Goal: Task Accomplishment & Management: Manage account settings

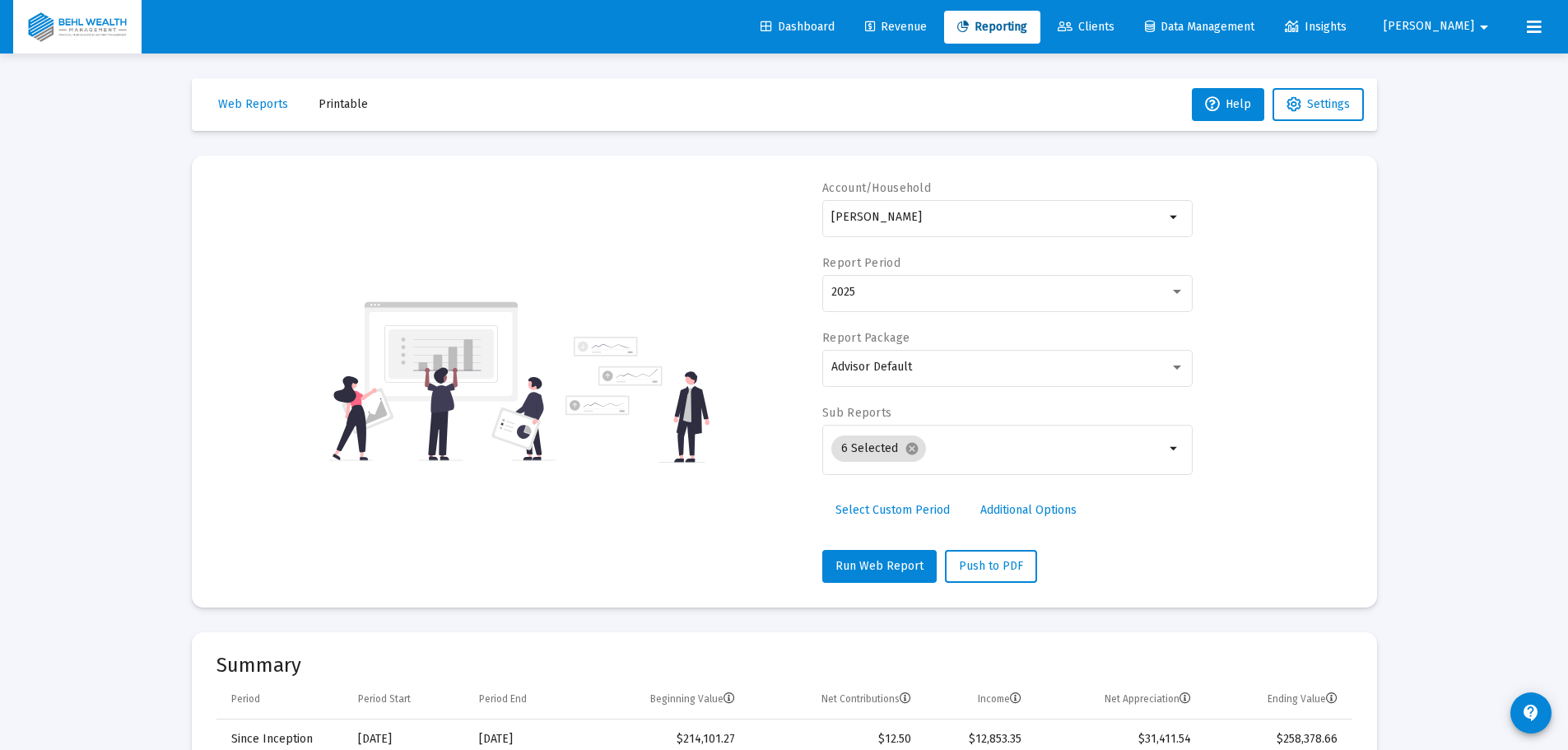
select select "View all"
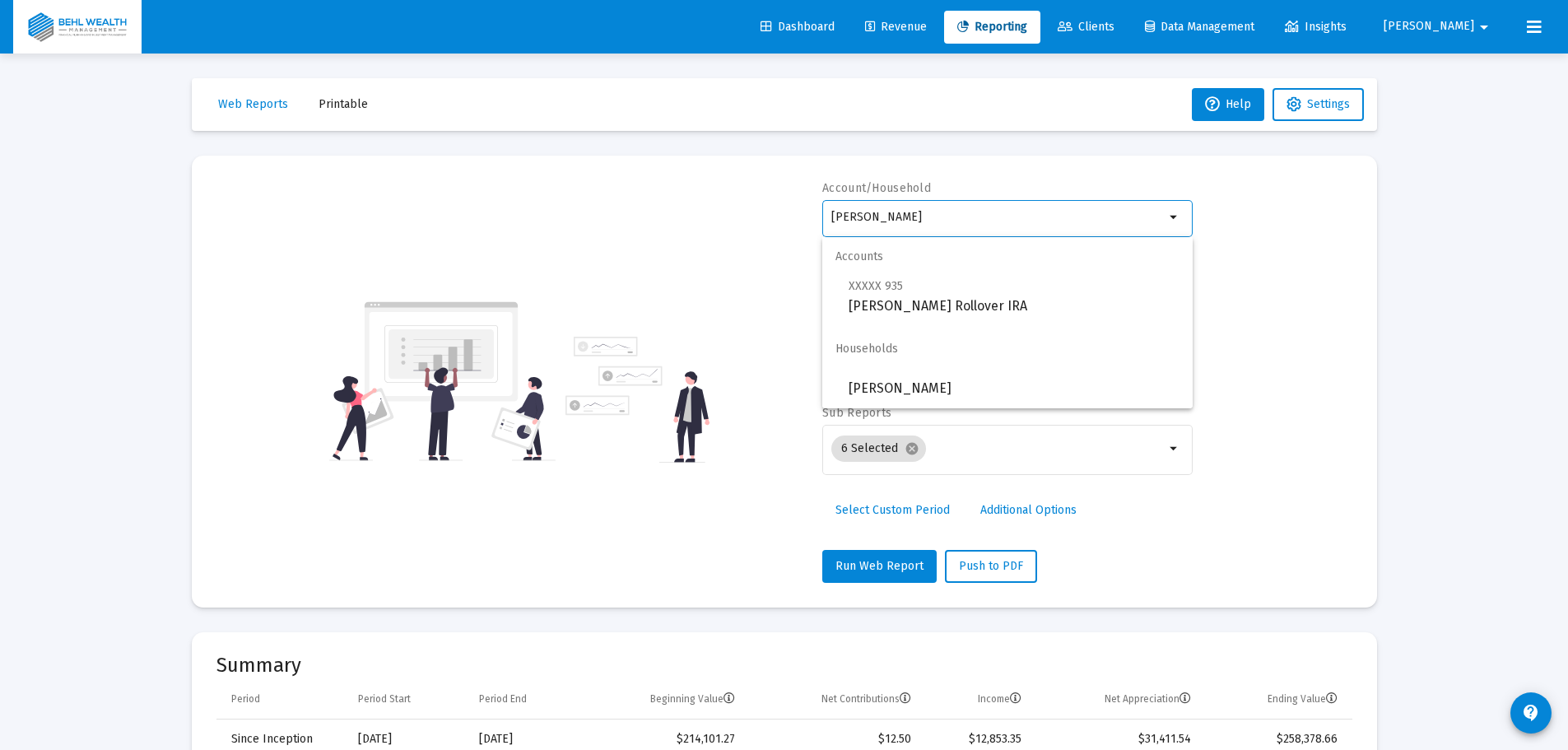
drag, startPoint x: 945, startPoint y: 213, endPoint x: 587, endPoint y: 280, distance: 364.2
click at [587, 280] on div "Account/Household [PERSON_NAME] arrow_drop_down Report Period 2025 Report Packa…" at bounding box center [784, 382] width 1135 height 402
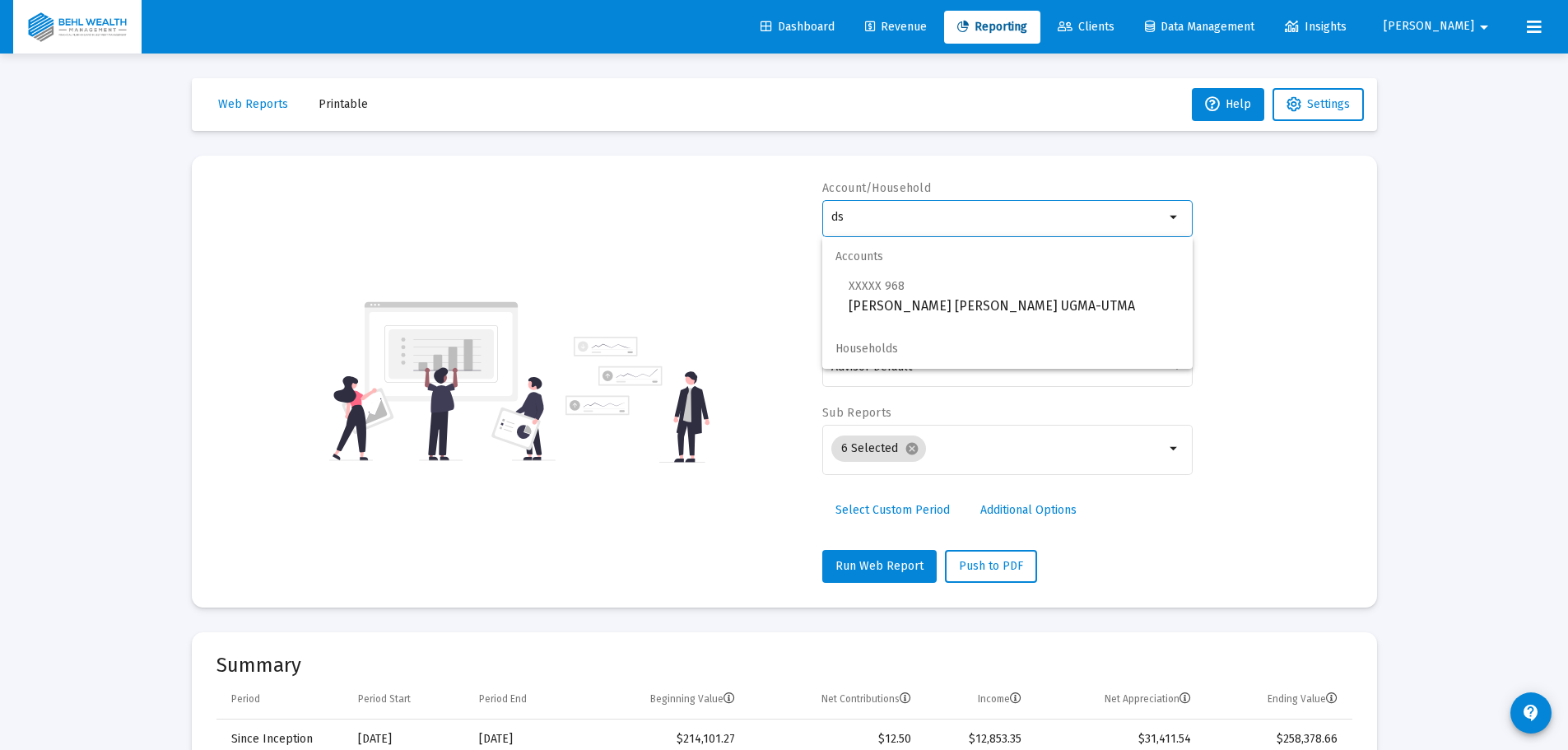
type input "d"
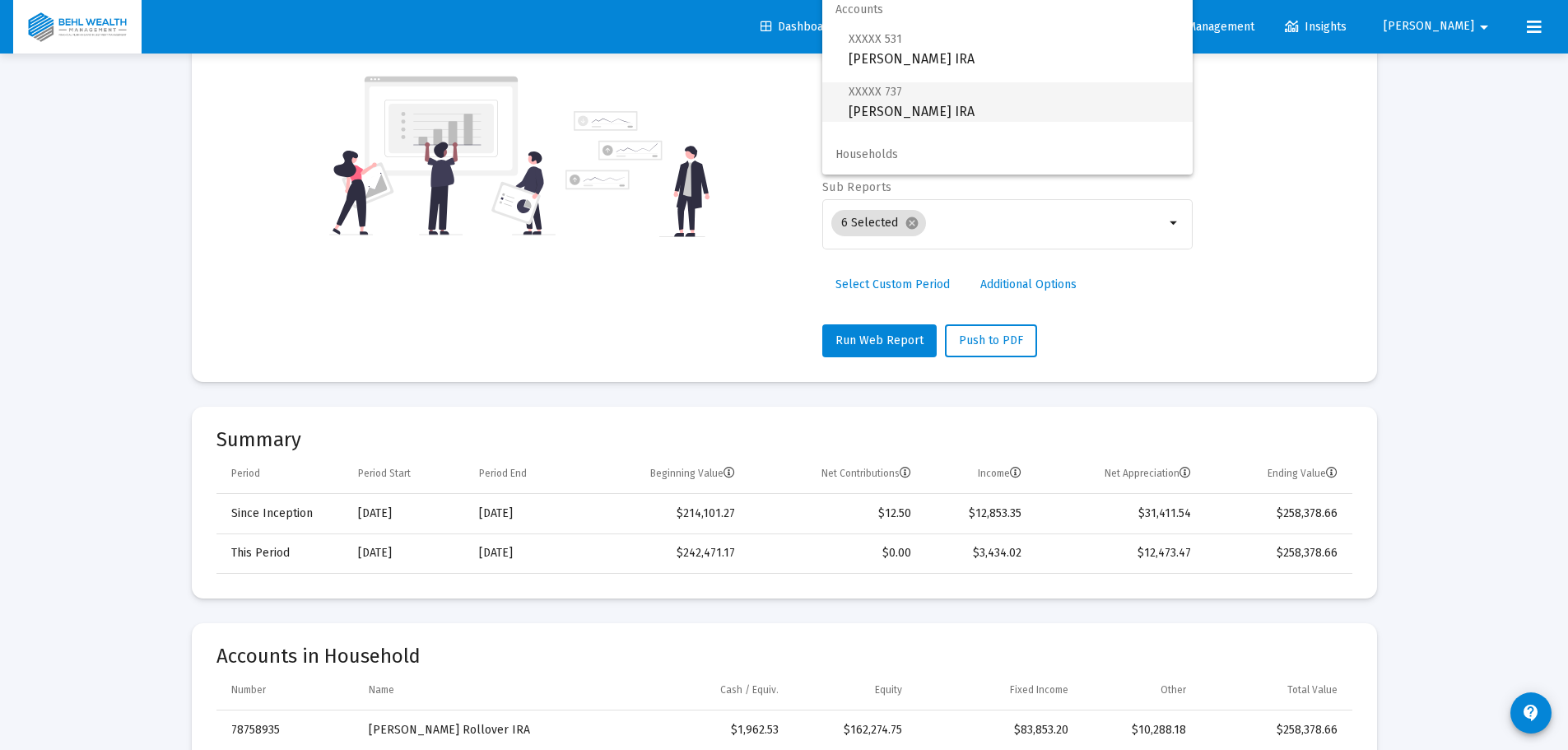
scroll to position [247, 0]
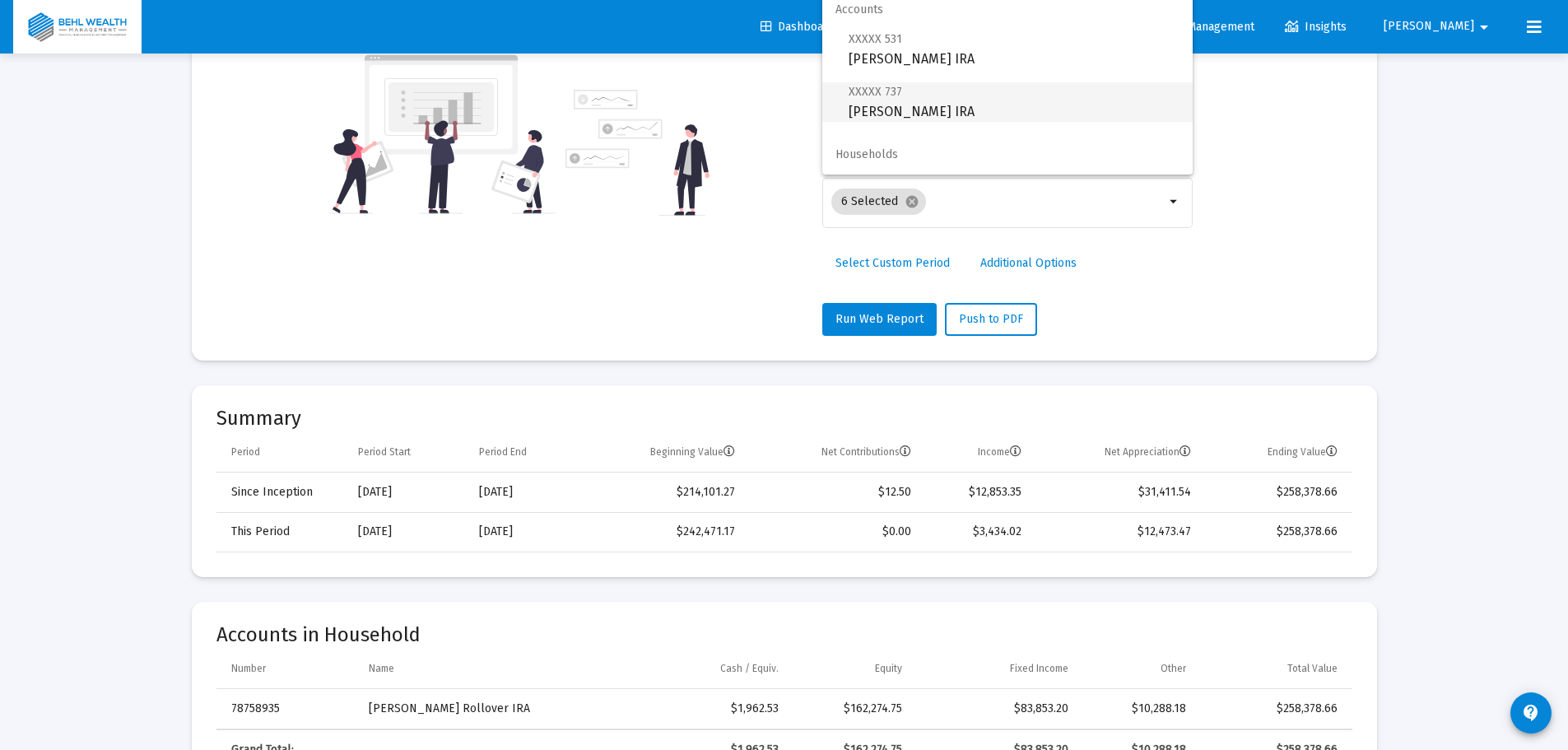
click at [918, 105] on span "XXXXX 737 [PERSON_NAME] IRA" at bounding box center [1014, 101] width 331 height 41
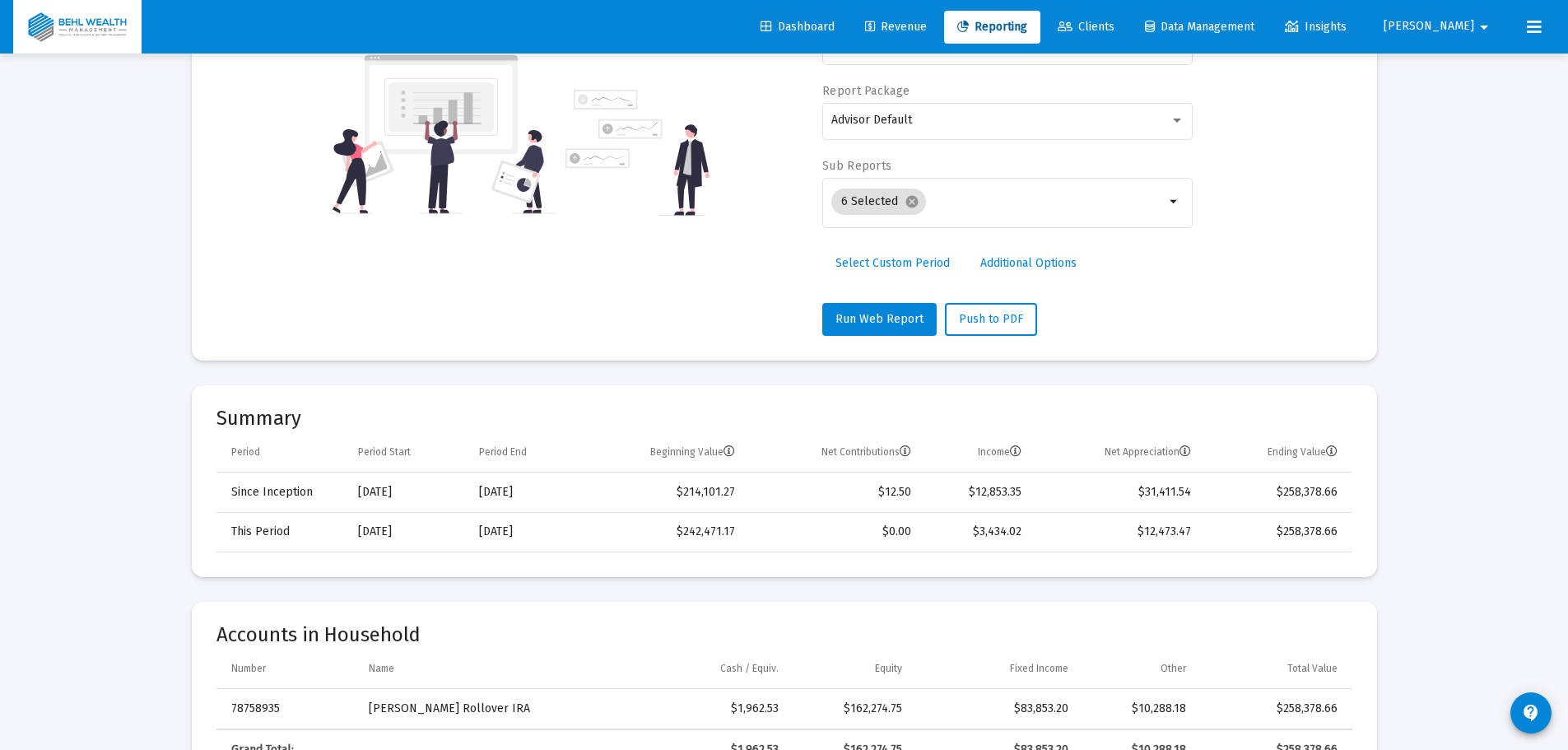
type input "[PERSON_NAME] IRA"
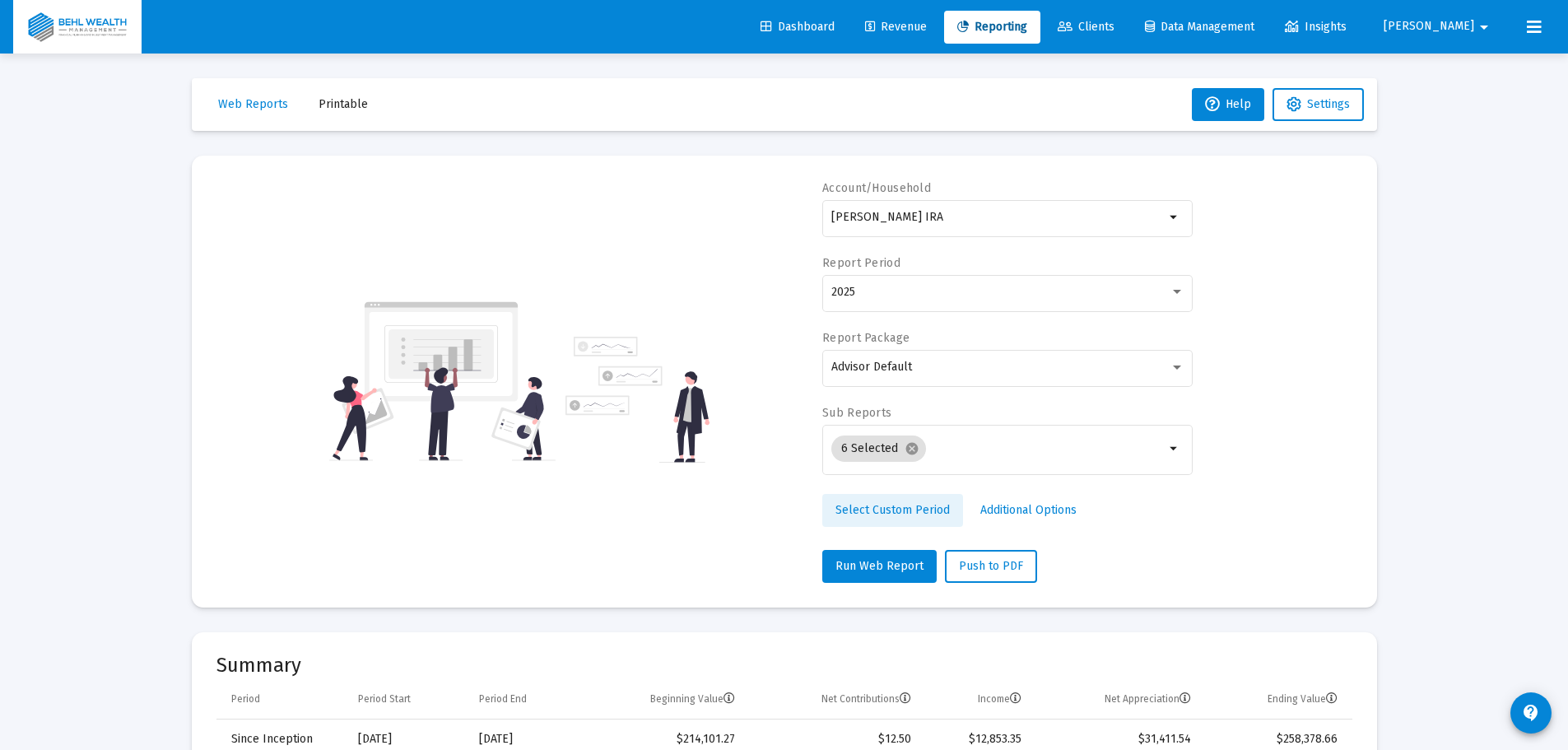
click at [920, 504] on span "Select Custom Period" at bounding box center [892, 509] width 114 height 14
click at [997, 286] on icon "Open calendar" at bounding box center [991, 292] width 13 height 15
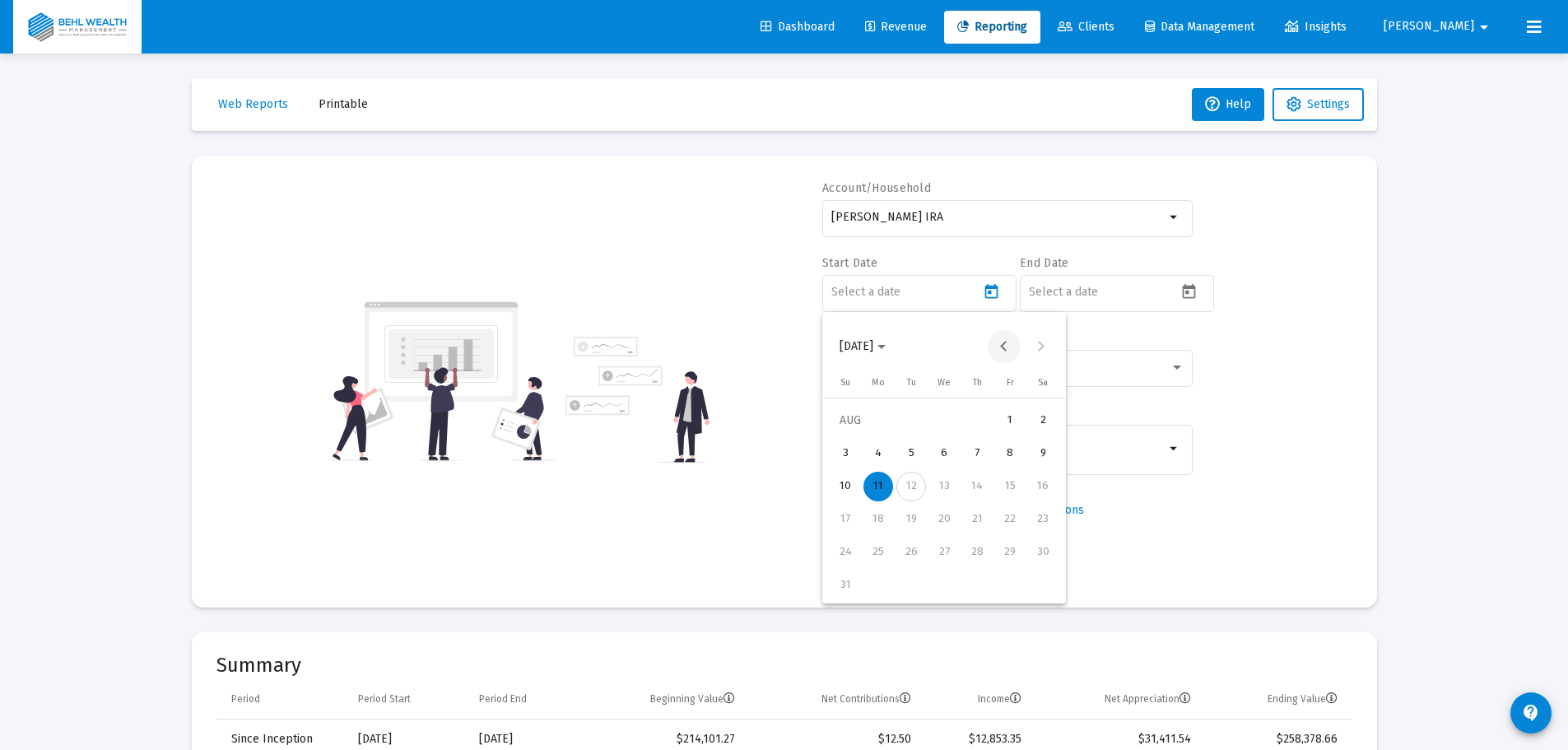
click at [1007, 343] on button "Previous month" at bounding box center [1004, 346] width 33 height 33
click at [913, 451] on div "1" at bounding box center [911, 452] width 29 height 29
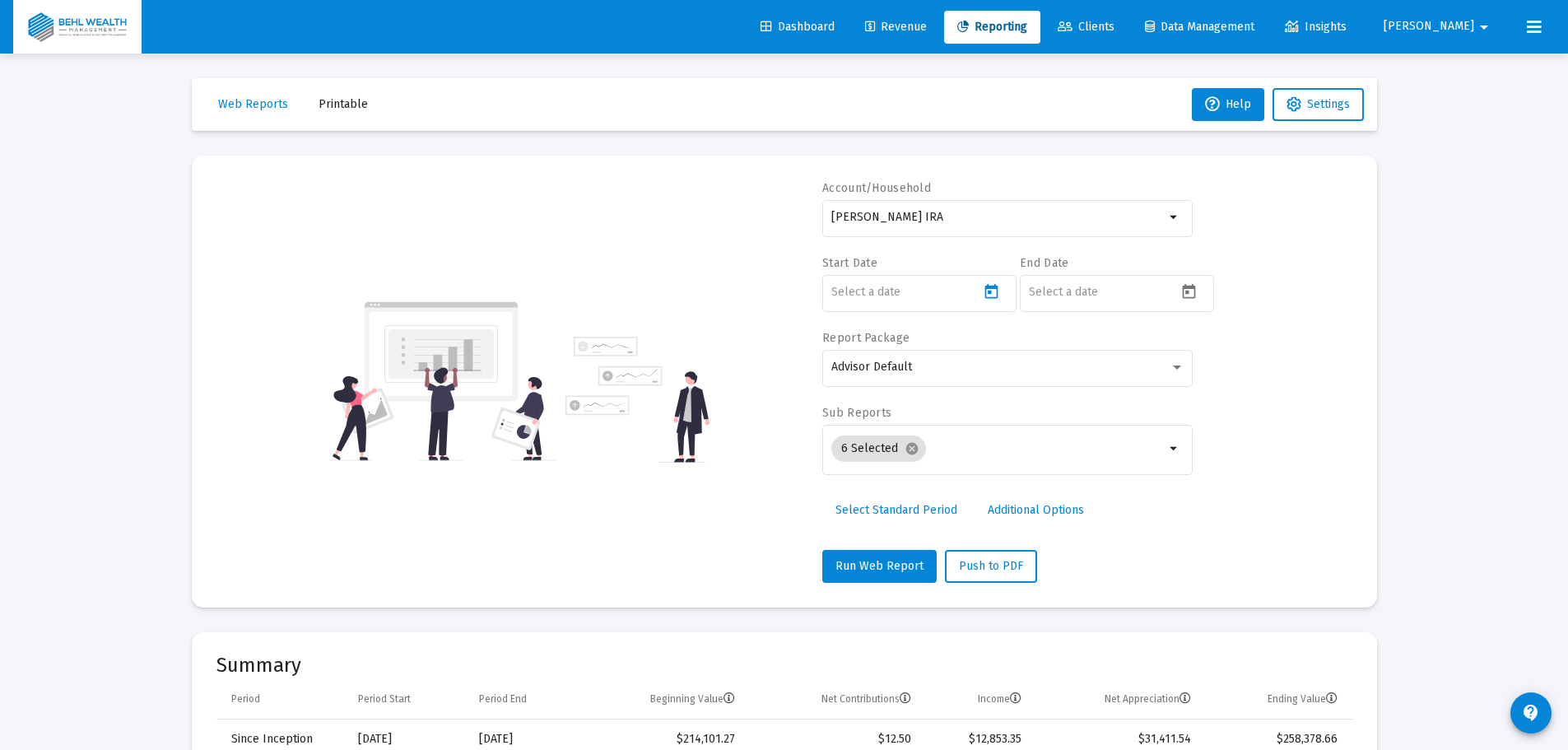
type input "[DATE]"
click at [1193, 291] on icon "Open calendar" at bounding box center [1189, 292] width 17 height 17
click at [1206, 344] on button "Previous month" at bounding box center [1202, 346] width 33 height 33
click at [1170, 588] on div "31" at bounding box center [1174, 585] width 29 height 29
type input "[DATE]"
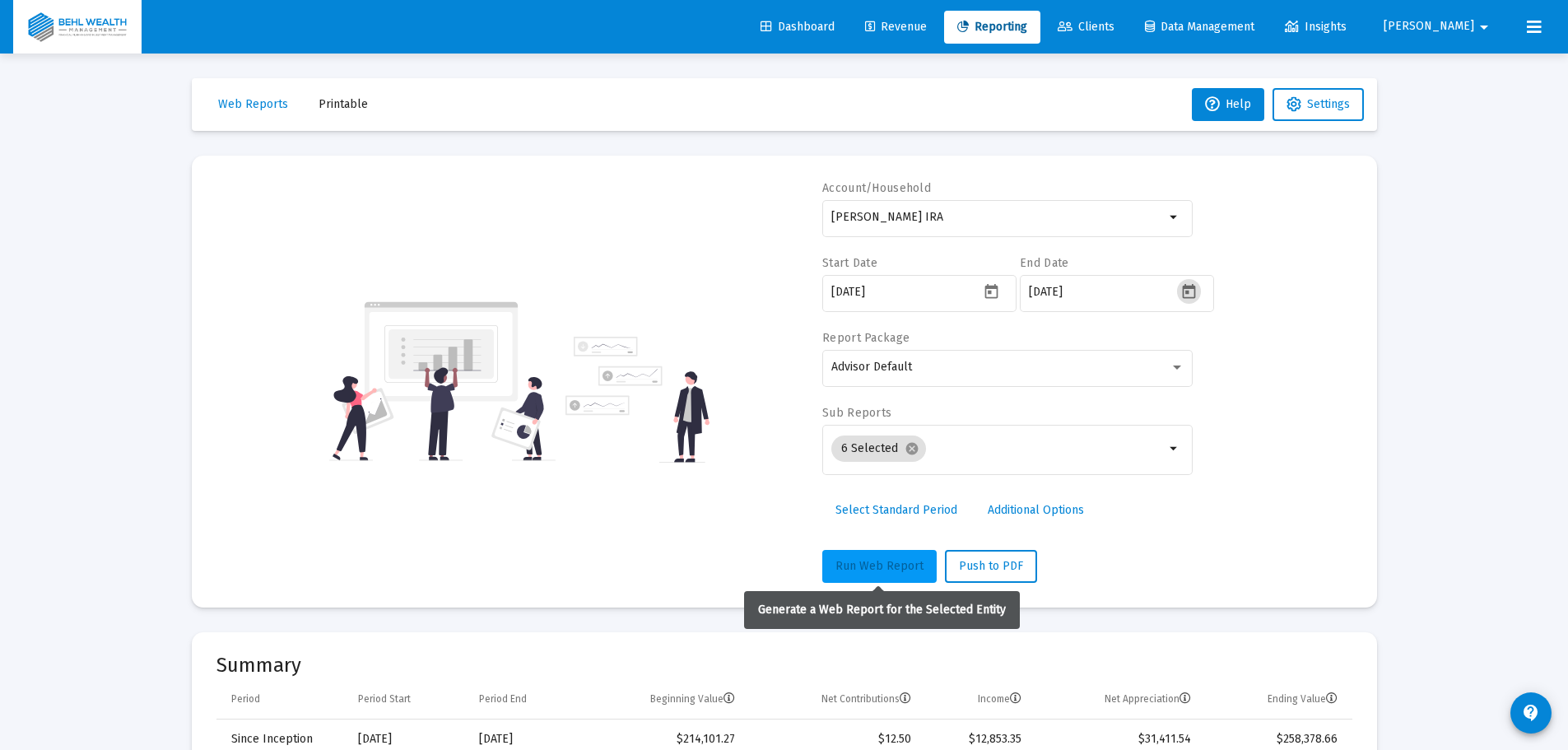
click at [898, 572] on button "Run Web Report" at bounding box center [878, 566] width 114 height 33
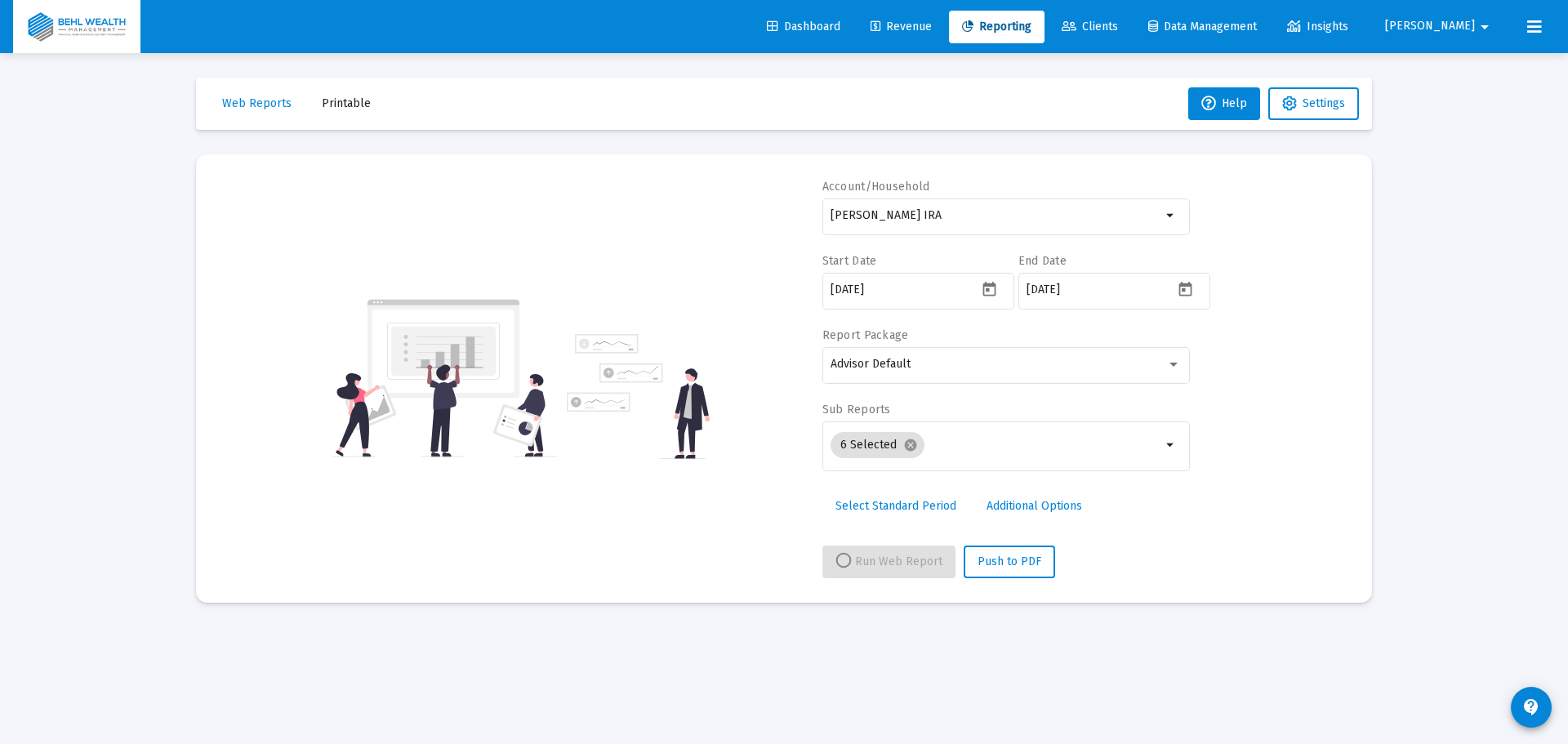
select select "View all"
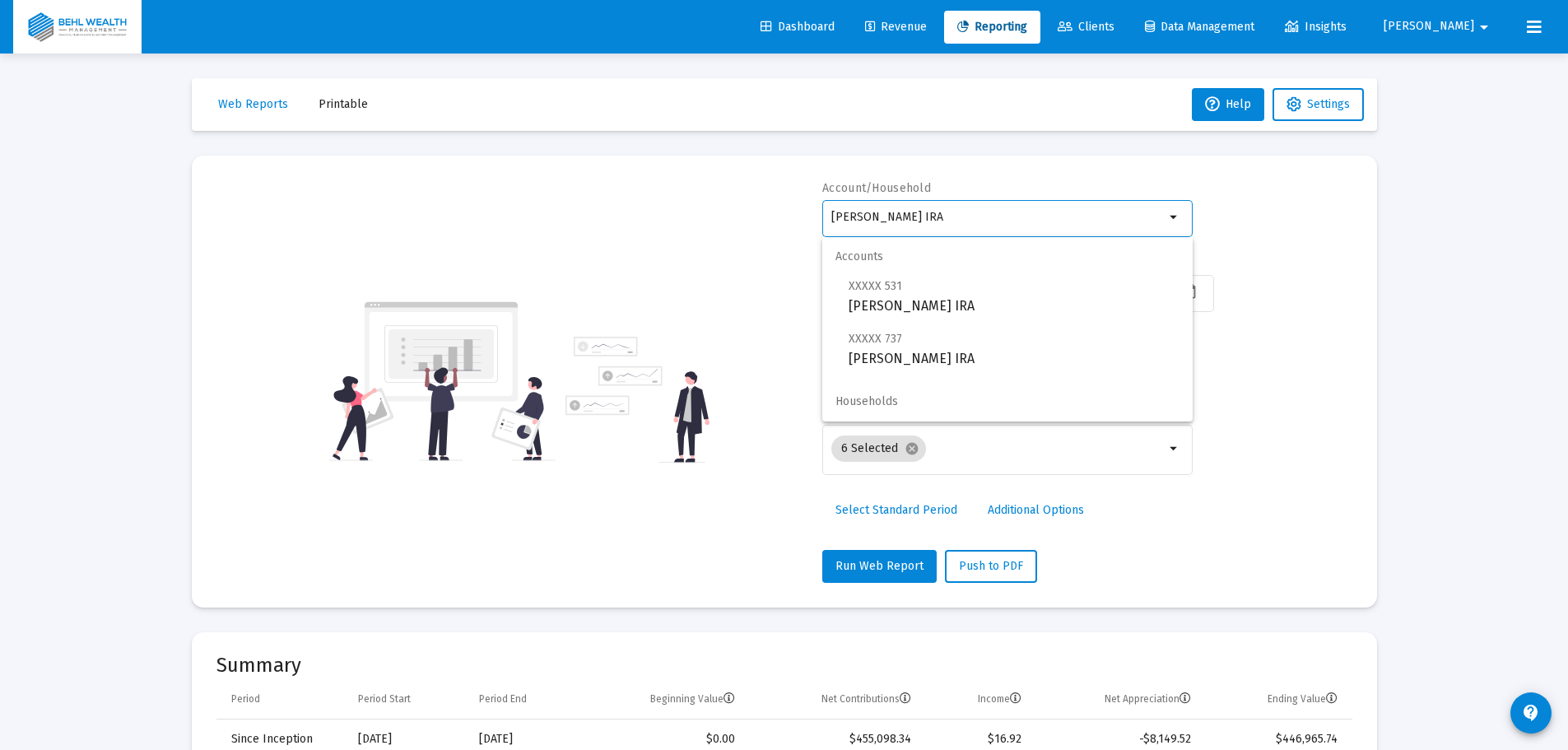
click at [1003, 214] on input "[PERSON_NAME] IRA" at bounding box center [997, 217] width 333 height 13
drag, startPoint x: 1003, startPoint y: 214, endPoint x: 665, endPoint y: 239, distance: 338.9
click at [665, 239] on div "Account/Household [PERSON_NAME] IRA arrow_drop_down Start Date [DATE] End Date …" at bounding box center [784, 382] width 1135 height 402
type input "s"
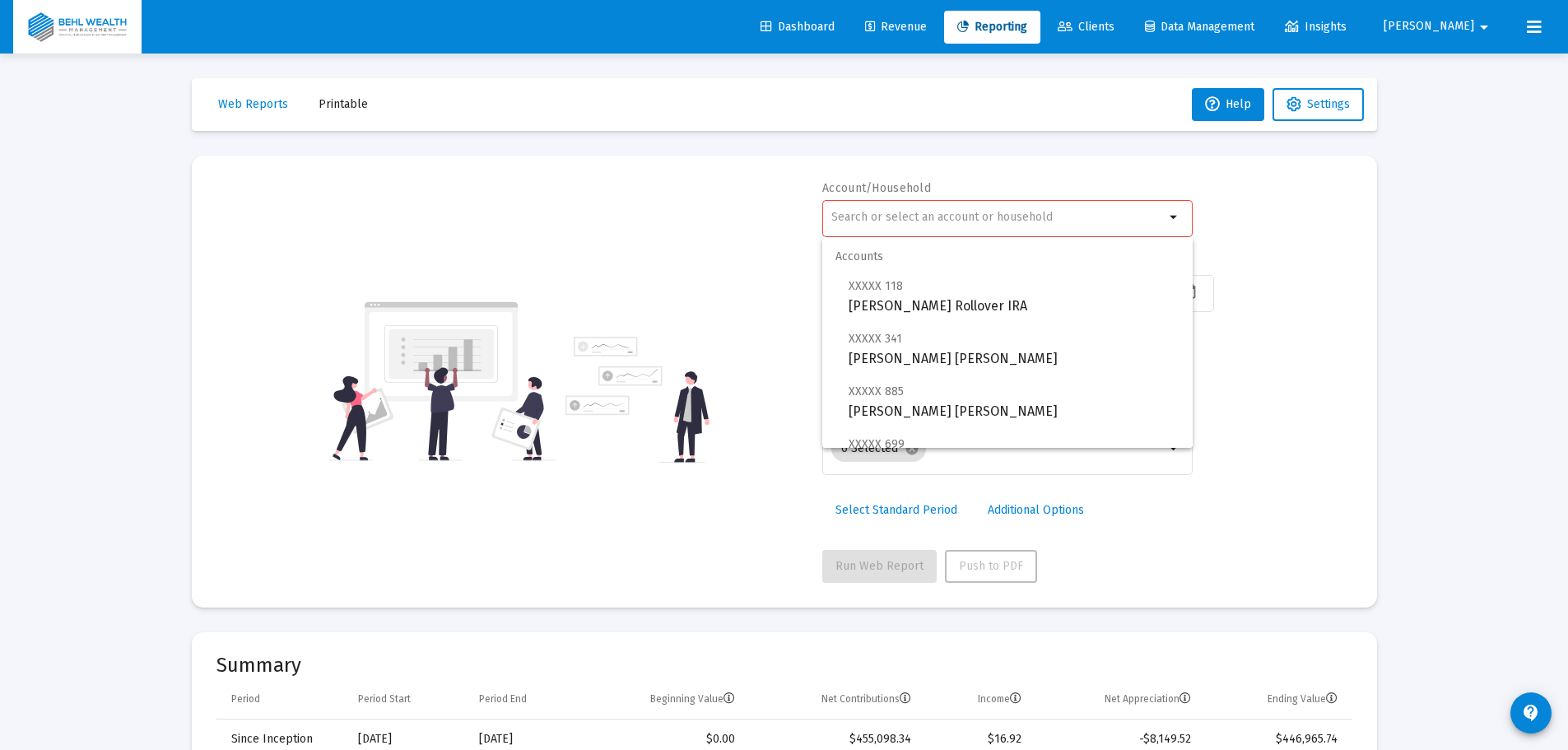
click at [1115, 33] on span "Clients" at bounding box center [1086, 26] width 57 height 14
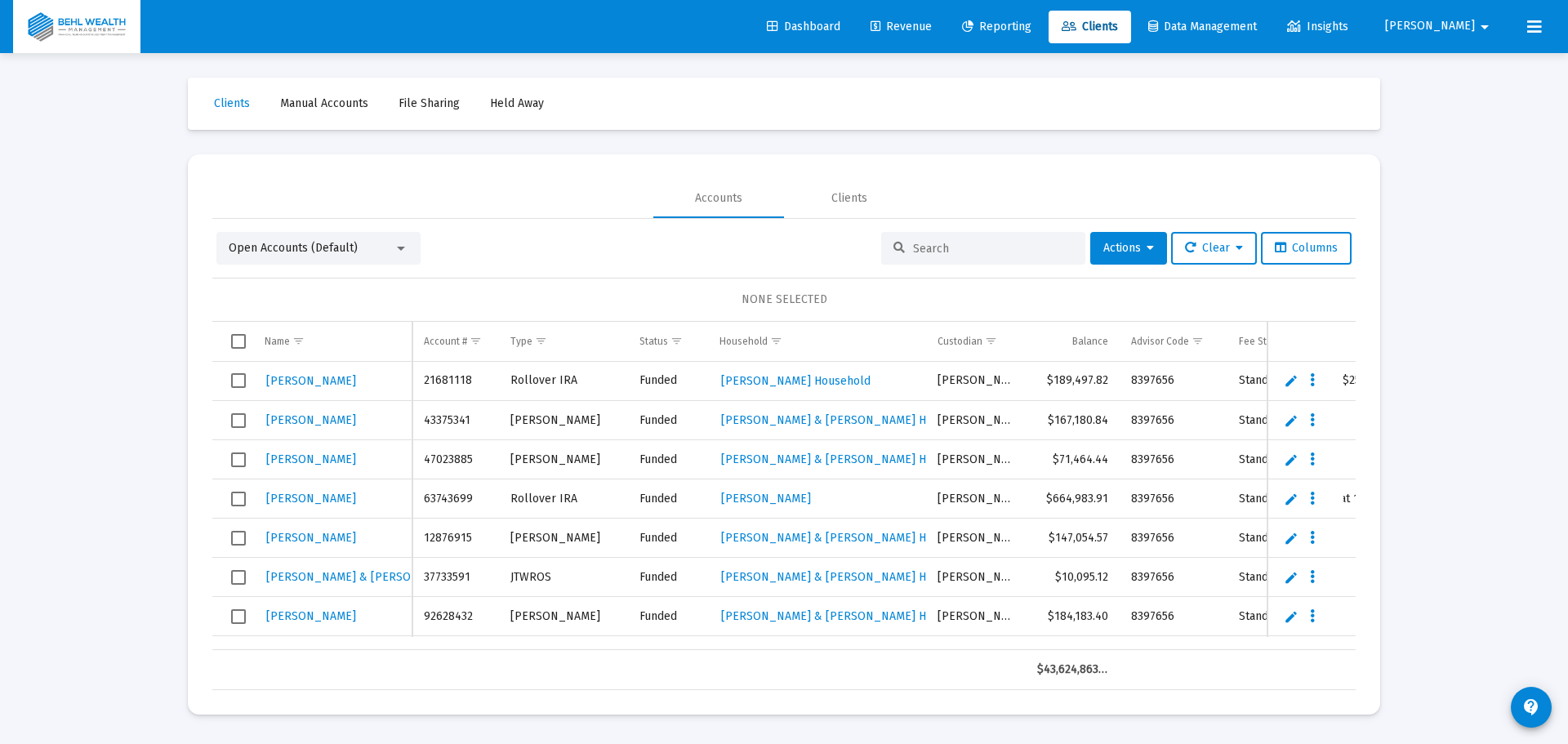
click at [952, 242] on input at bounding box center [993, 248] width 160 height 14
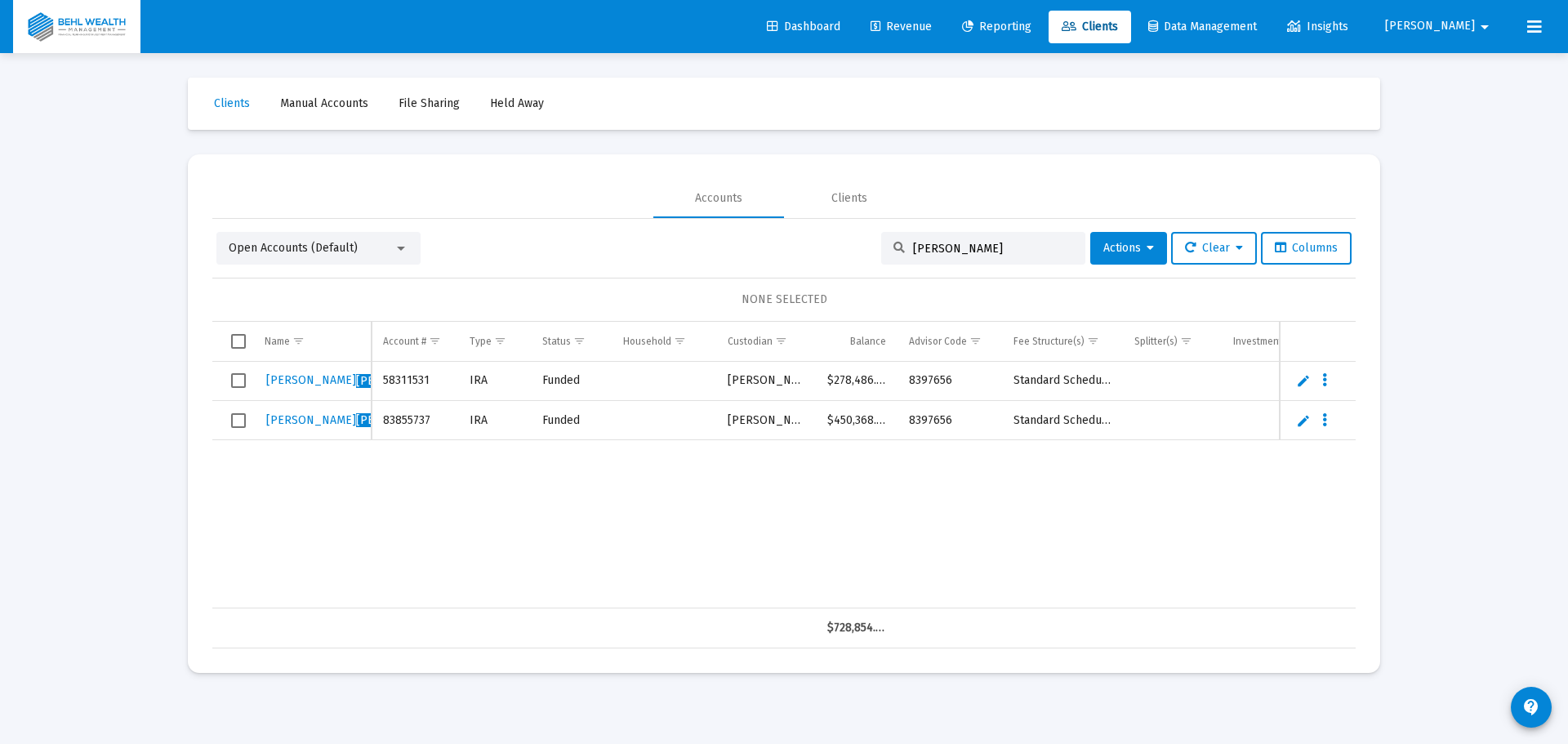
click at [349, 244] on span "Open Accounts (Default)" at bounding box center [293, 247] width 129 height 14
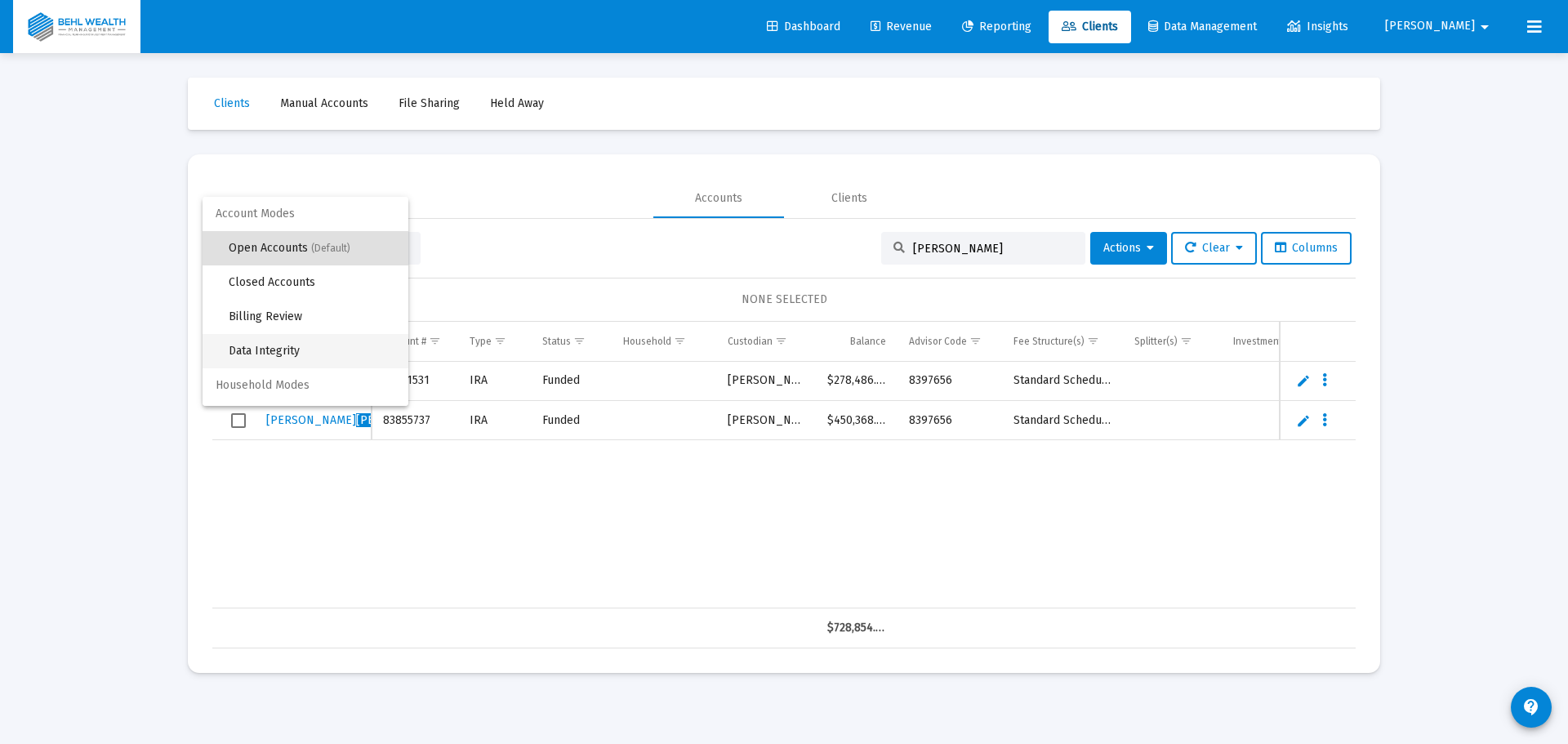
scroll to position [31, 0]
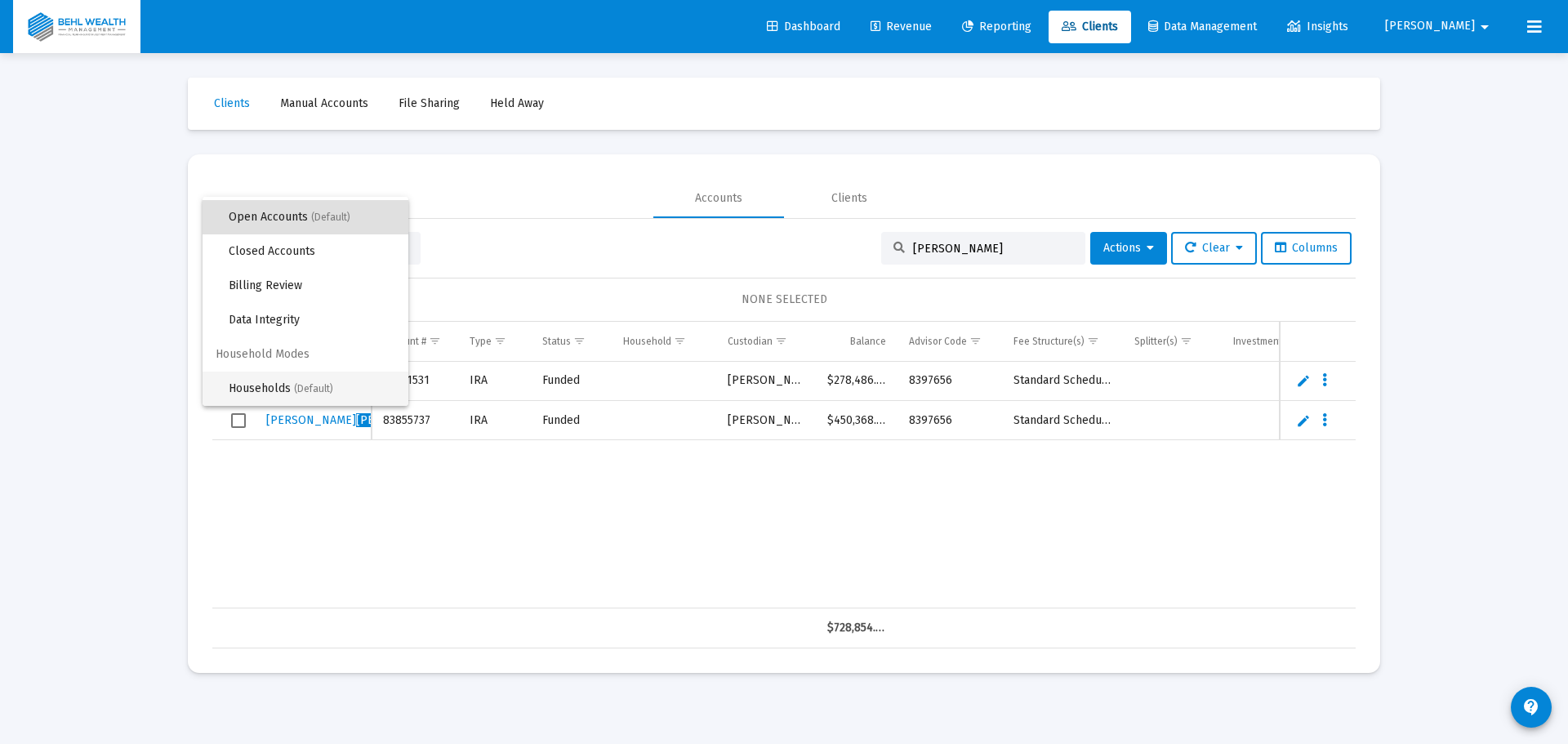
click at [289, 379] on span "Households (Default)" at bounding box center [312, 388] width 167 height 35
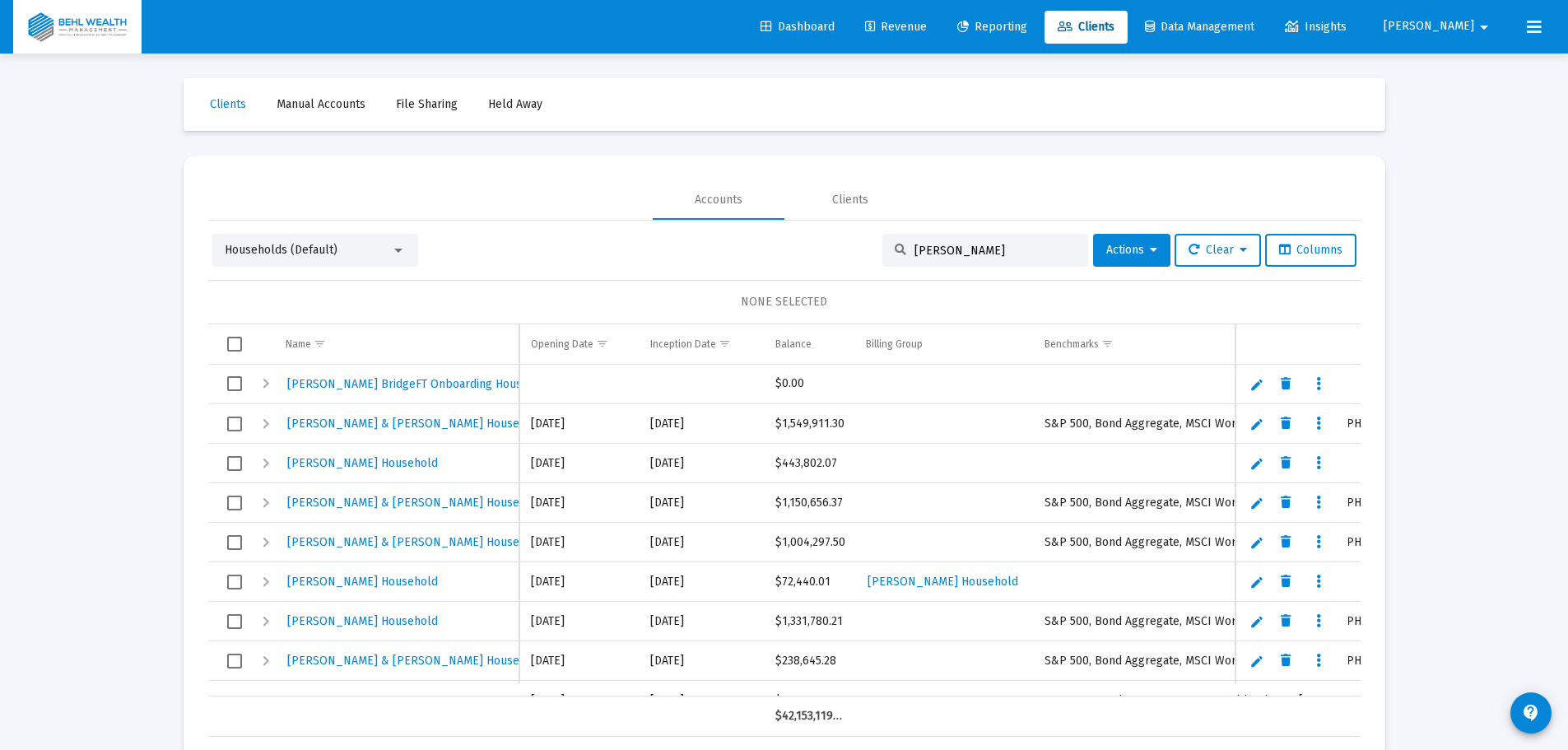
click at [987, 254] on input "[PERSON_NAME]" at bounding box center [995, 250] width 162 height 14
type input "[PERSON_NAME]"
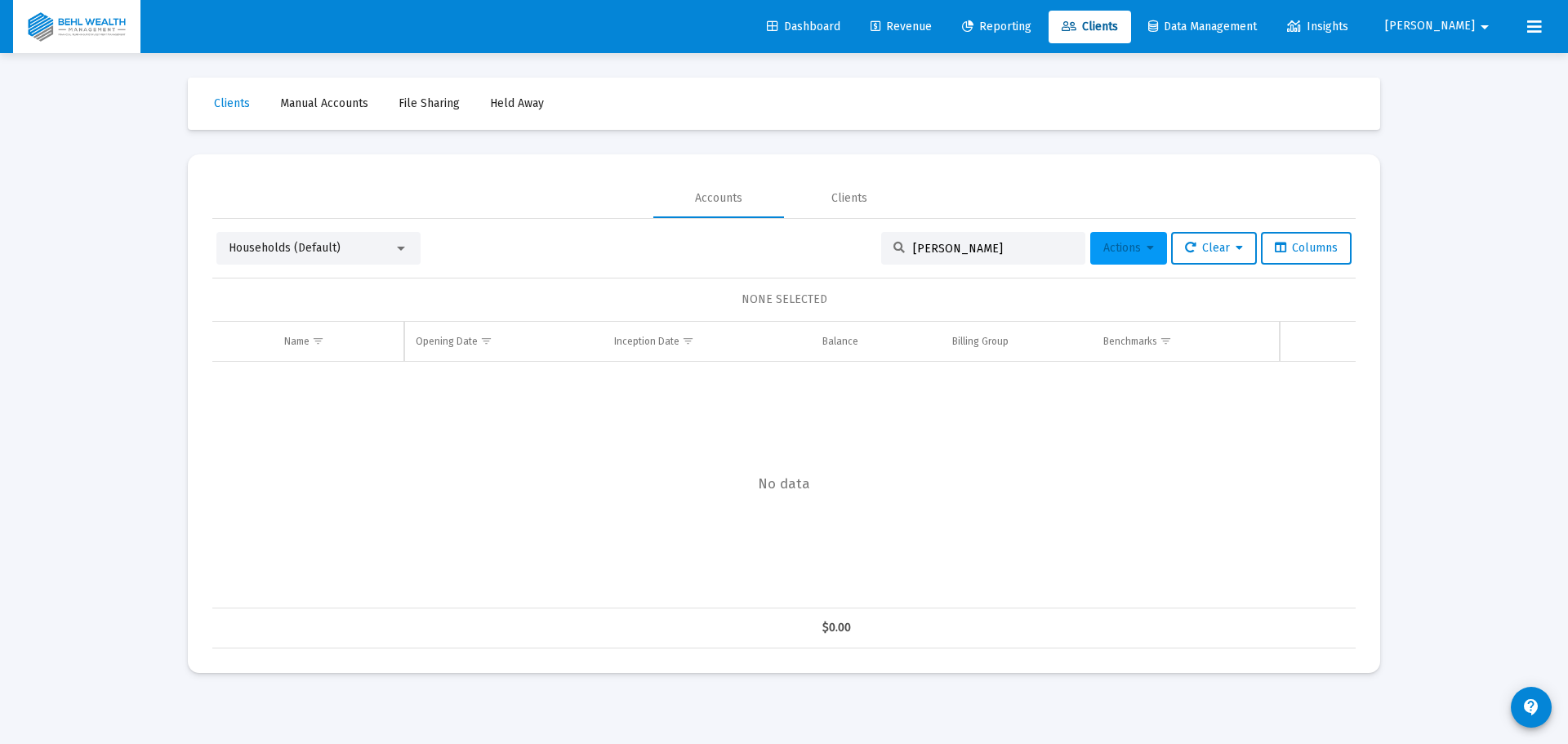
click at [1108, 242] on span "Actions" at bounding box center [1128, 247] width 51 height 14
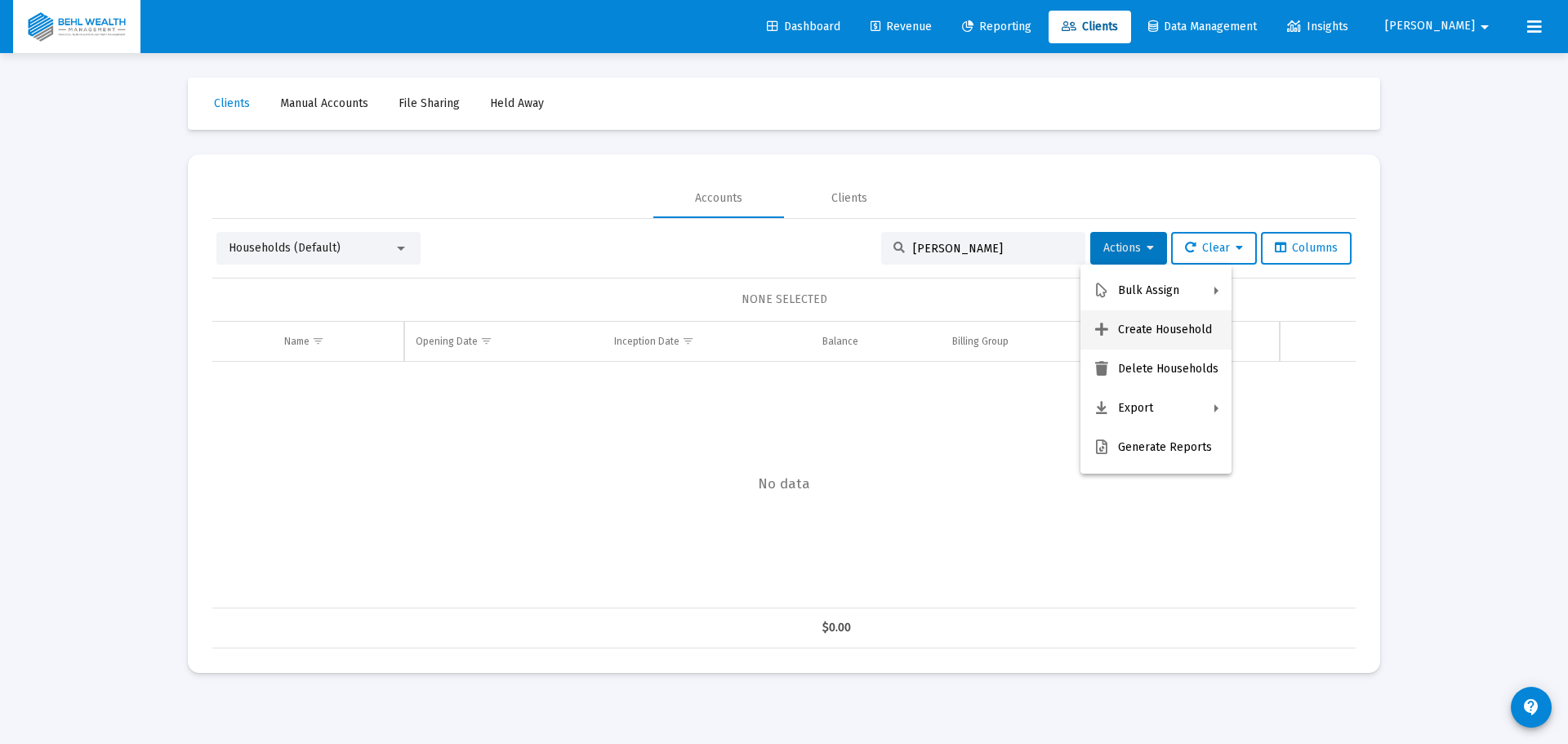
click at [1160, 324] on button "Create Household" at bounding box center [1156, 330] width 151 height 39
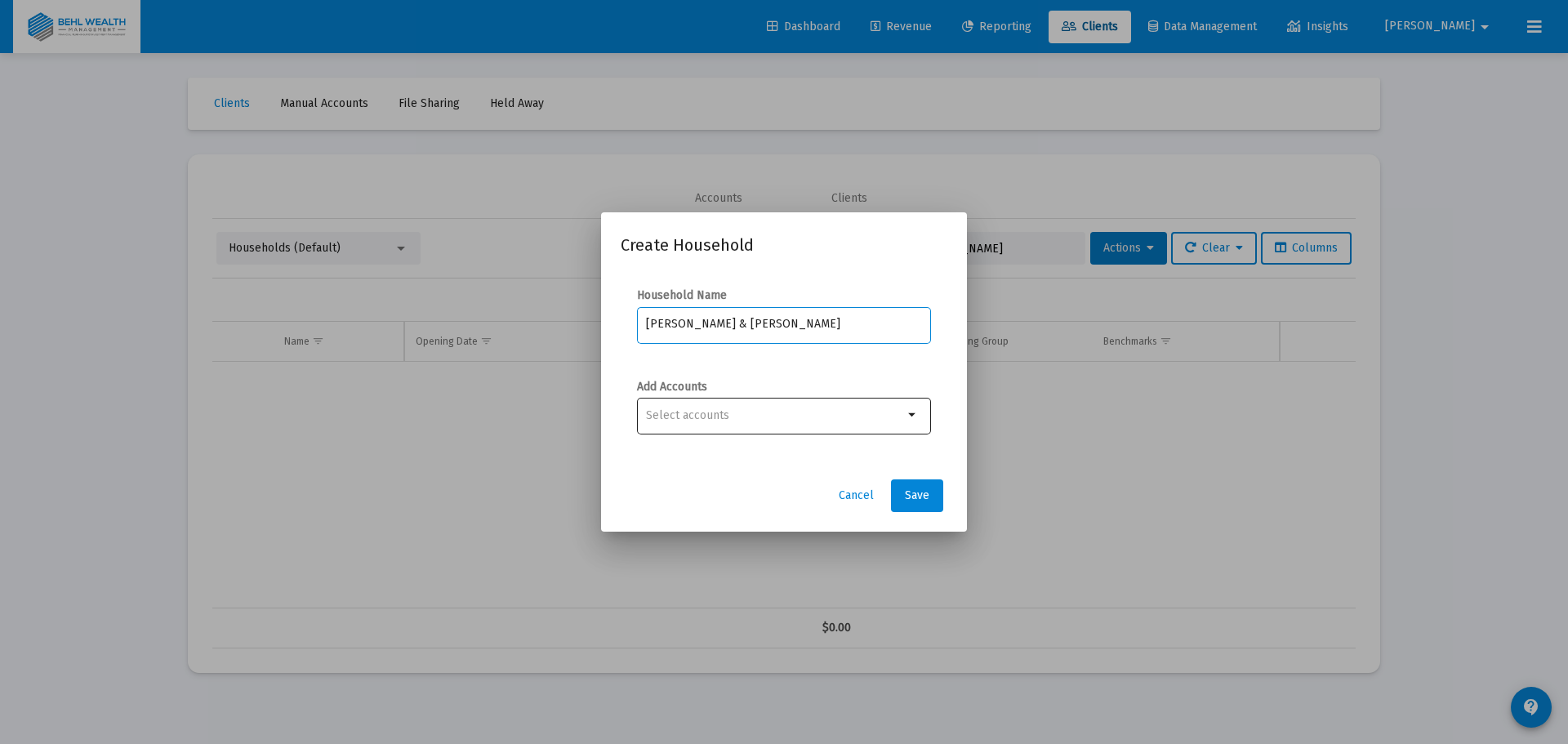
type input "[PERSON_NAME] & [PERSON_NAME]"
click at [896, 404] on div at bounding box center [774, 415] width 257 height 40
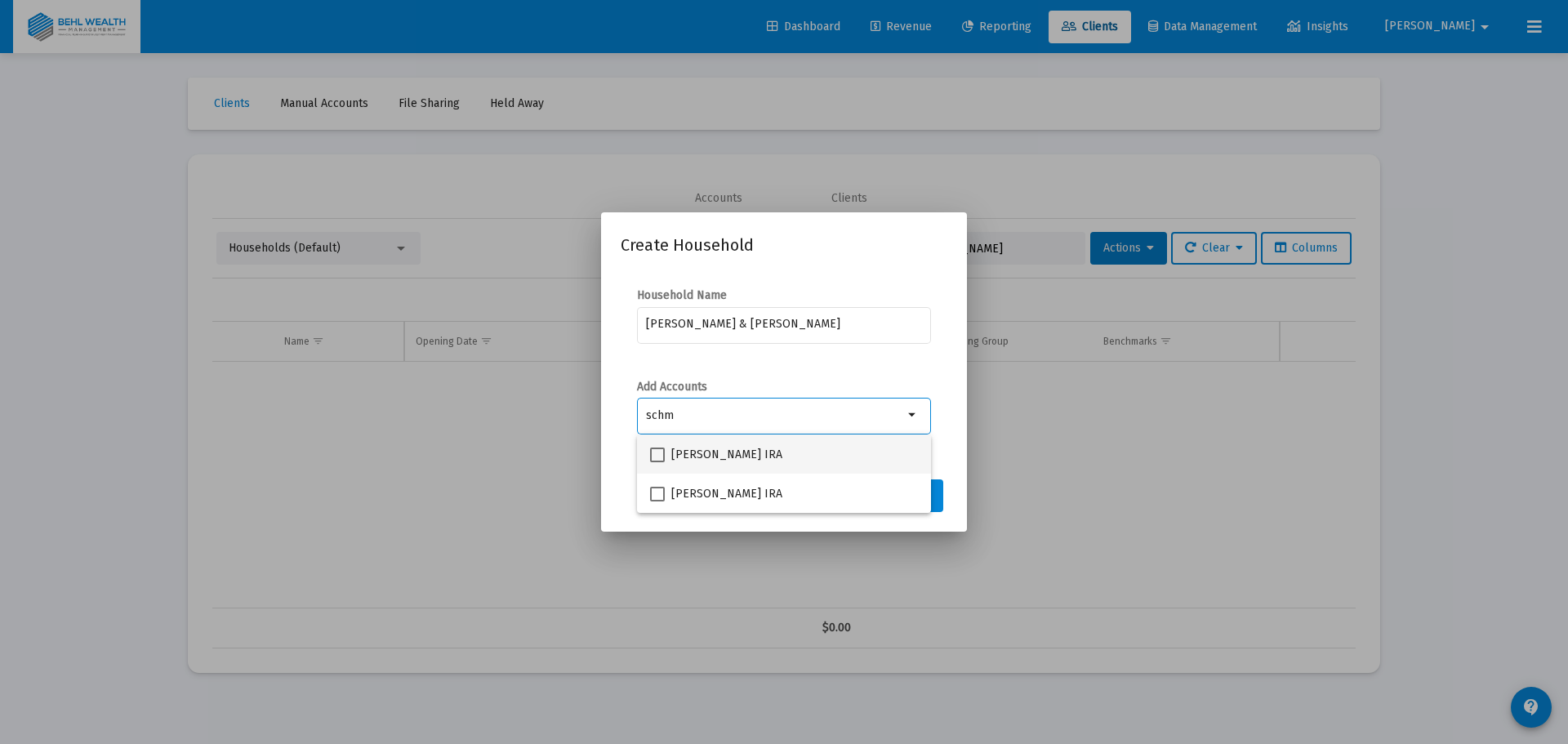
type input "schm"
click at [657, 454] on span at bounding box center [658, 455] width 15 height 15
click at [657, 462] on input "[PERSON_NAME] IRA" at bounding box center [657, 462] width 1 height 1
checkbox input "true"
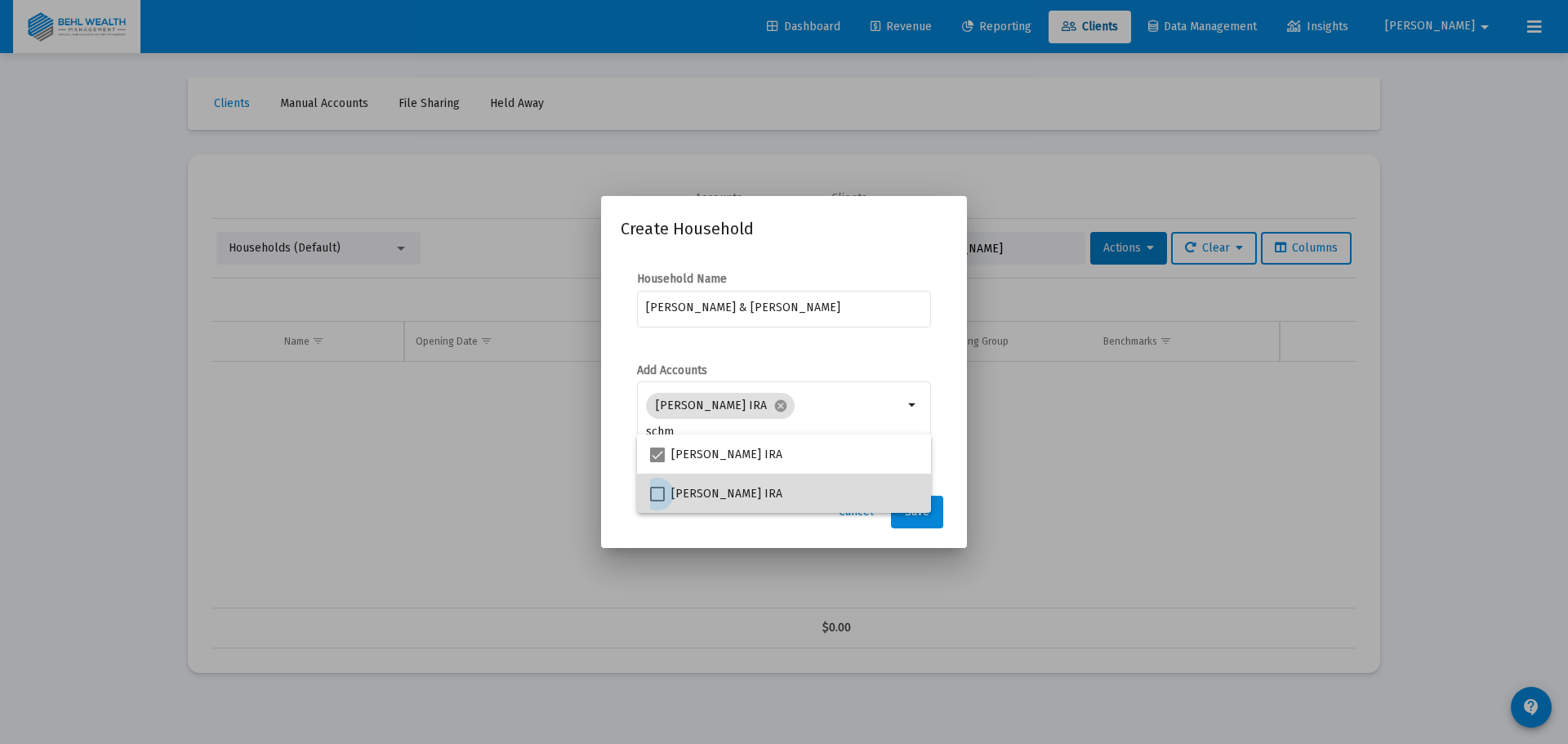
click at [659, 486] on span at bounding box center [658, 494] width 15 height 15
click at [657, 501] on input "[PERSON_NAME] IRA" at bounding box center [657, 501] width 1 height 1
checkbox input "true"
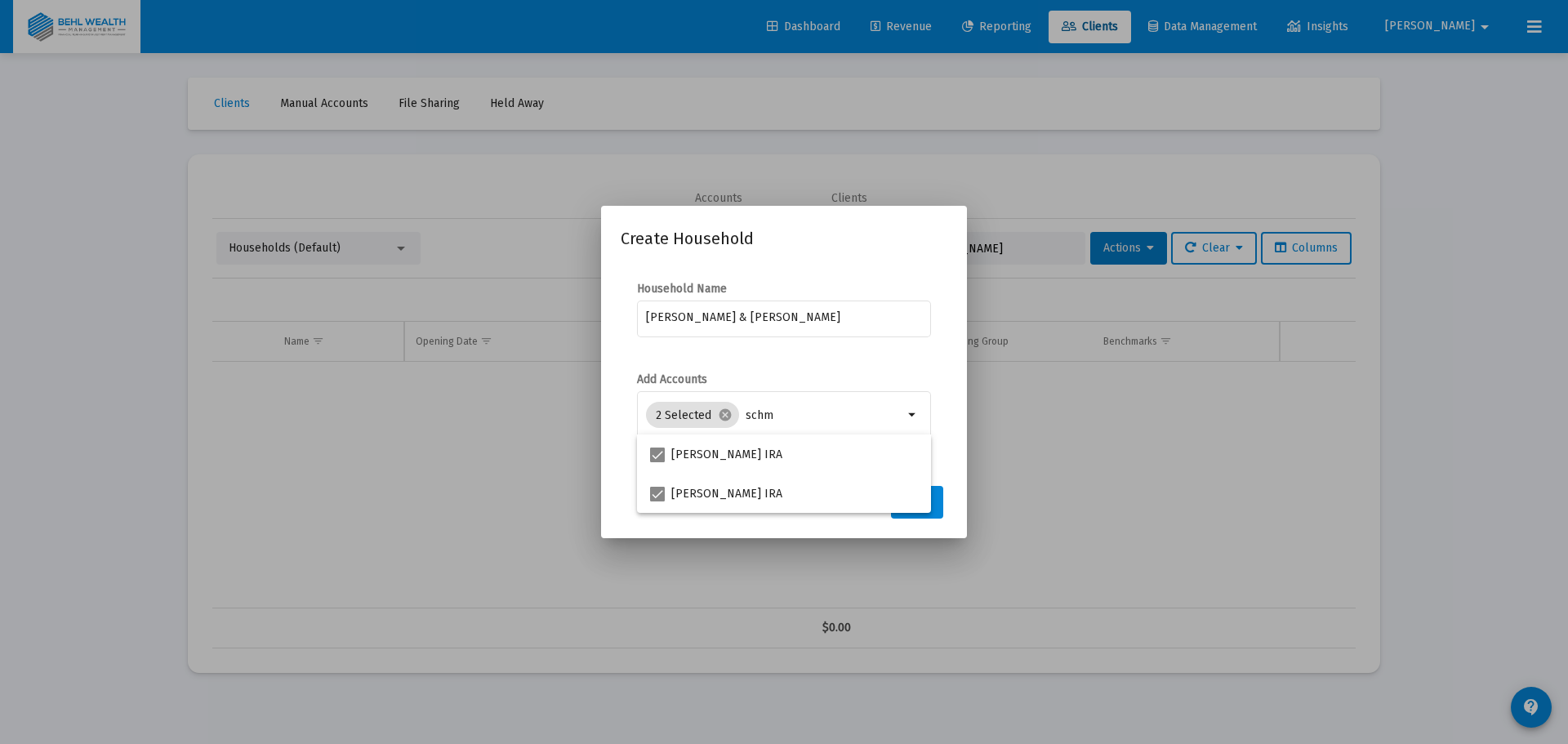
click at [615, 494] on mat-dialog-container "Create Household Household Name [PERSON_NAME] & [PERSON_NAME] Add Accounts 2 Se…" at bounding box center [784, 372] width 366 height 332
click at [933, 498] on button "Save" at bounding box center [918, 501] width 52 height 33
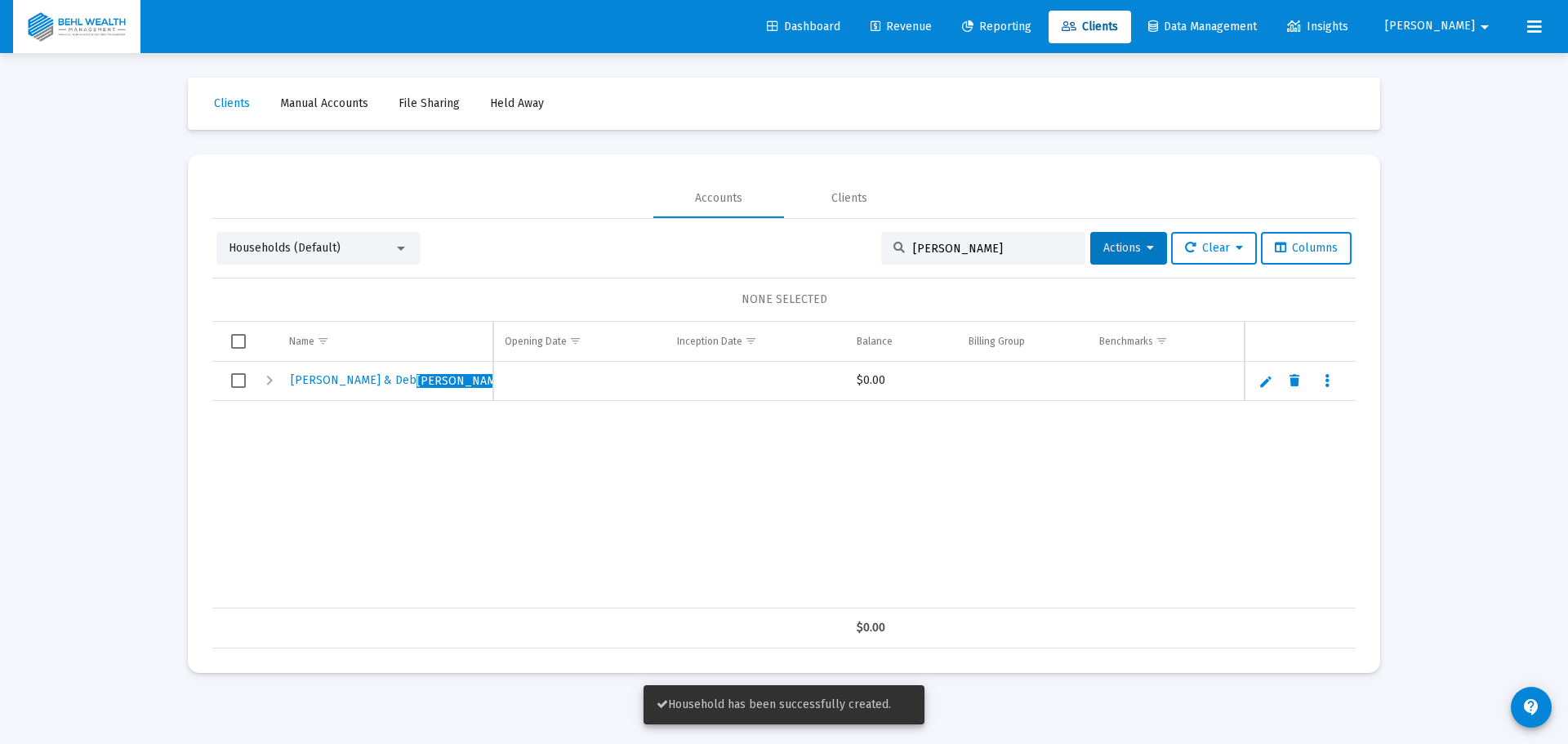
click at [270, 377] on div "Expand" at bounding box center [269, 380] width 20 height 20
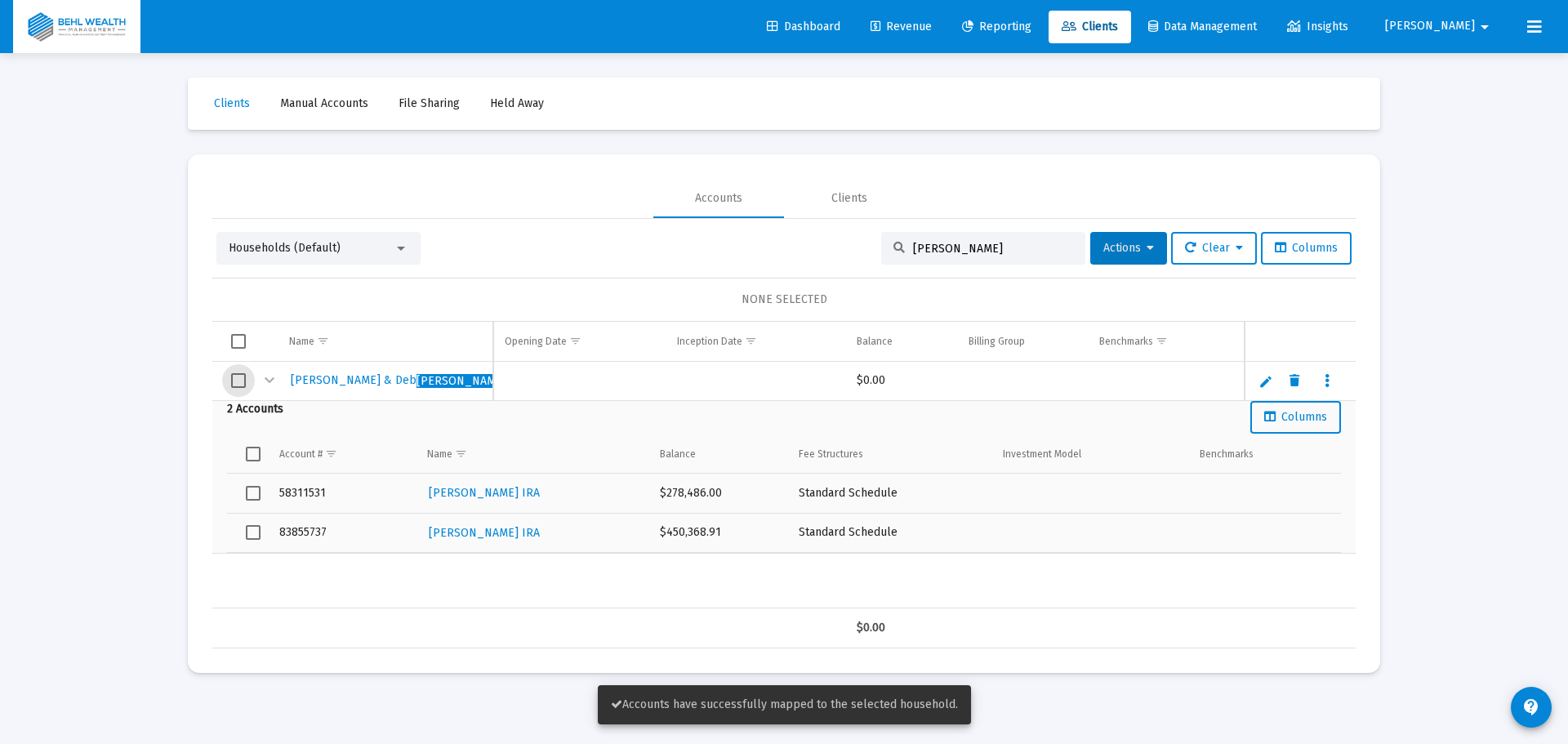
click at [244, 378] on span "Select row" at bounding box center [239, 380] width 15 height 15
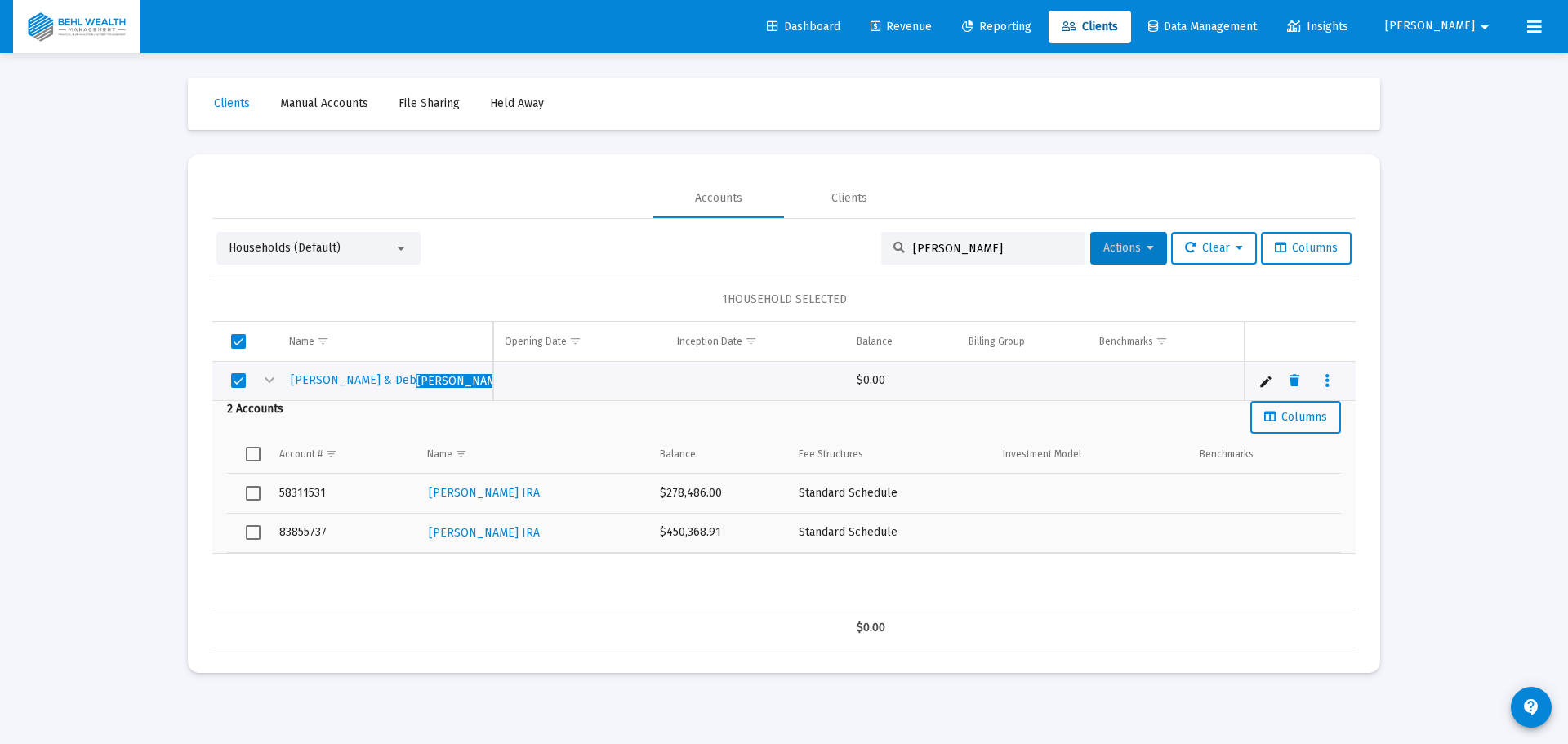
click at [1133, 257] on button "Actions" at bounding box center [1128, 247] width 77 height 33
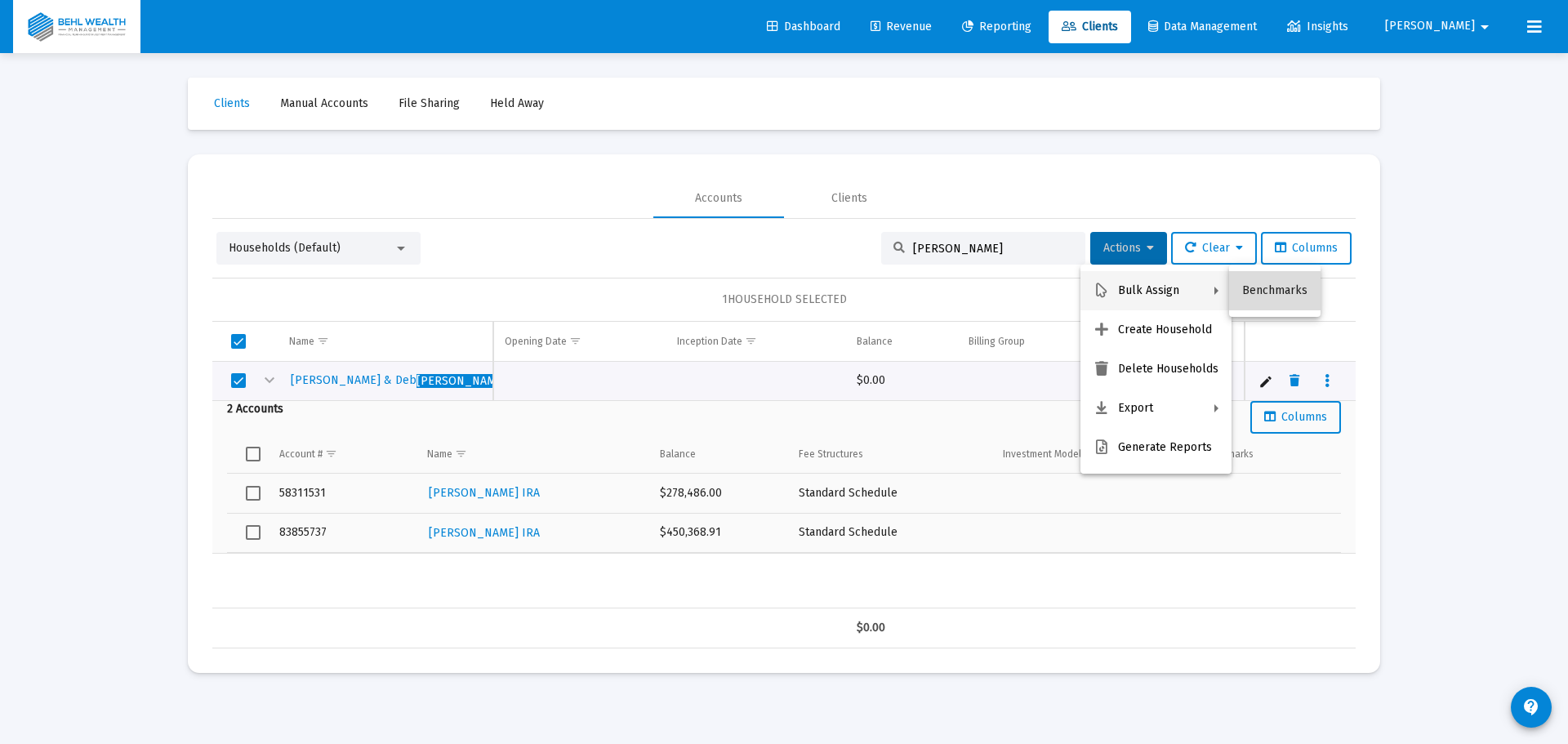
click at [1261, 290] on button "Benchmarks" at bounding box center [1275, 290] width 92 height 39
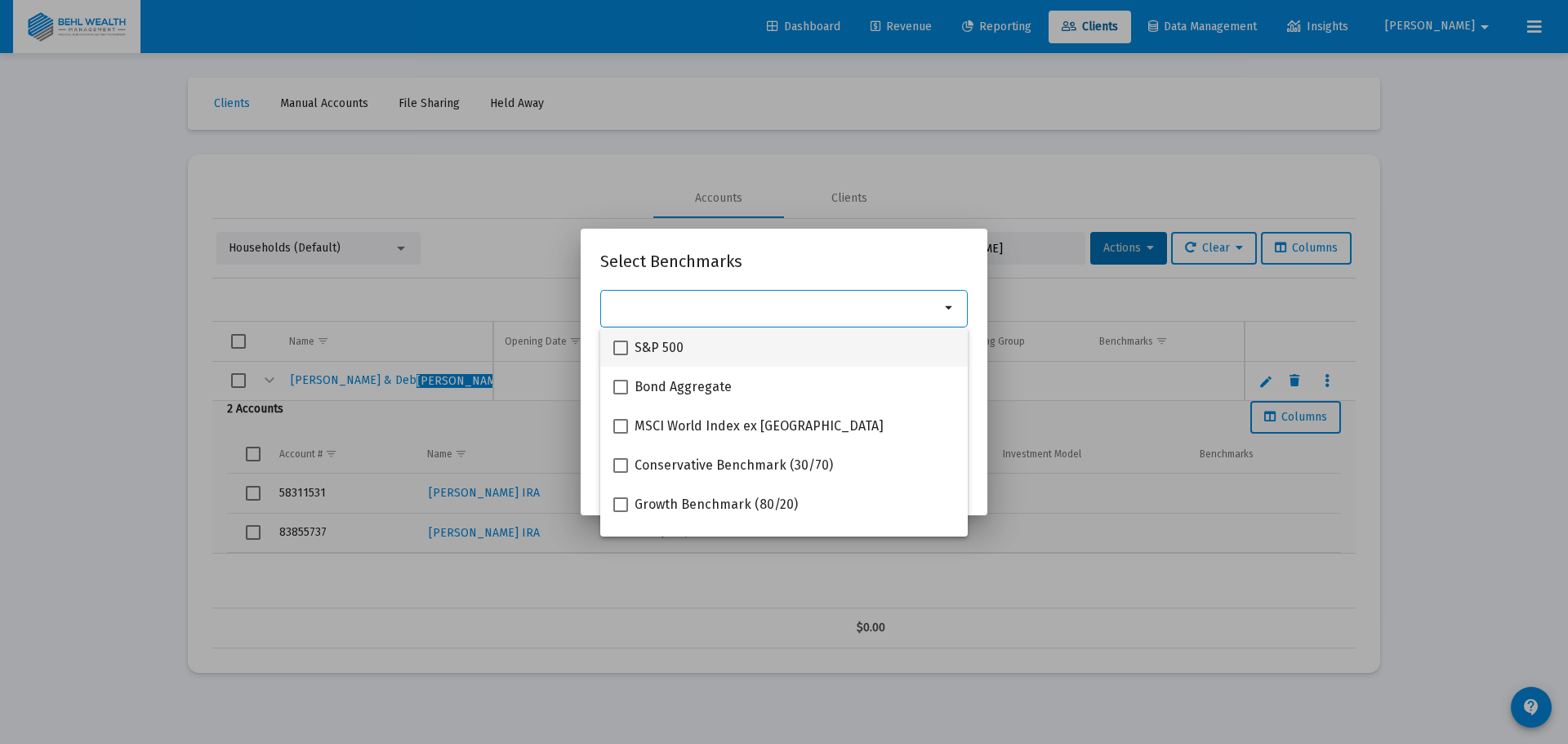
click at [774, 335] on div "S&P 500" at bounding box center [784, 347] width 341 height 39
checkbox input "true"
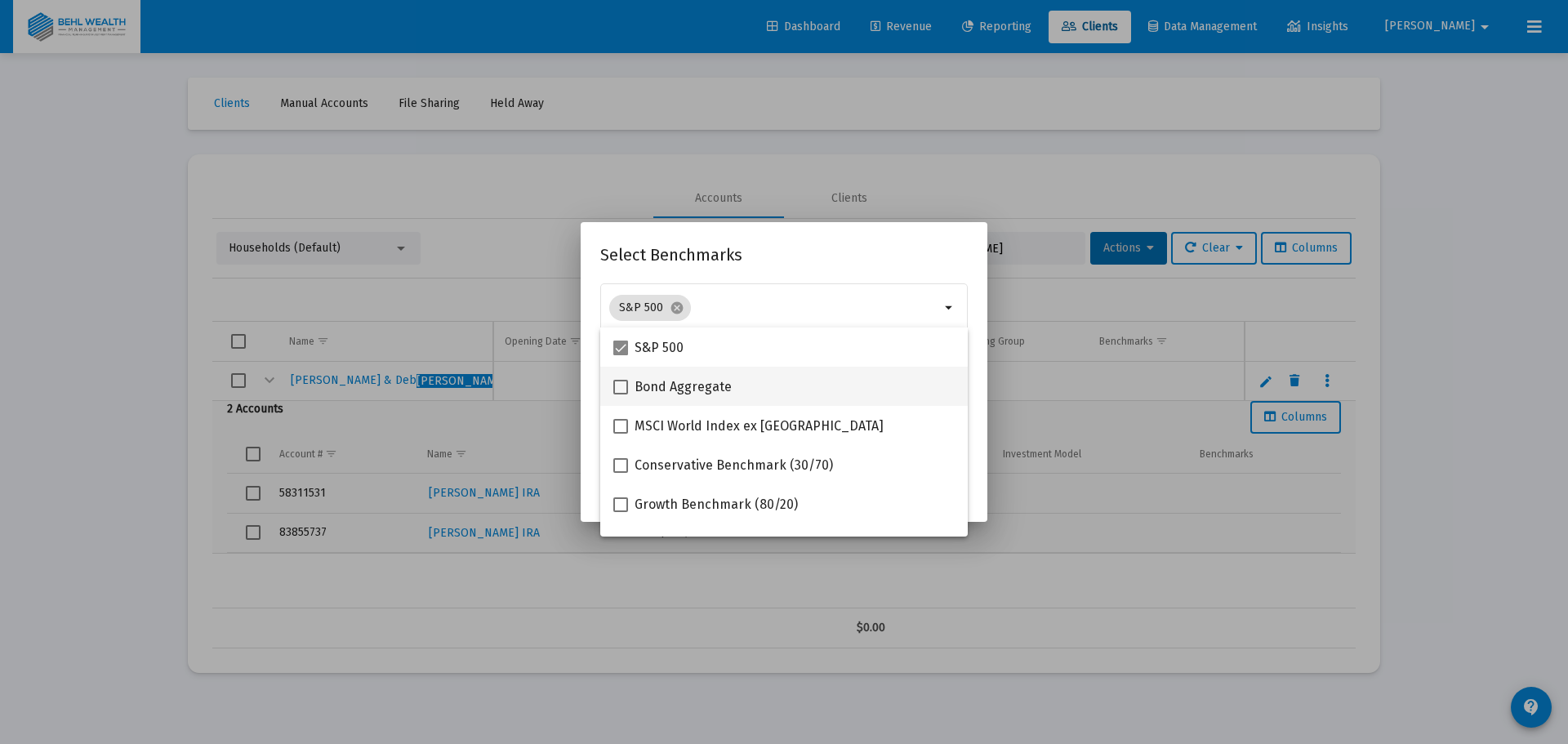
click at [754, 381] on div "Bond Aggregate" at bounding box center [784, 386] width 341 height 39
checkbox input "true"
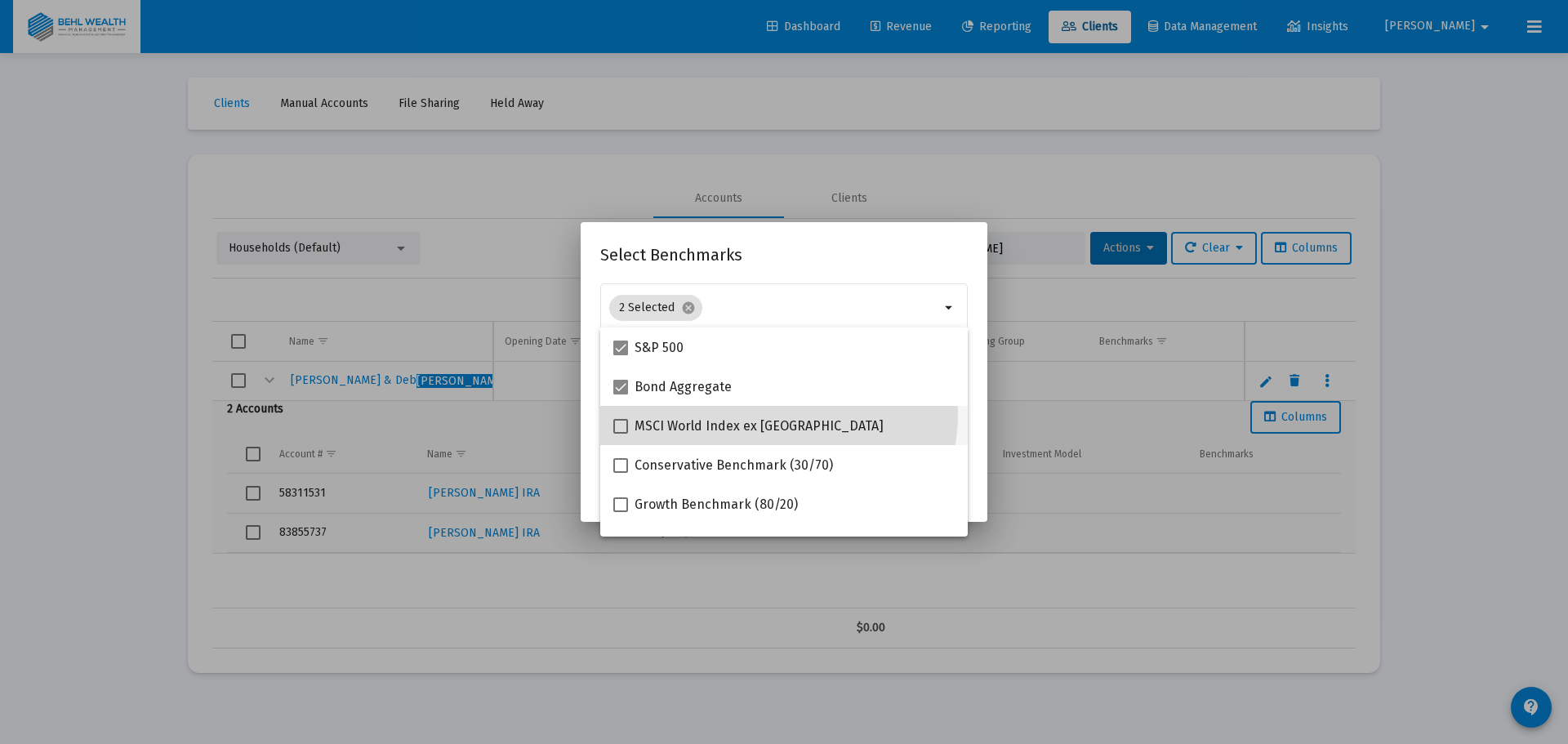
click at [759, 413] on mat-checkbox "MSCI World Index ex [GEOGRAPHIC_DATA]" at bounding box center [748, 425] width 270 height 39
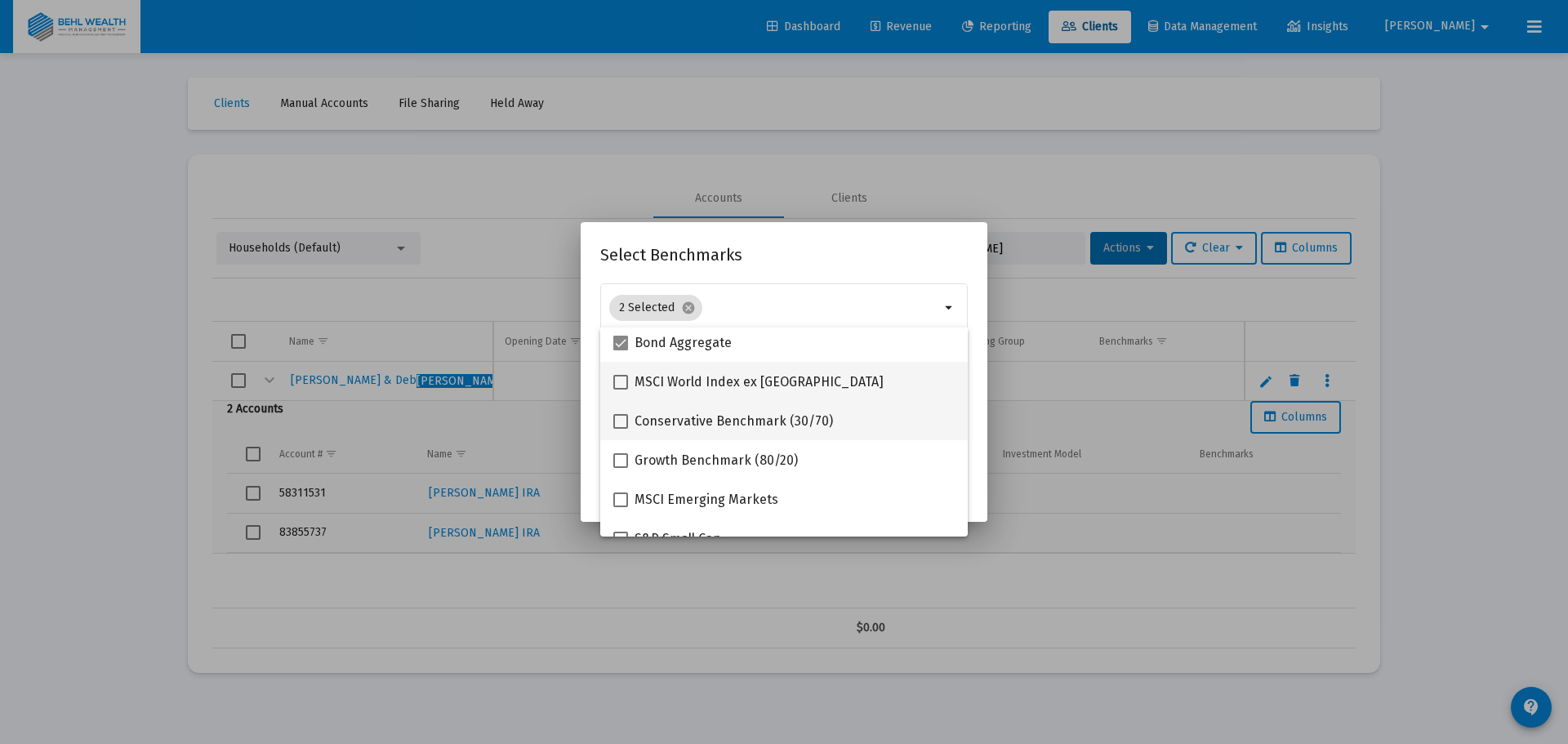
scroll to position [82, 0]
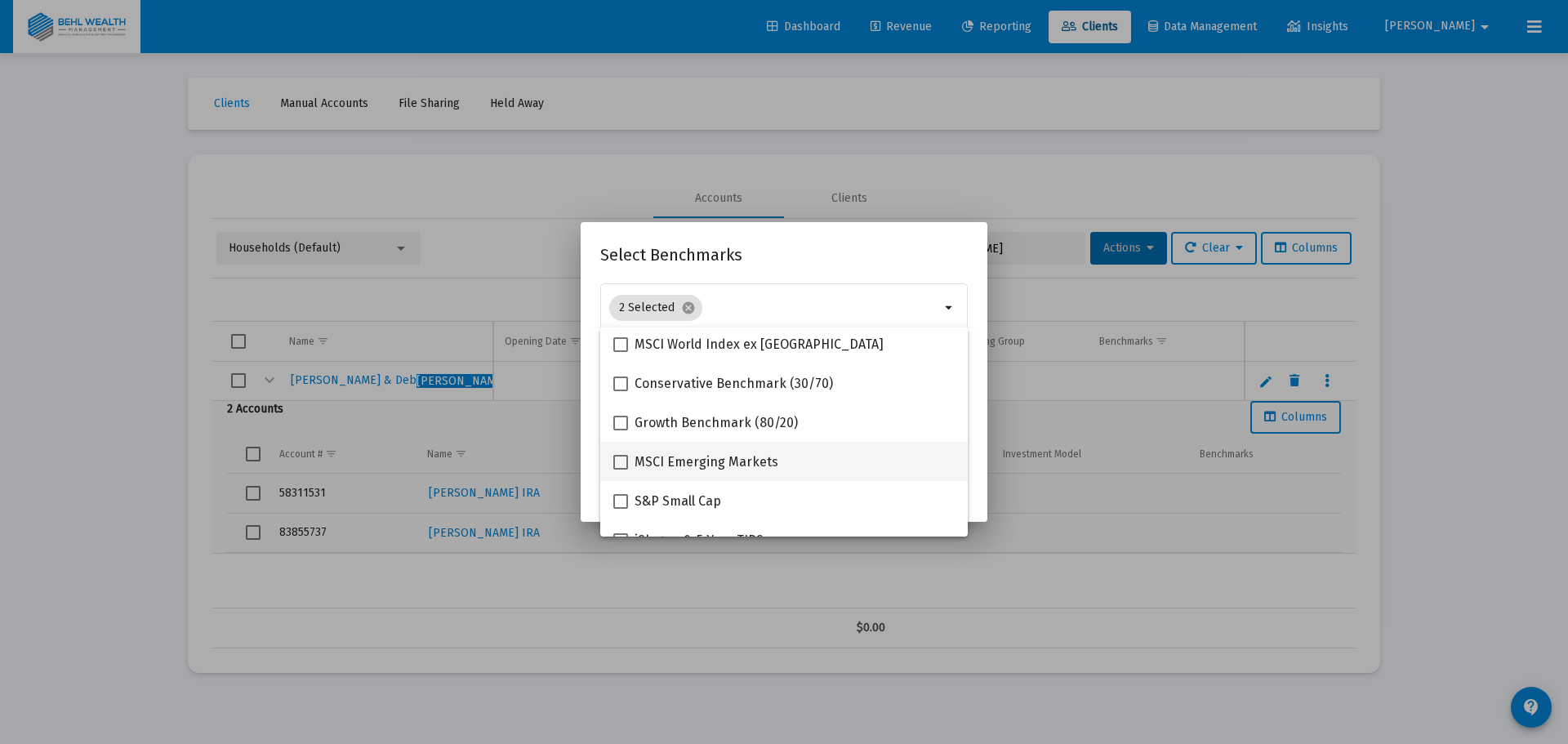
click at [763, 454] on span "MSCI Emerging Markets" at bounding box center [706, 462] width 143 height 20
click at [620, 469] on input "MSCI Emerging Markets" at bounding box center [620, 469] width 1 height 1
checkbox input "true"
click at [733, 491] on div "S&P Small Cap" at bounding box center [784, 500] width 341 height 39
checkbox input "true"
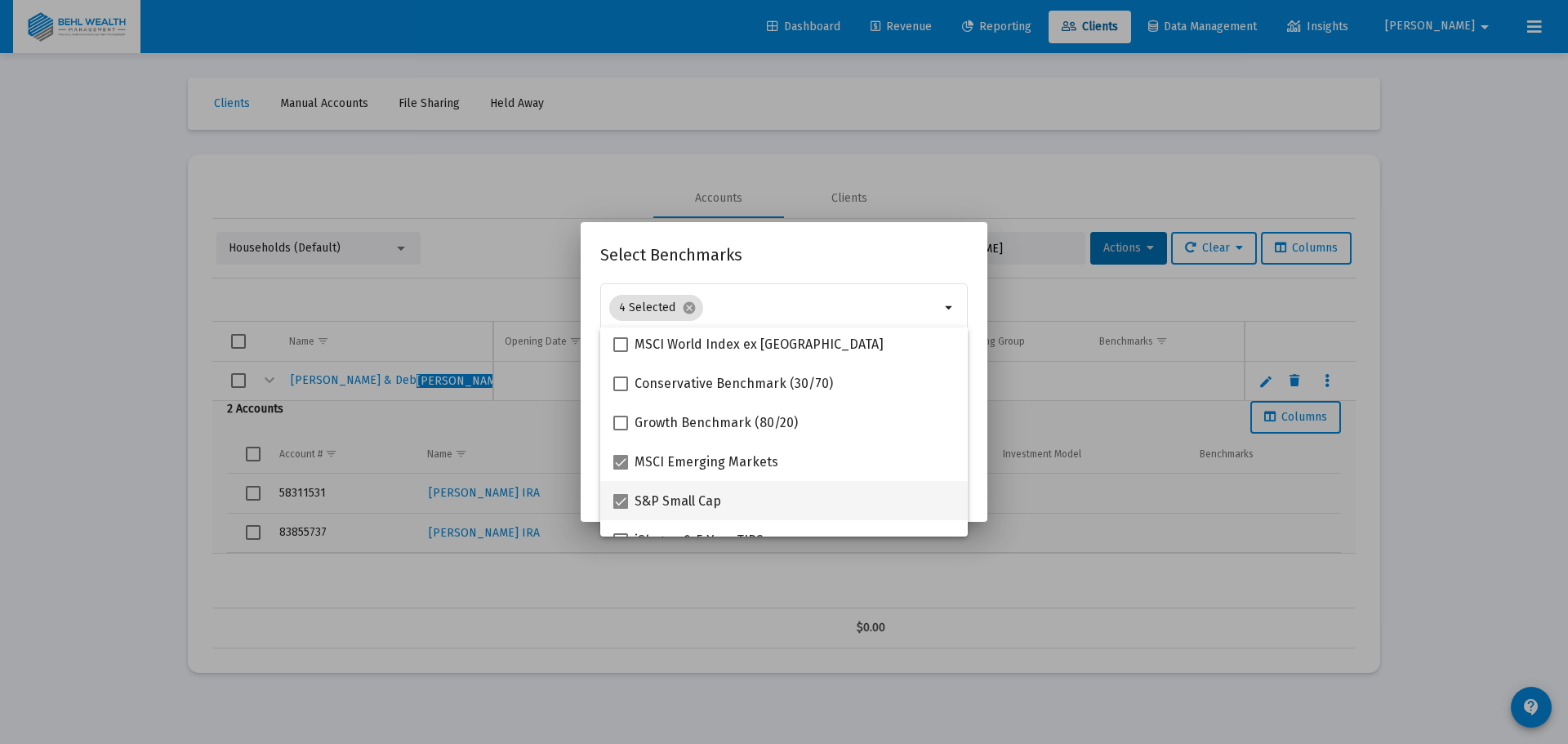
scroll to position [163, 0]
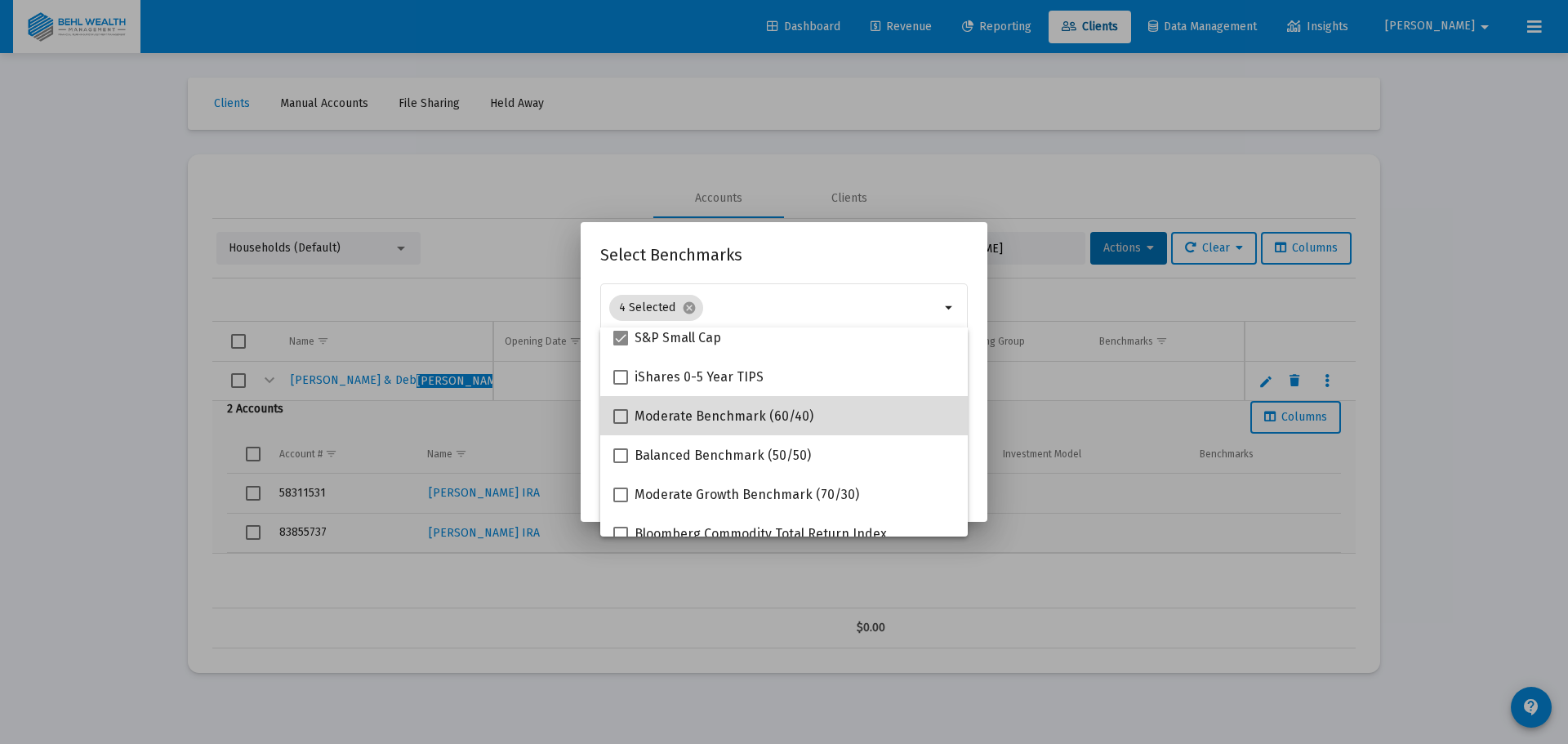
click at [818, 417] on div "Moderate Benchmark (60/40)" at bounding box center [784, 416] width 341 height 39
checkbox input "true"
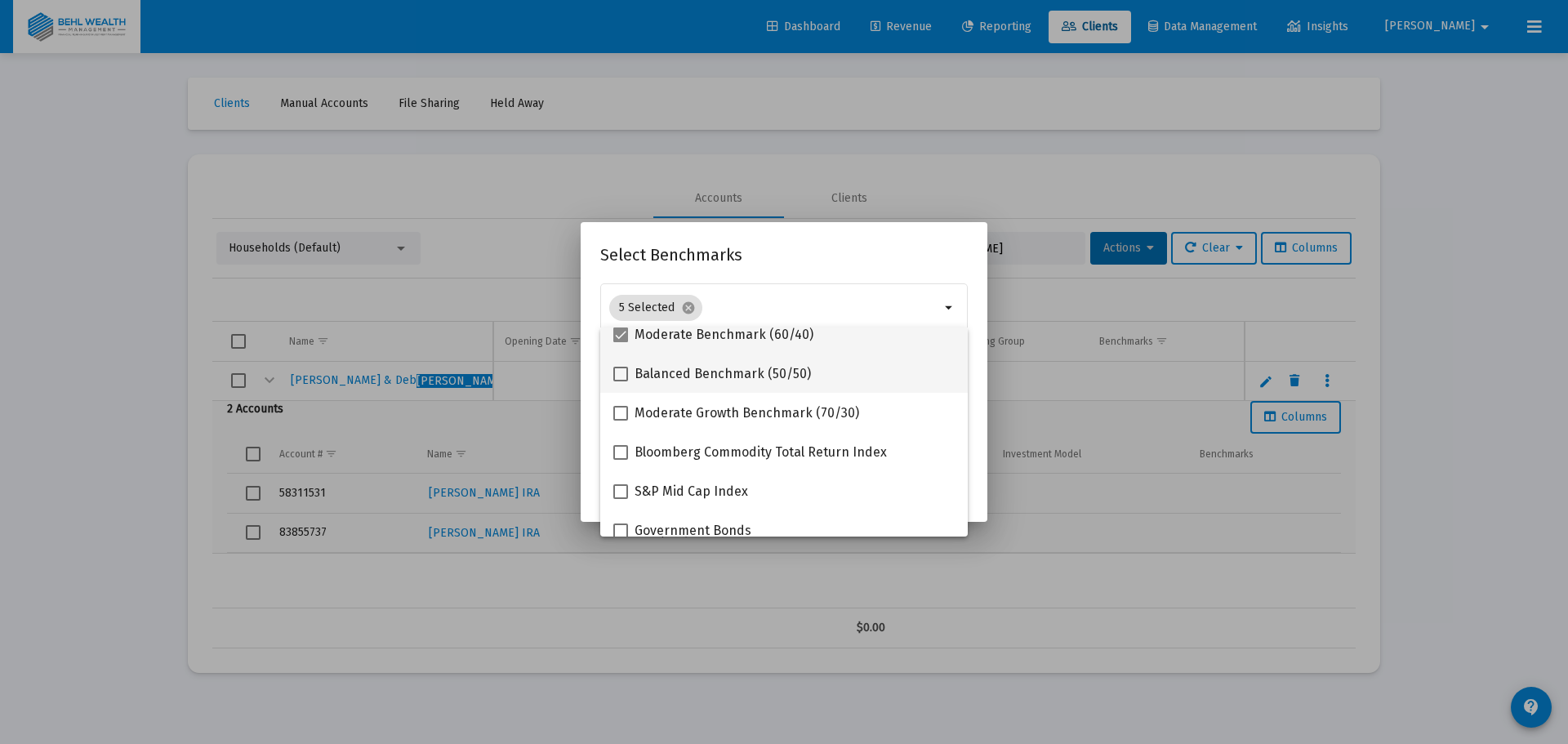
scroll to position [409, 0]
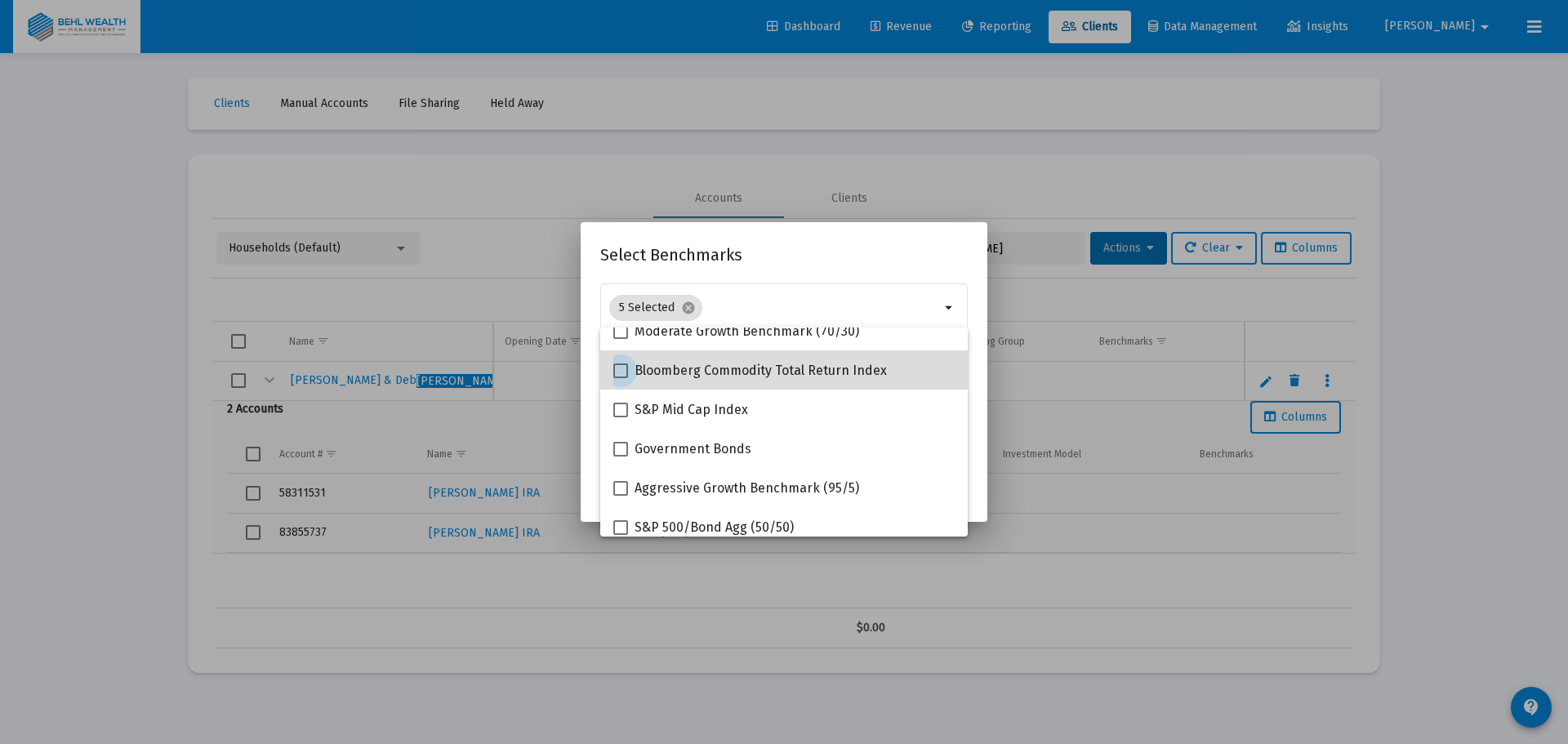
click at [814, 377] on span "Bloomberg Commodity Total Return Index" at bounding box center [760, 370] width 252 height 20
click at [620, 378] on input "Bloomberg Commodity Total Return Index" at bounding box center [620, 378] width 1 height 1
checkbox input "true"
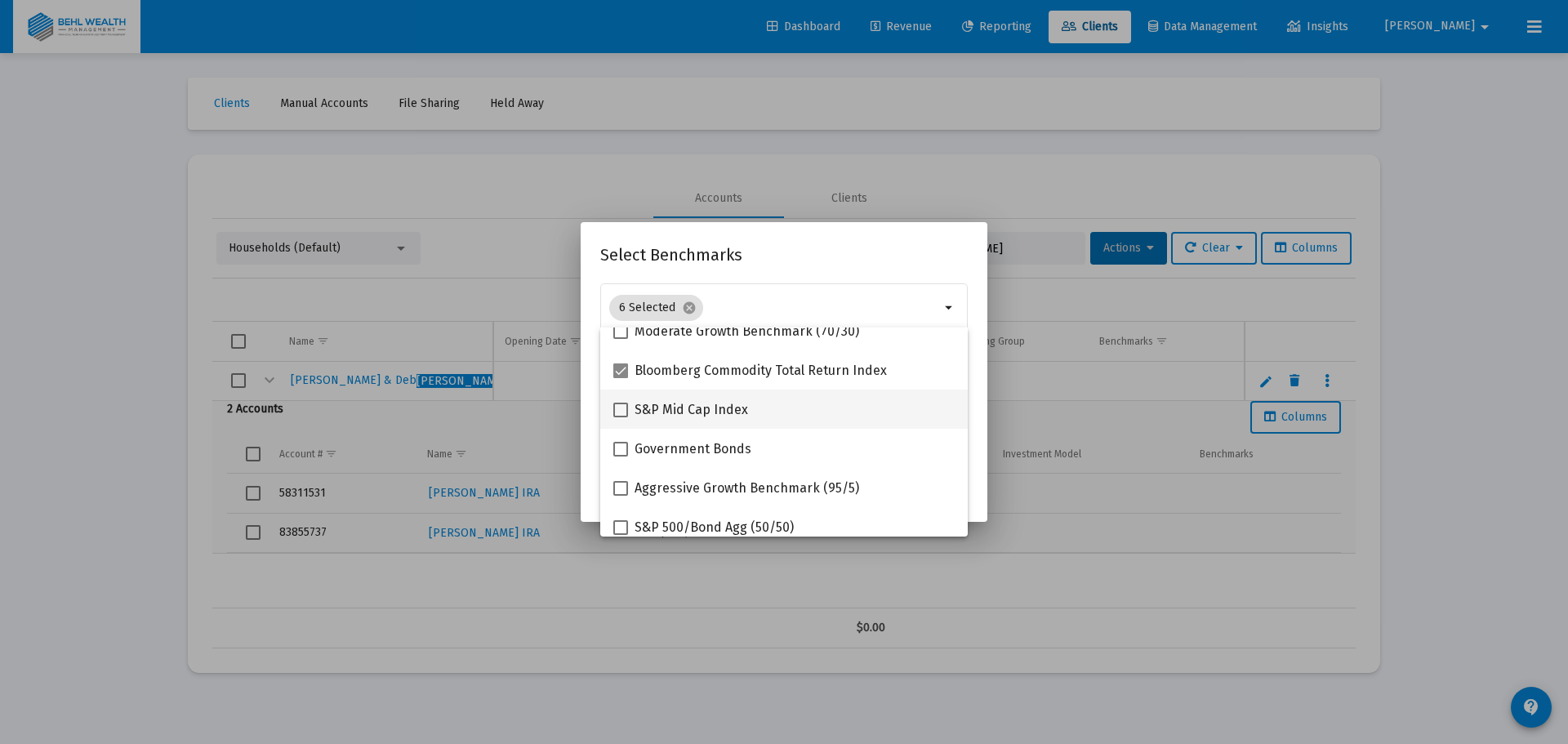
click at [795, 410] on div "S&P Mid Cap Index" at bounding box center [784, 409] width 341 height 39
checkbox input "true"
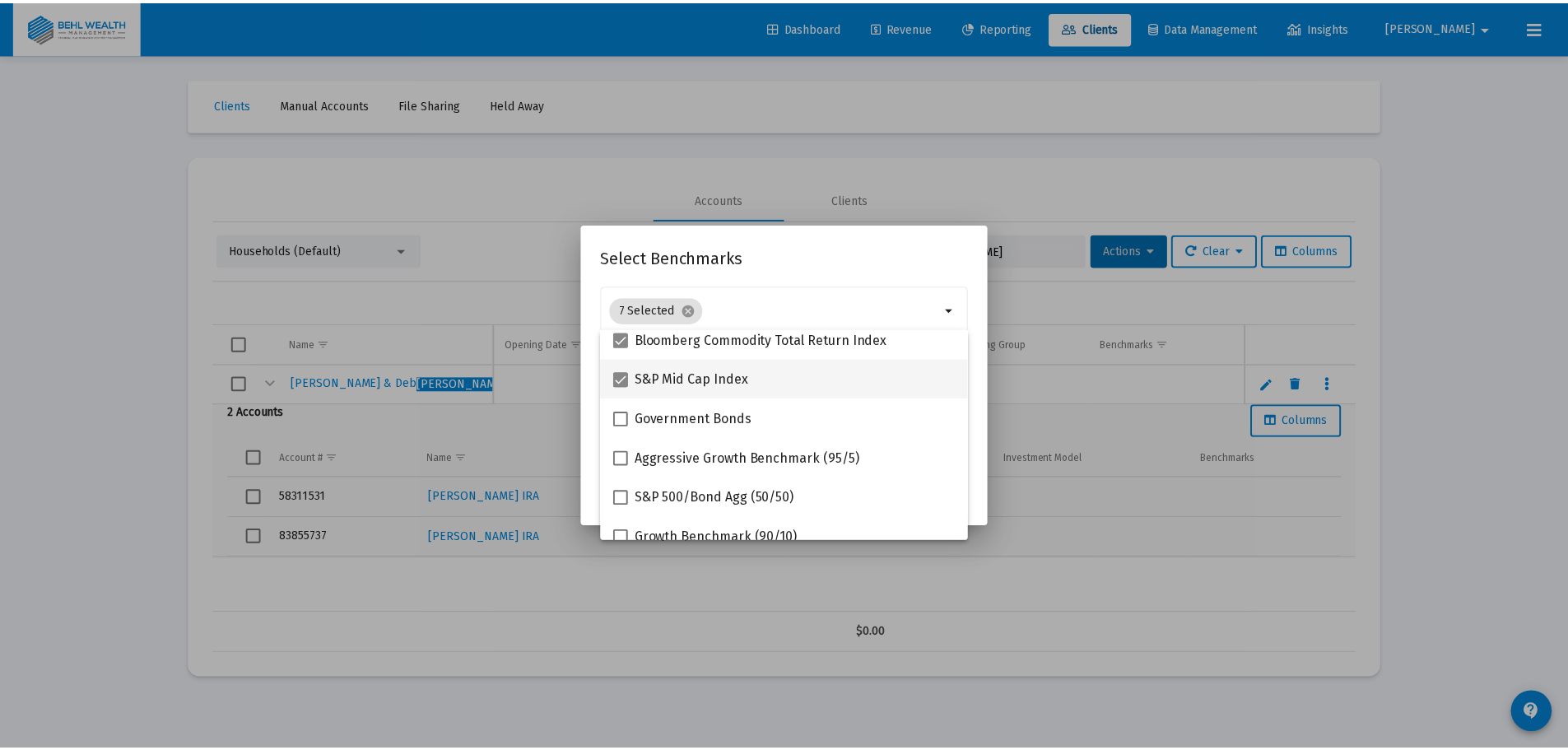
scroll to position [461, 0]
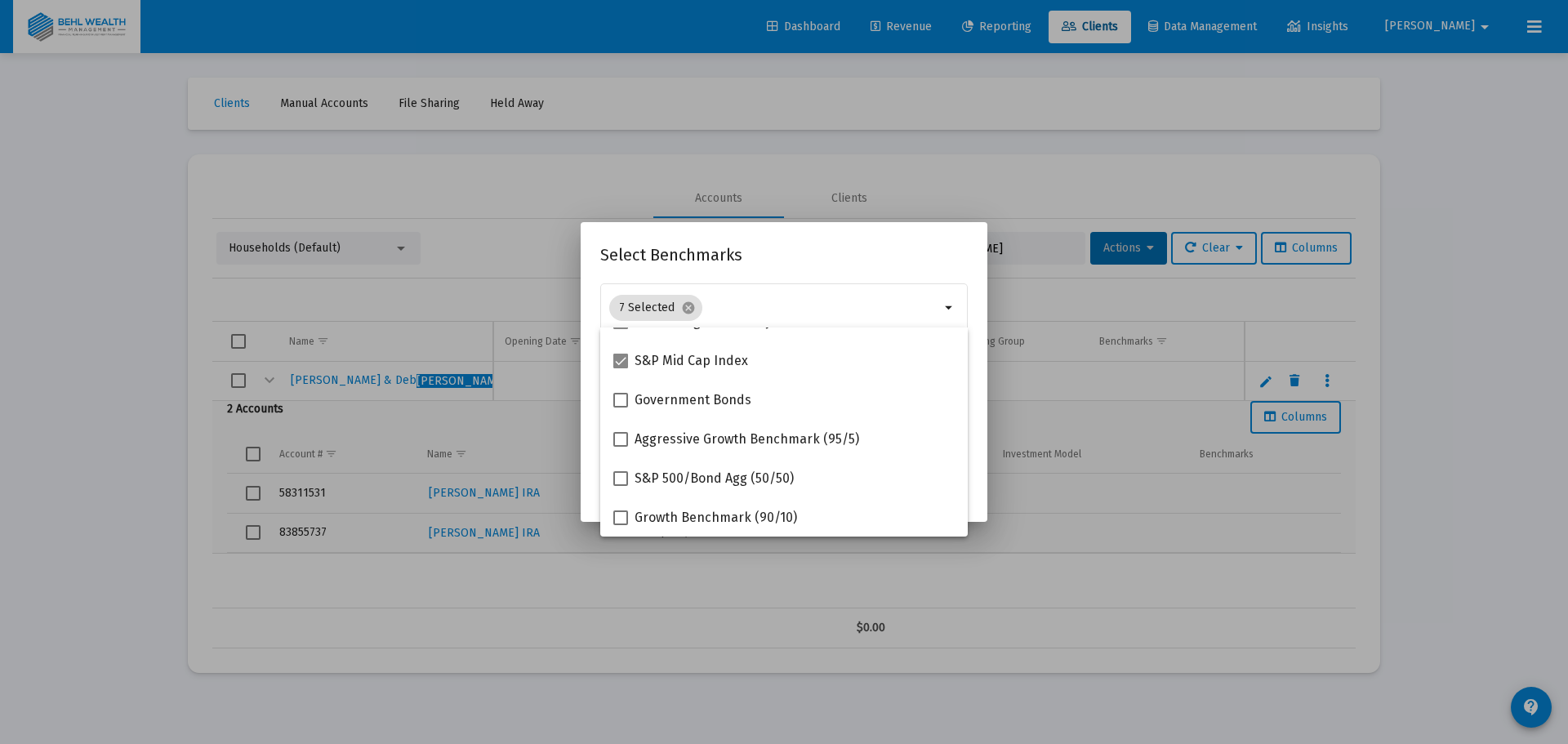
click at [842, 258] on h2 "Select Benchmarks" at bounding box center [784, 255] width 367 height 26
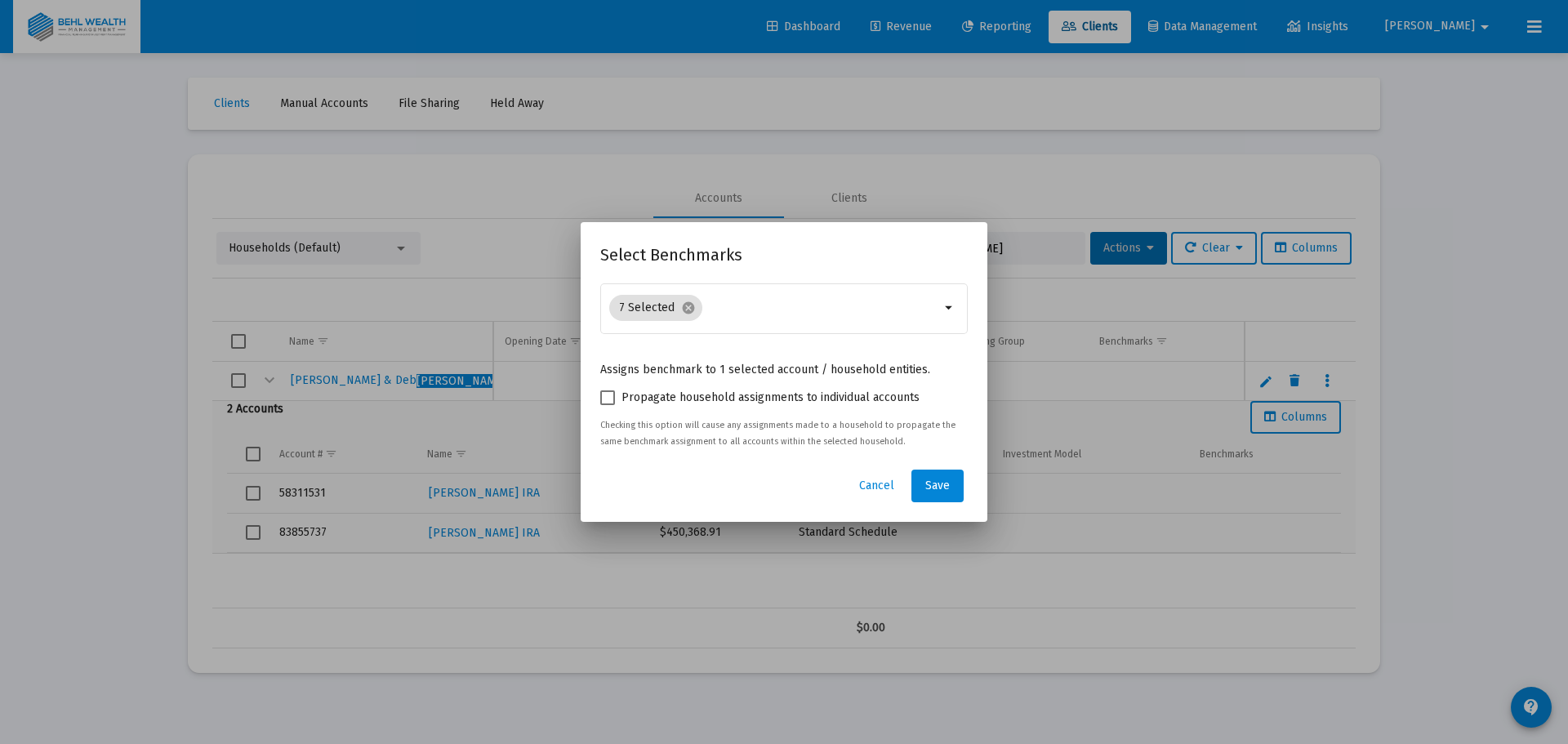
click at [692, 401] on span "Propagate household assignments to individual accounts" at bounding box center [770, 397] width 298 height 20
click at [607, 405] on input "Propagate household assignments to individual accounts" at bounding box center [606, 405] width 1 height 1
checkbox input "true"
click at [918, 479] on button "Save" at bounding box center [937, 485] width 52 height 33
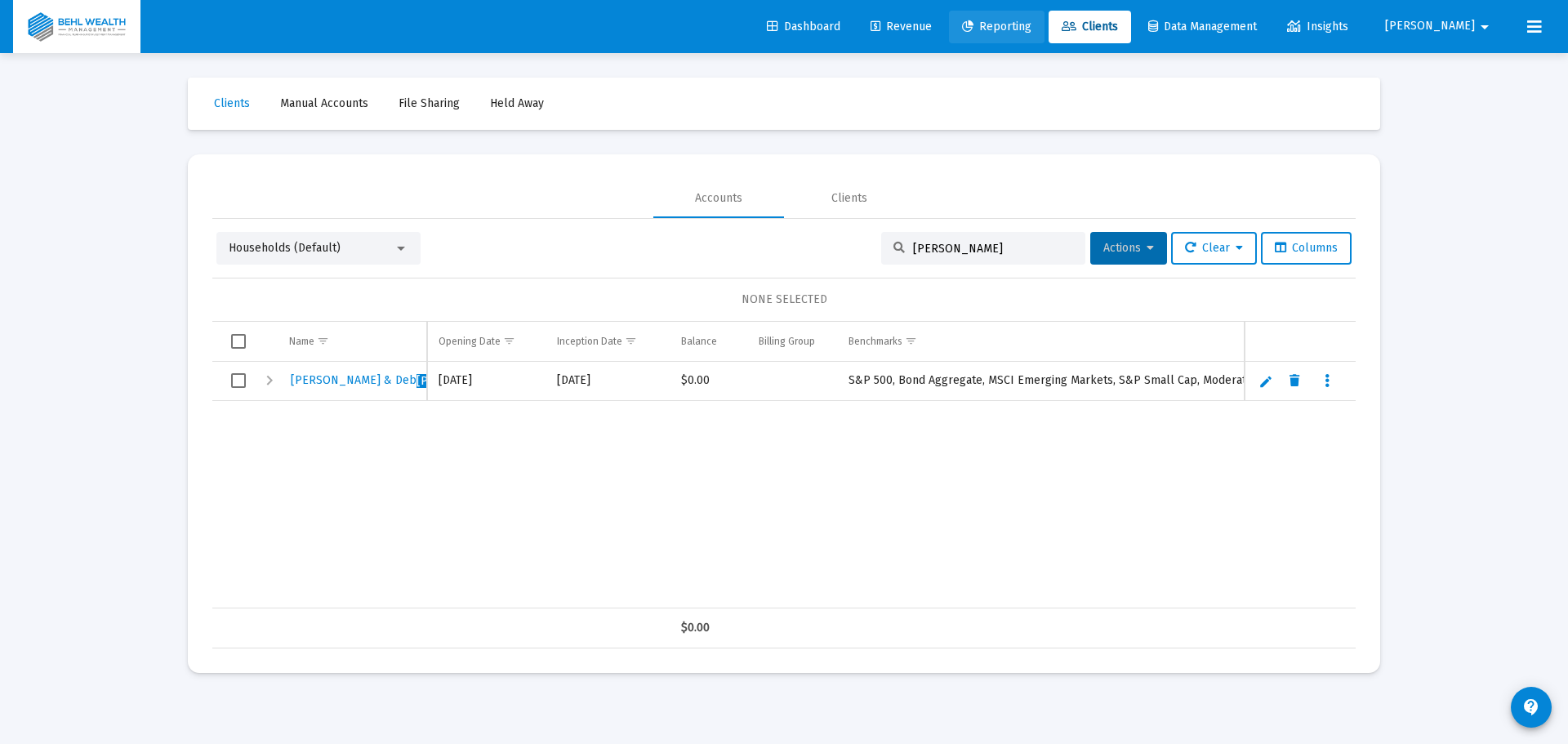
click at [1032, 23] on span "Reporting" at bounding box center [996, 26] width 69 height 14
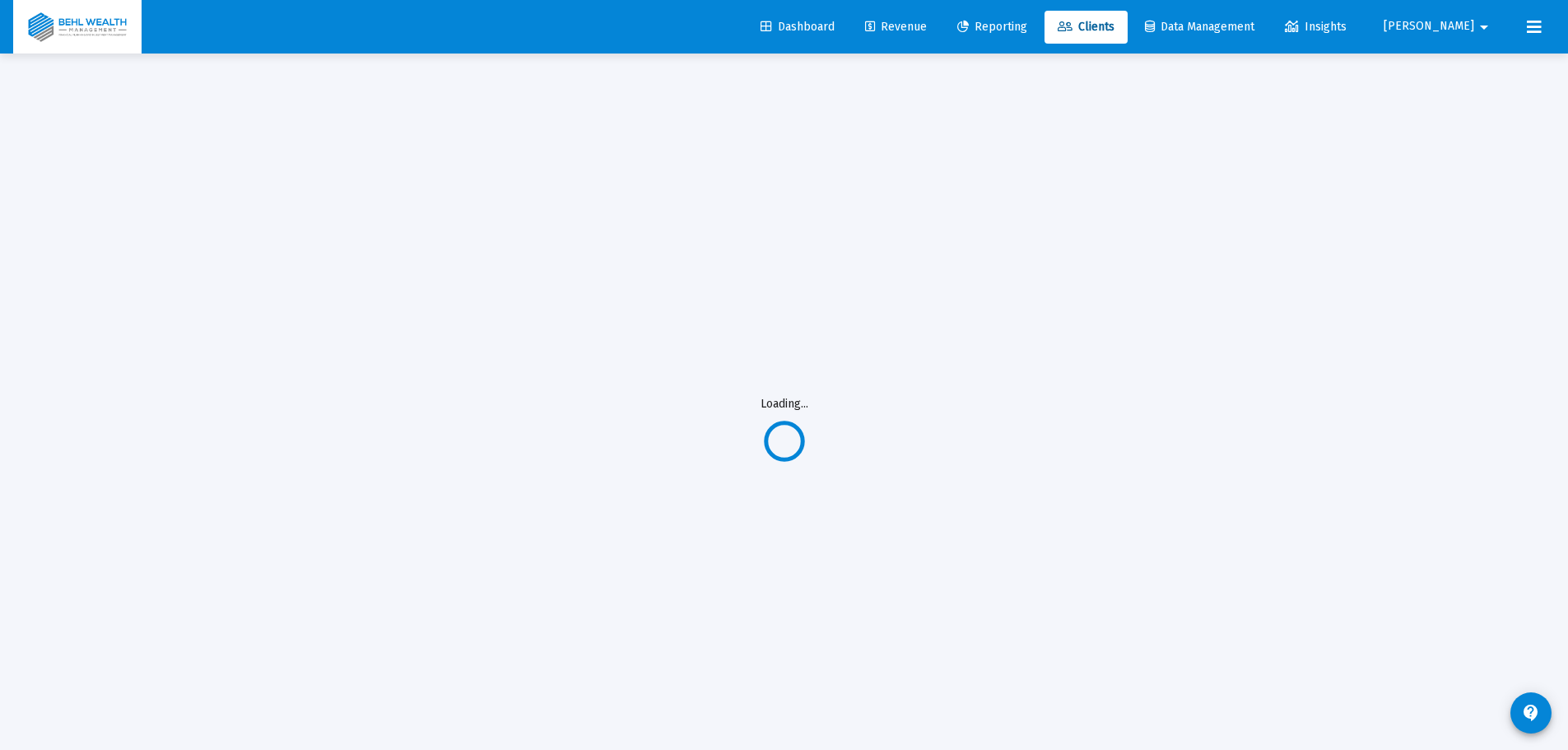
select select "View all"
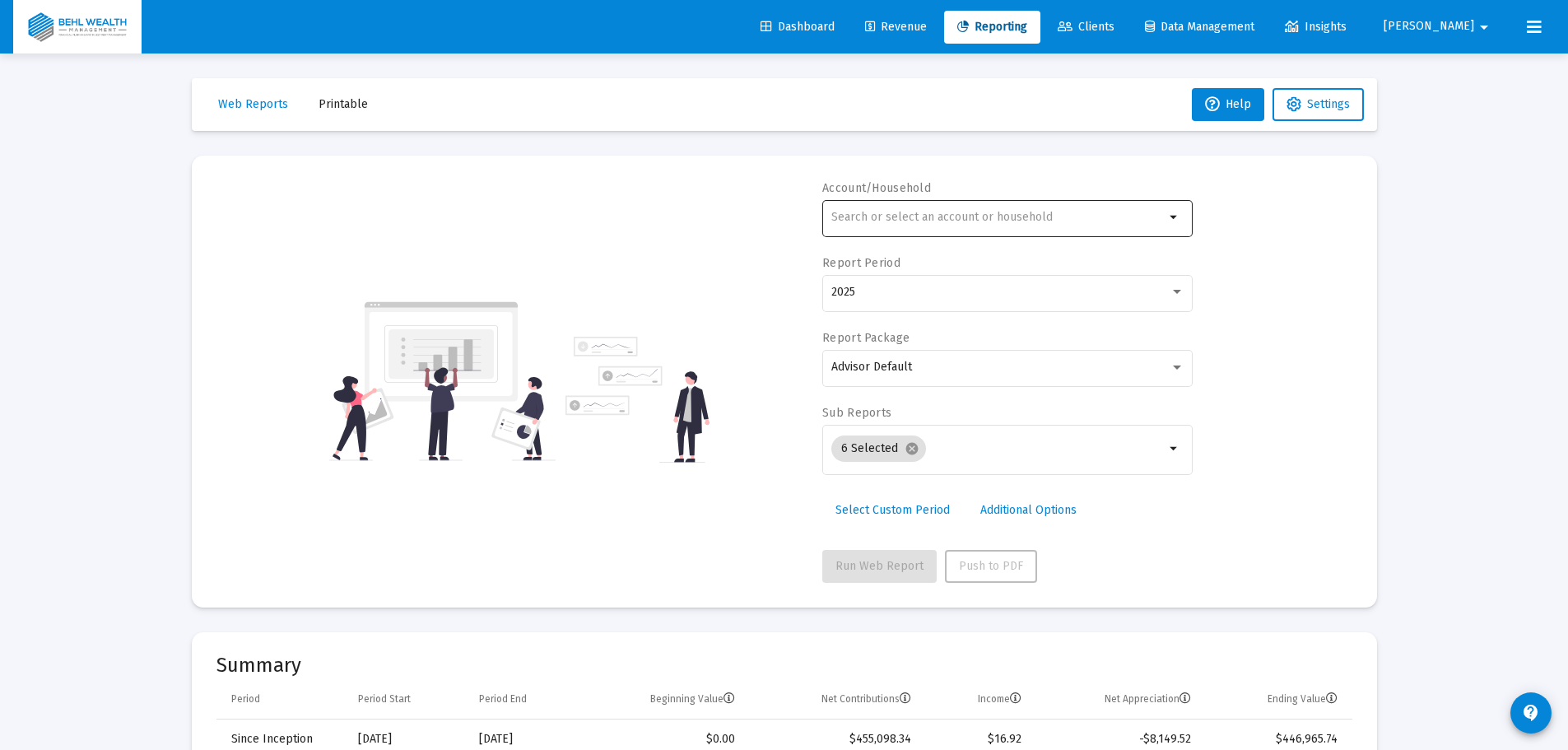
click at [941, 203] on div at bounding box center [997, 216] width 333 height 41
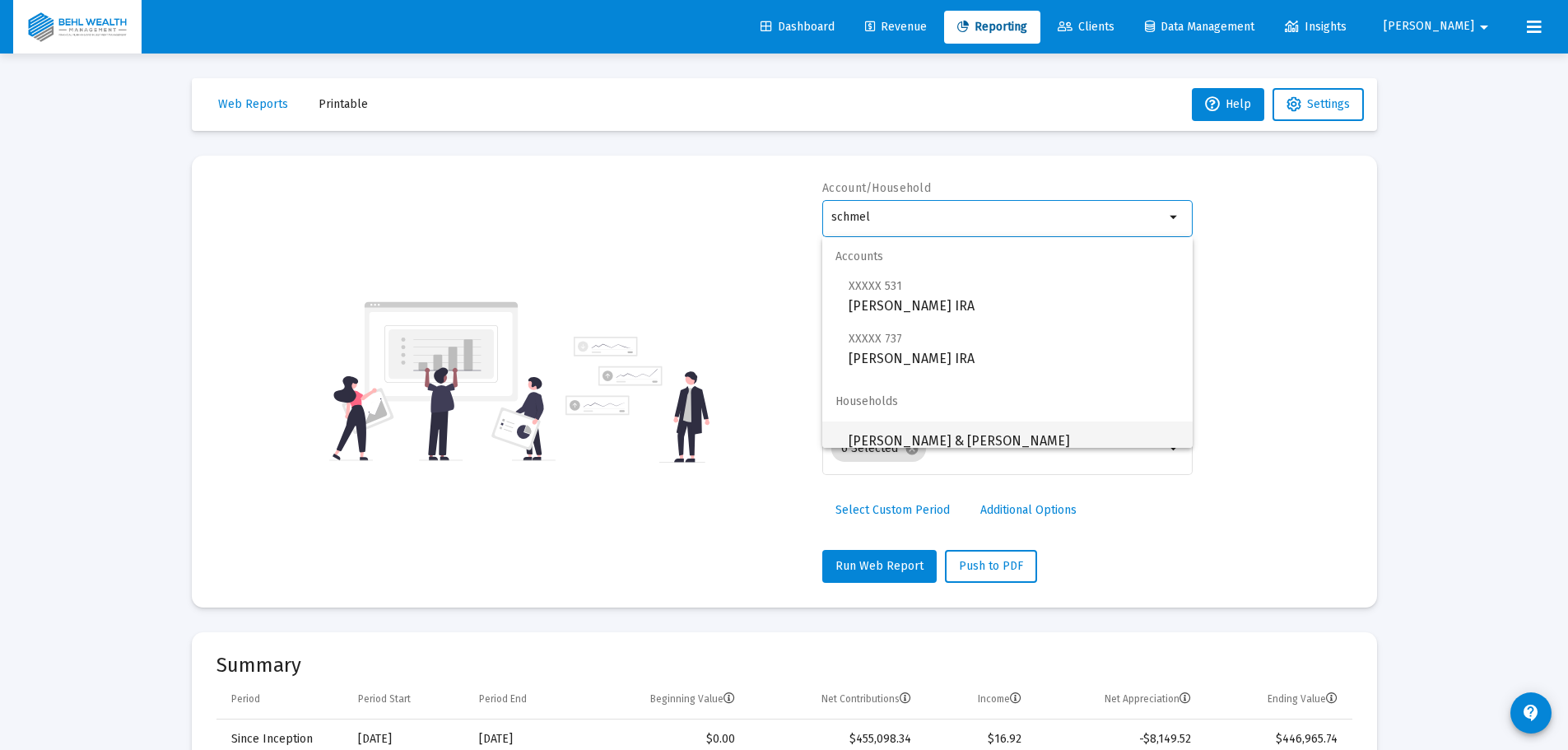
click at [940, 435] on span "[PERSON_NAME] & [PERSON_NAME]" at bounding box center [1014, 441] width 331 height 40
type input "[PERSON_NAME] & [PERSON_NAME]"
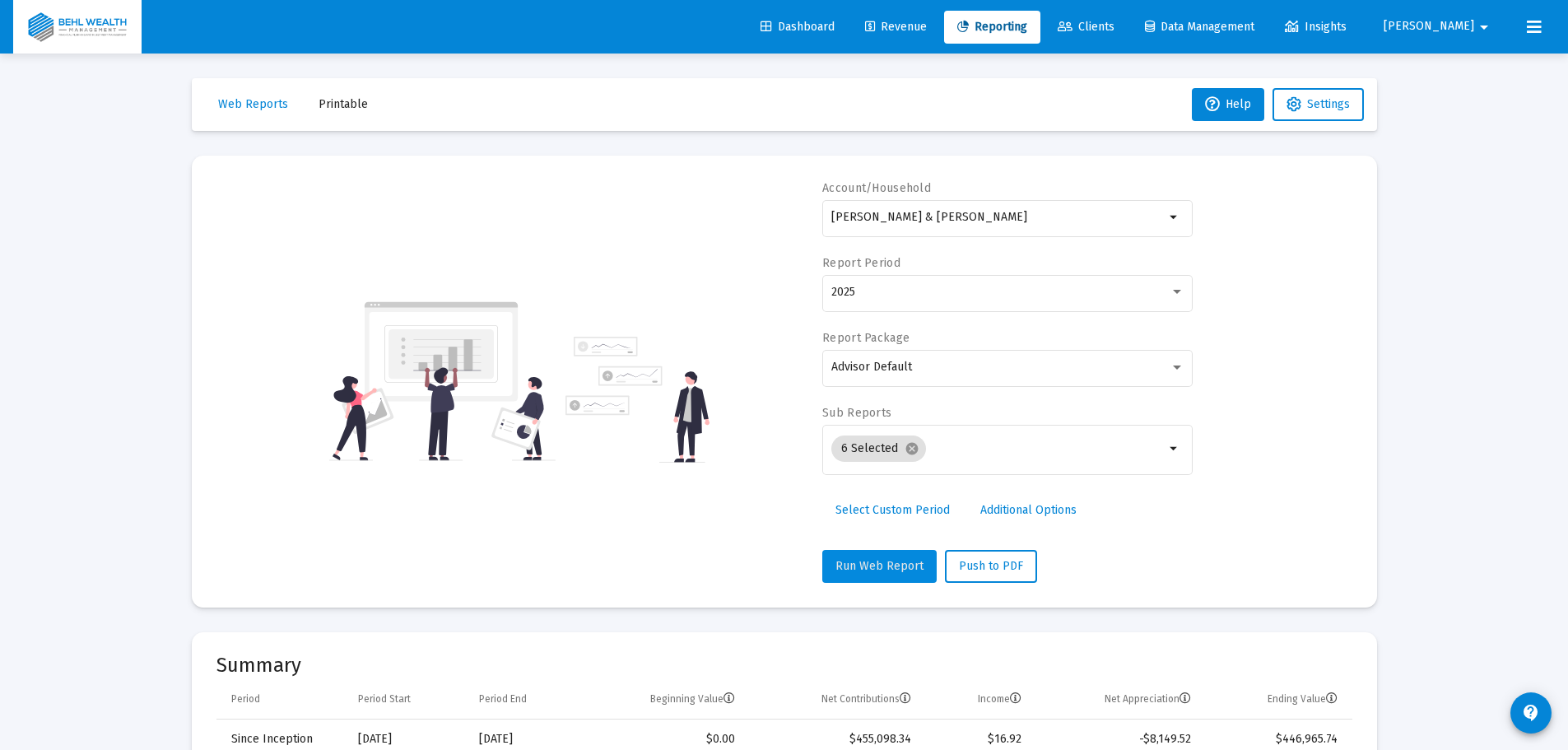
click at [896, 555] on button "Run Web Report" at bounding box center [878, 566] width 114 height 33
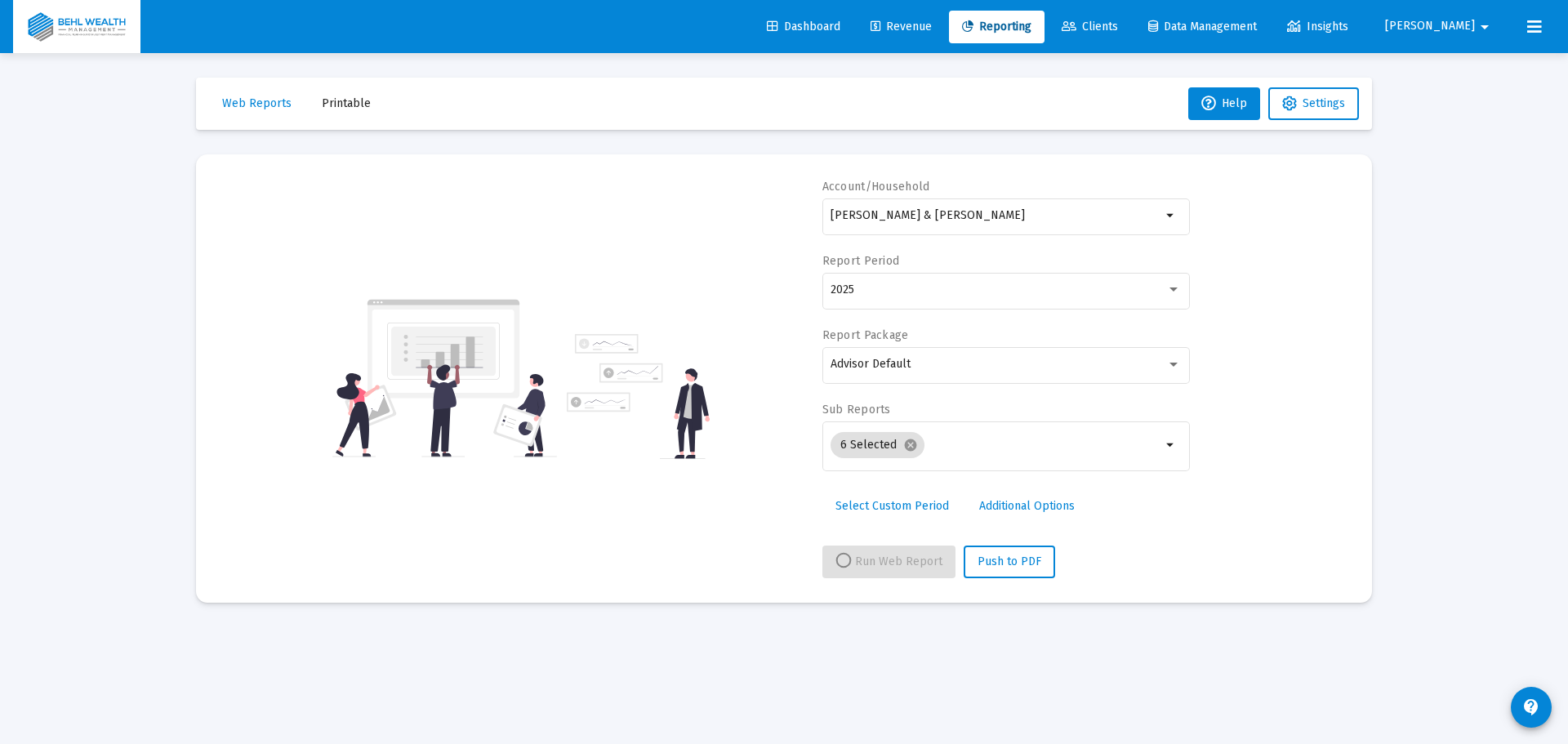
select select "View all"
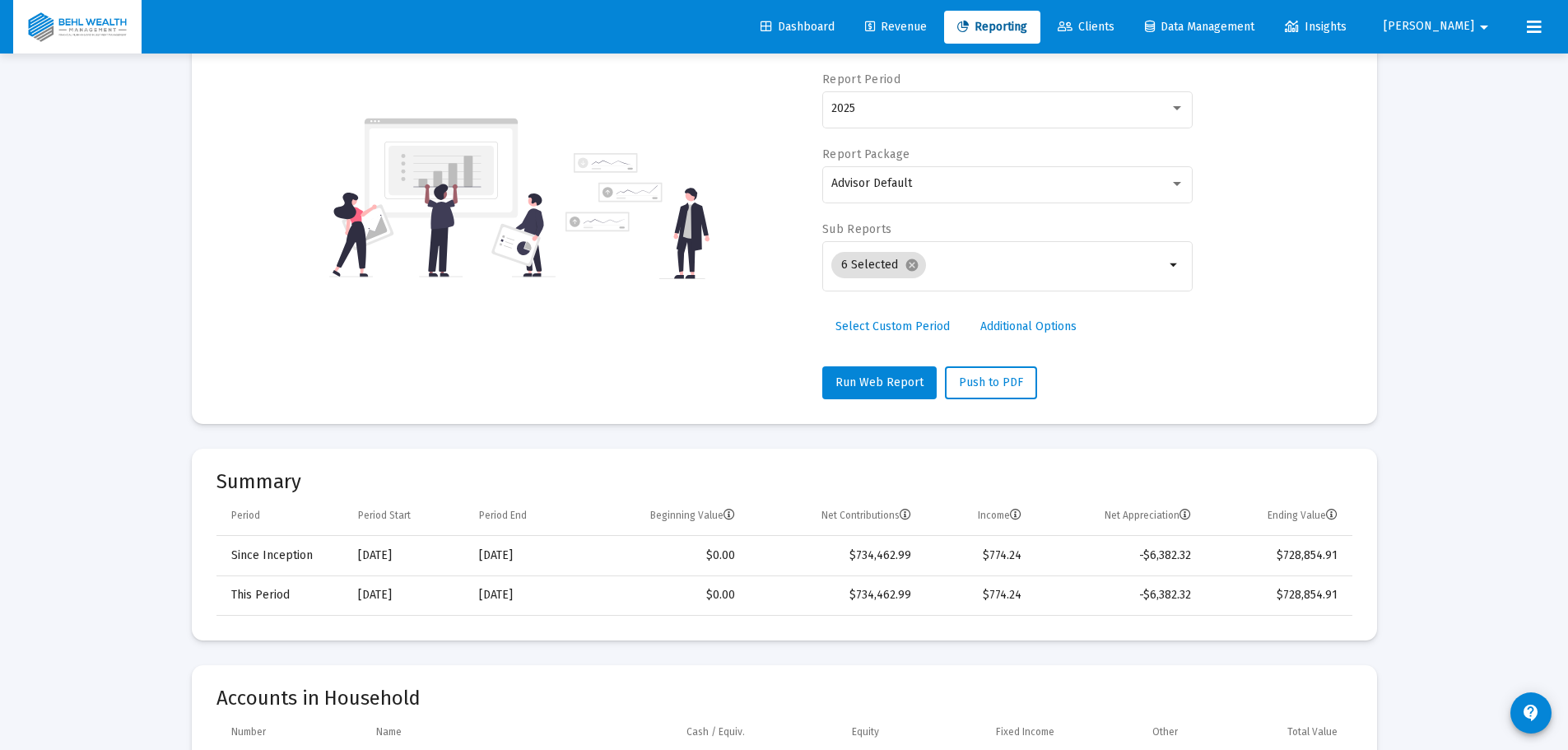
scroll to position [61, 0]
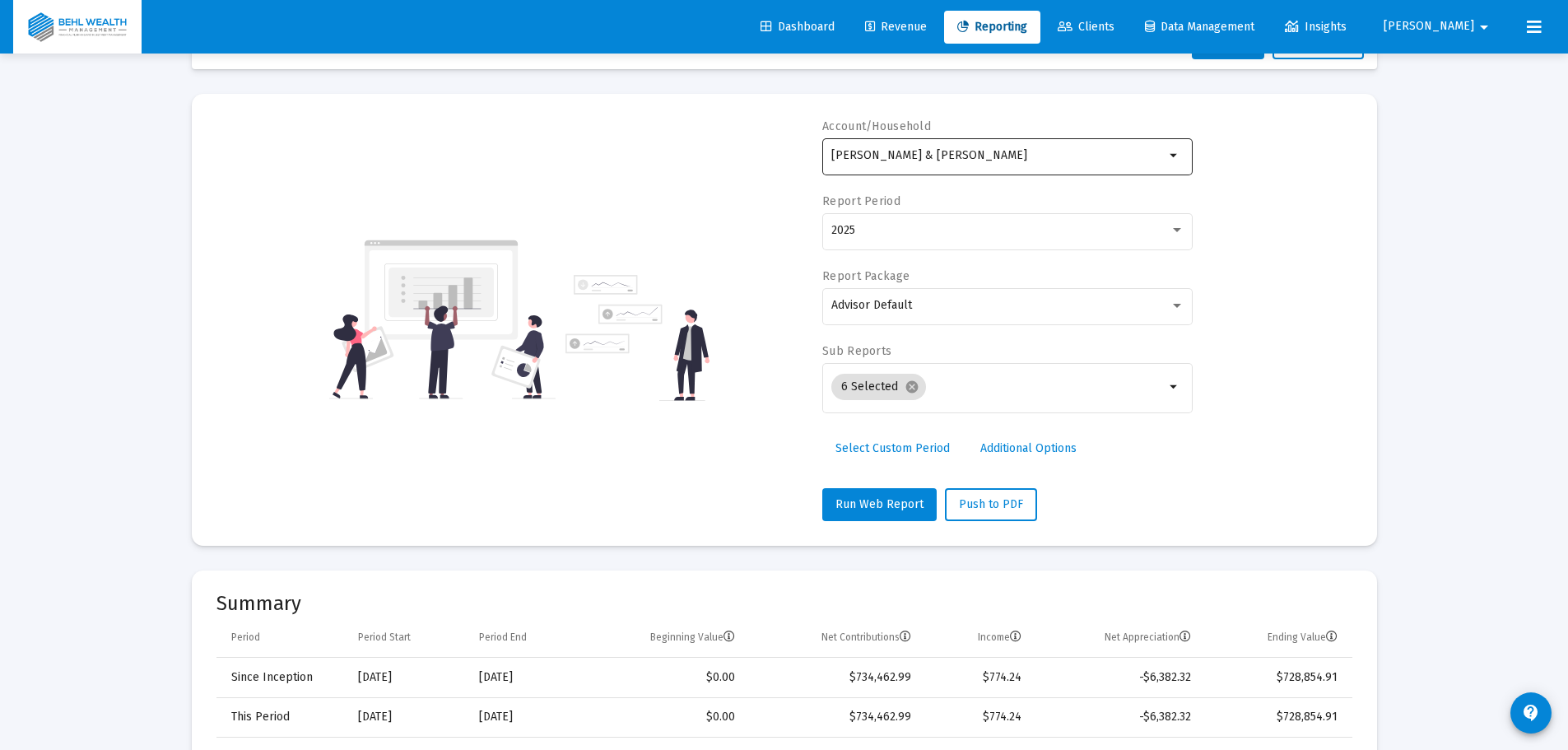
click at [1007, 167] on div "[PERSON_NAME] & [PERSON_NAME]" at bounding box center [997, 155] width 333 height 41
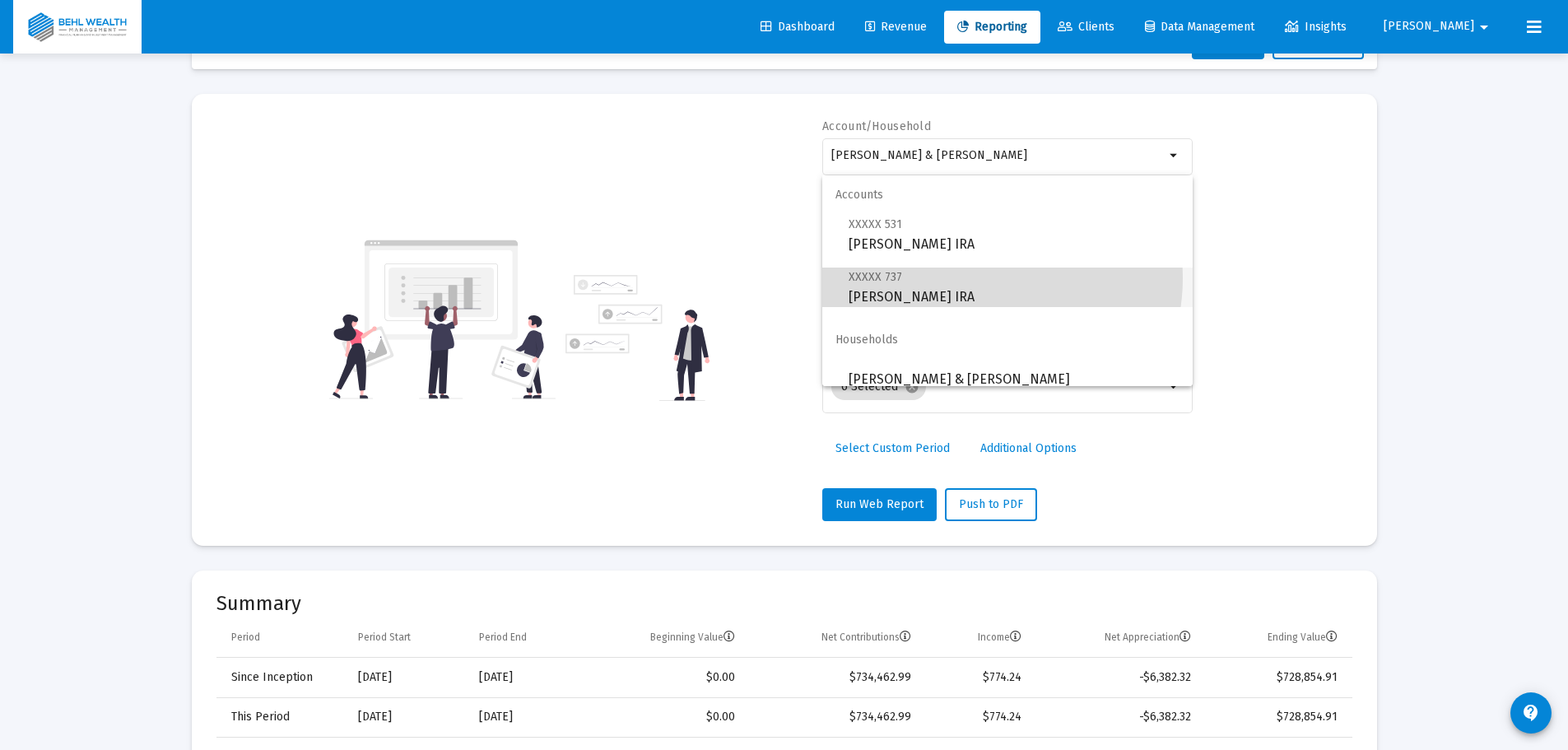
click at [982, 279] on span "XXXXX 737 [PERSON_NAME] IRA" at bounding box center [1014, 286] width 331 height 41
type input "[PERSON_NAME] IRA"
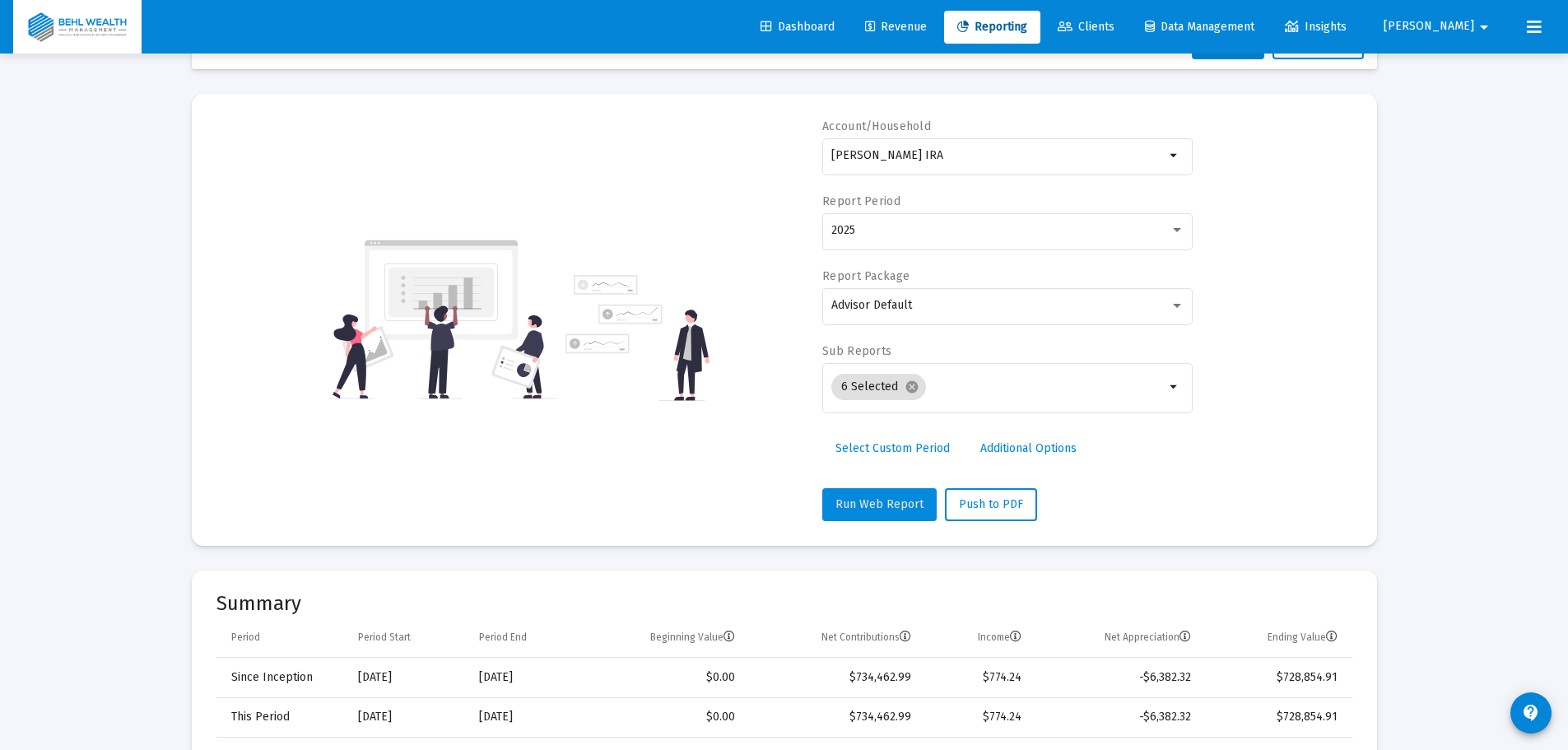
click at [882, 505] on span "Run Web Report" at bounding box center [878, 503] width 88 height 14
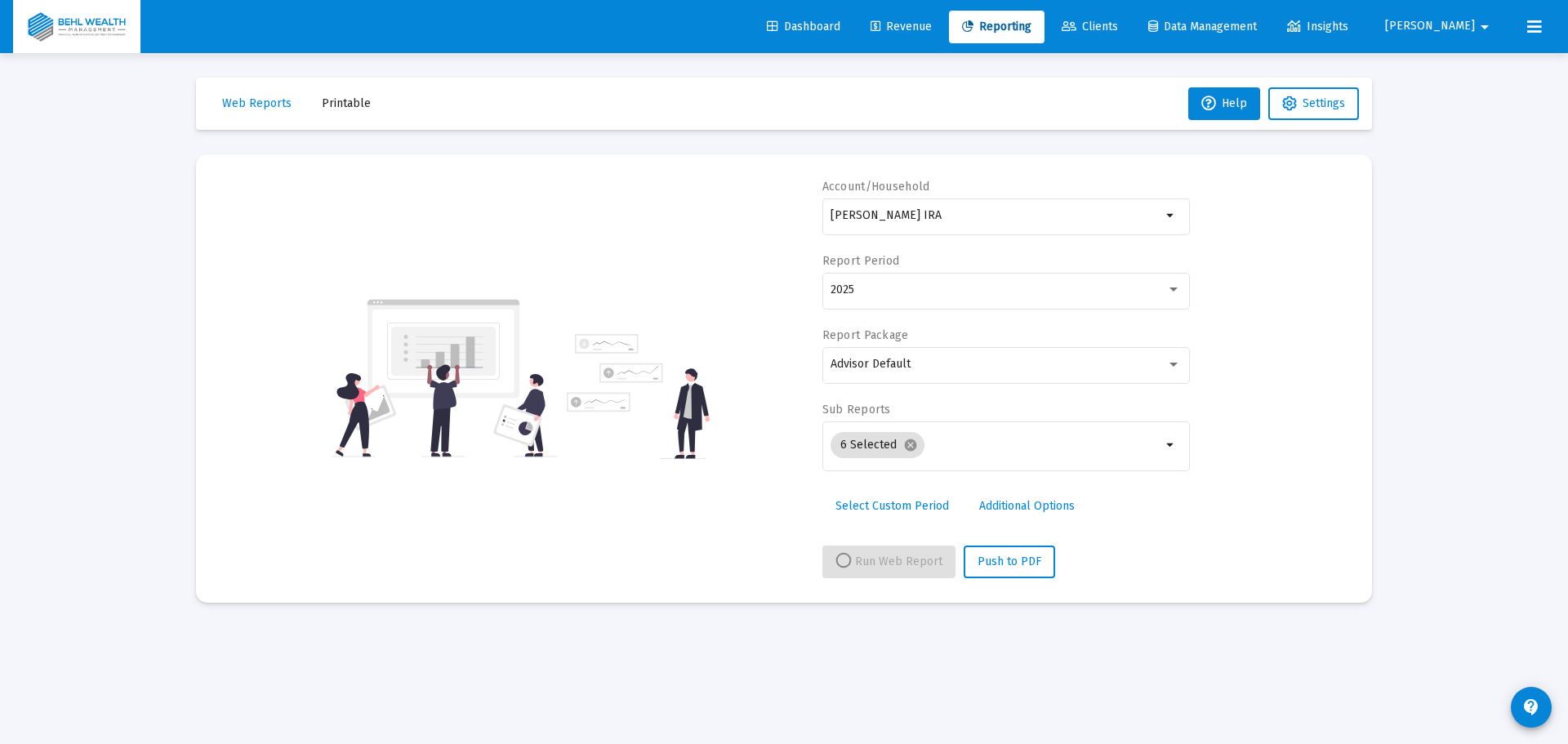
select select "View all"
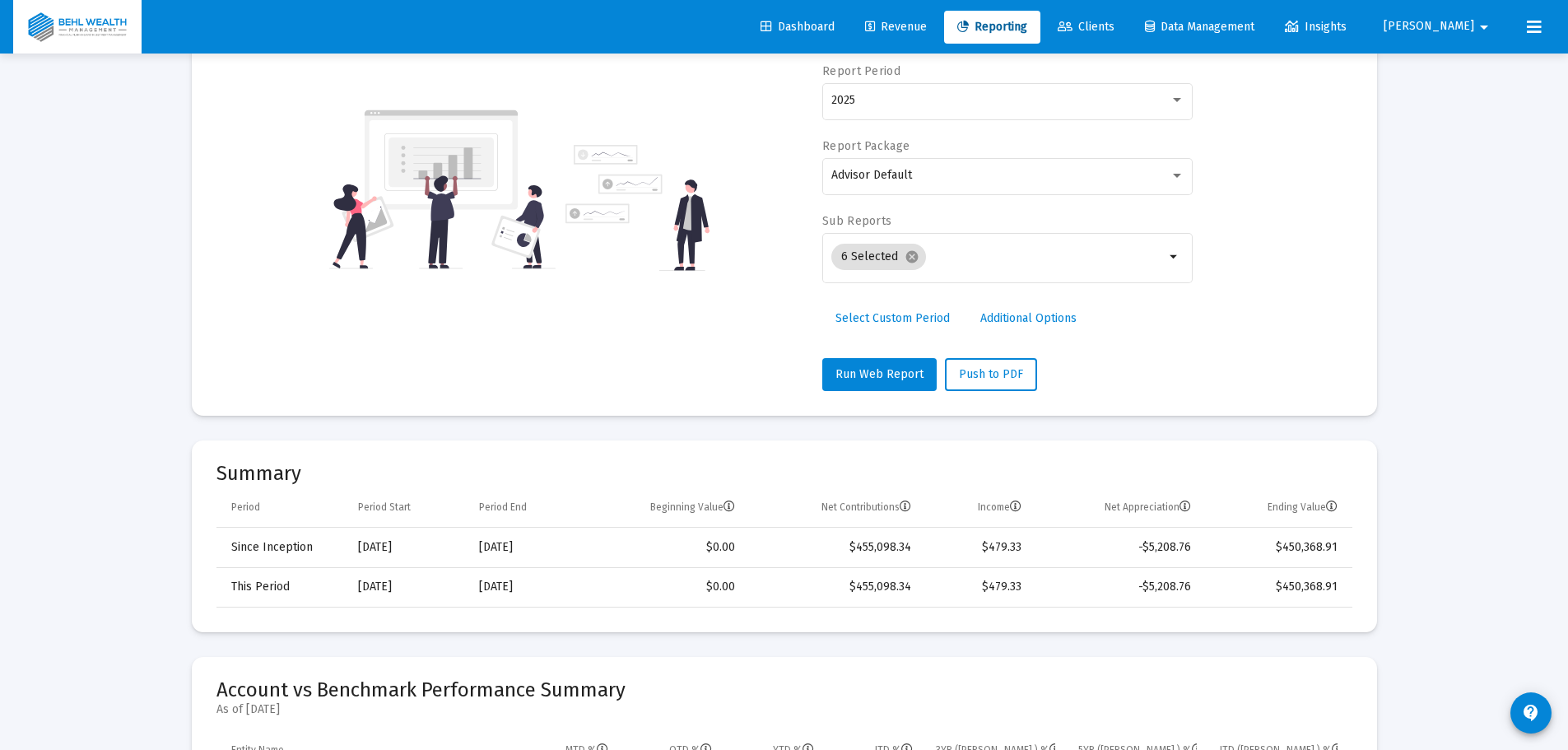
scroll to position [247, 0]
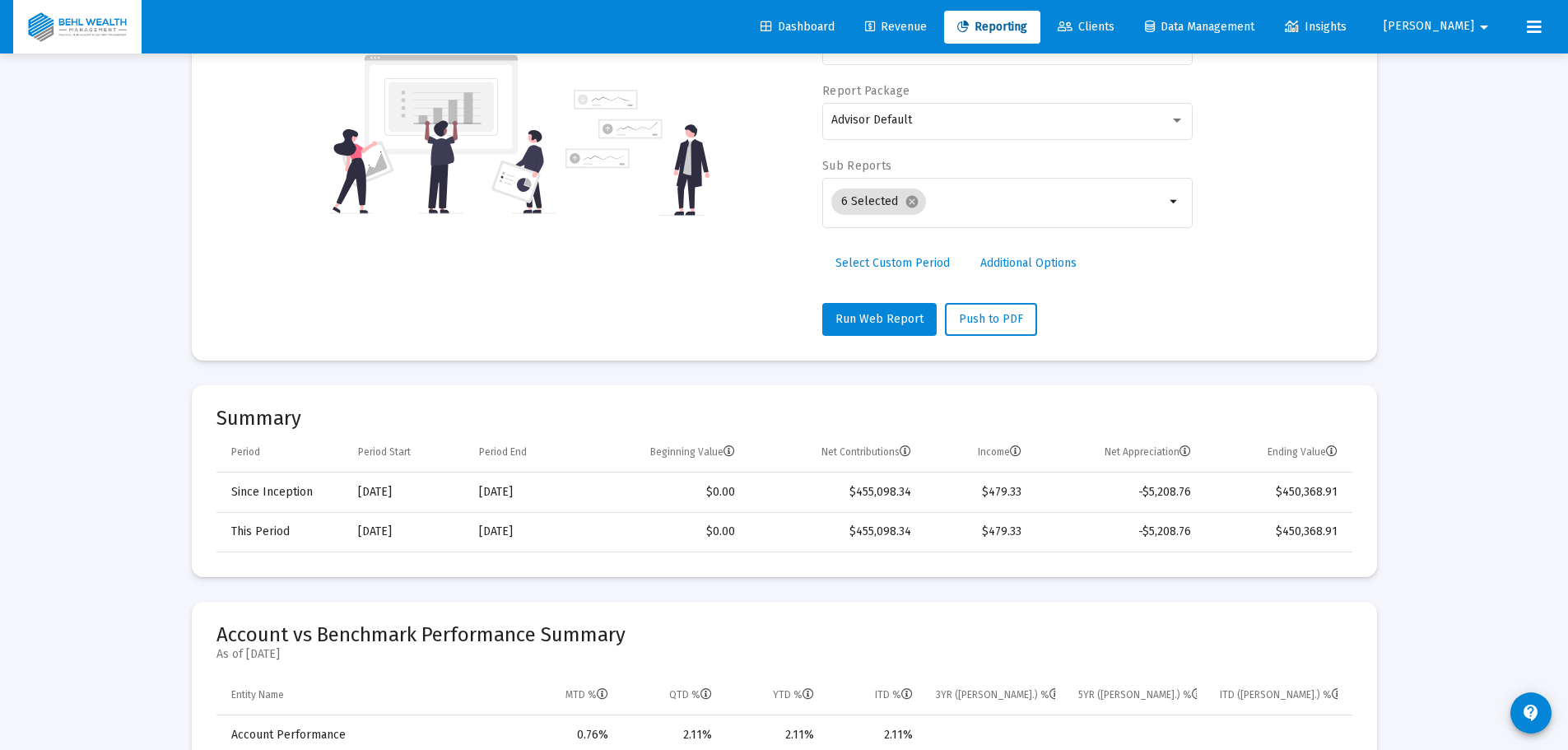
click at [874, 268] on span "Select Custom Period" at bounding box center [892, 263] width 114 height 14
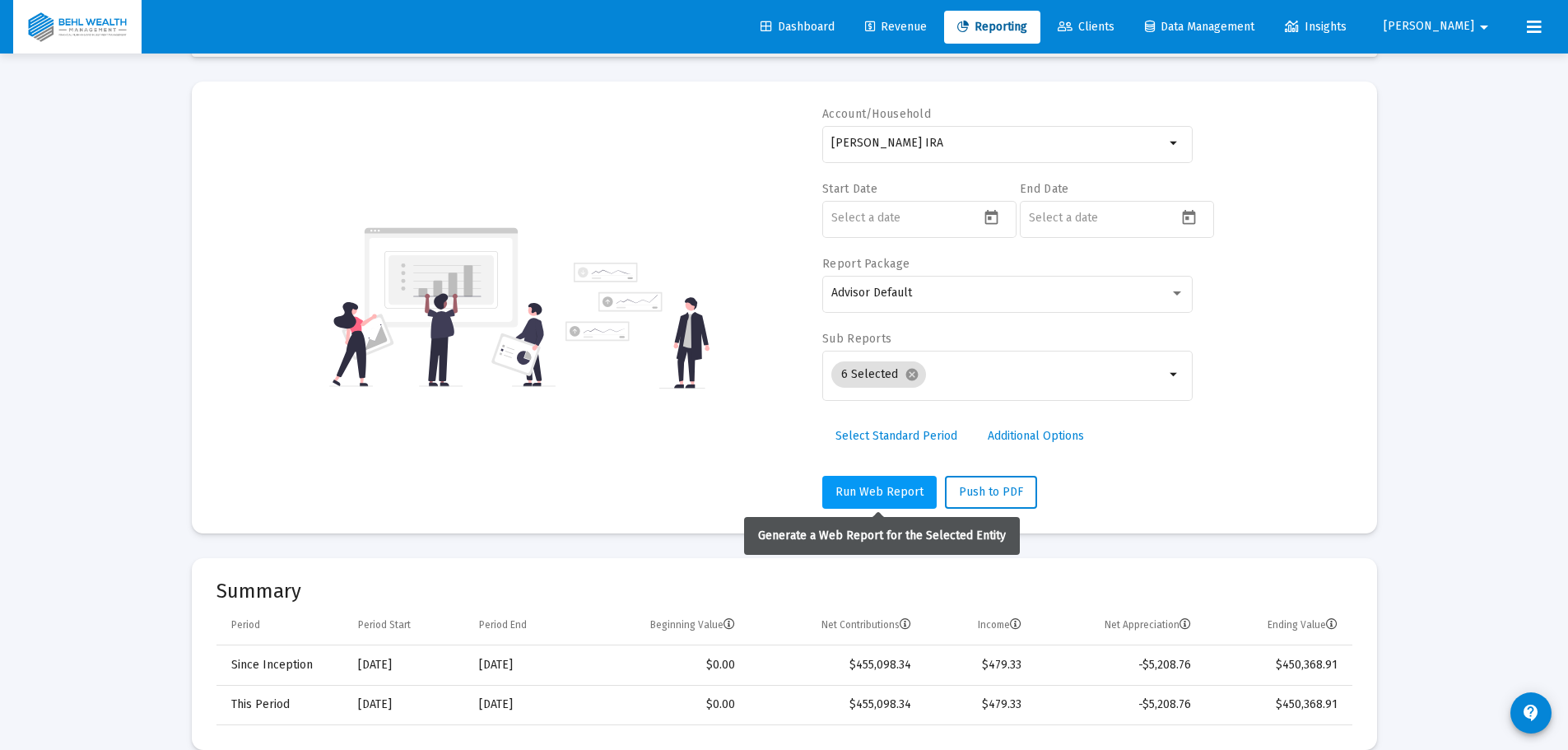
scroll to position [0, 0]
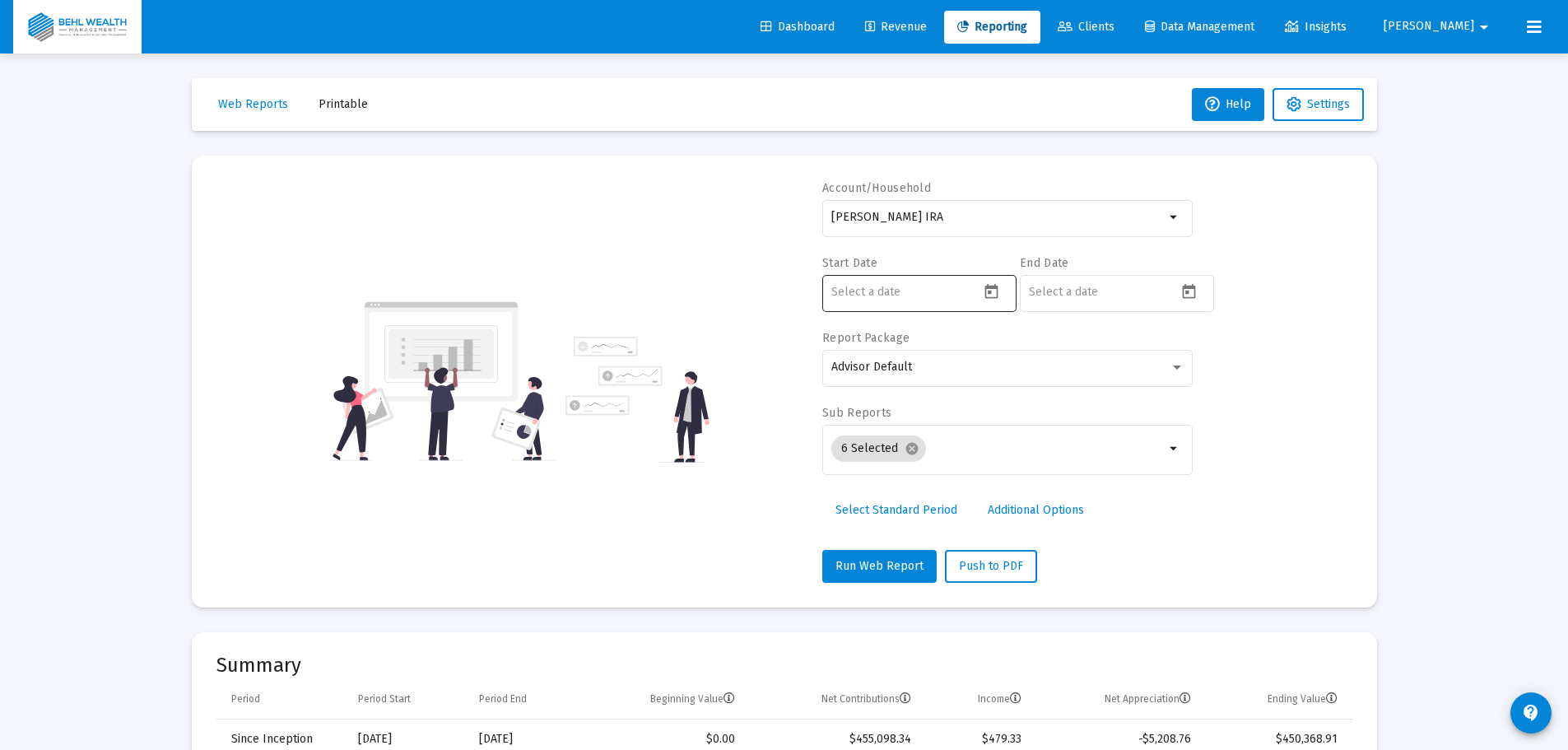
click at [940, 287] on input at bounding box center [905, 292] width 148 height 13
click at [991, 292] on icon "Open calendar" at bounding box center [991, 292] width 13 height 15
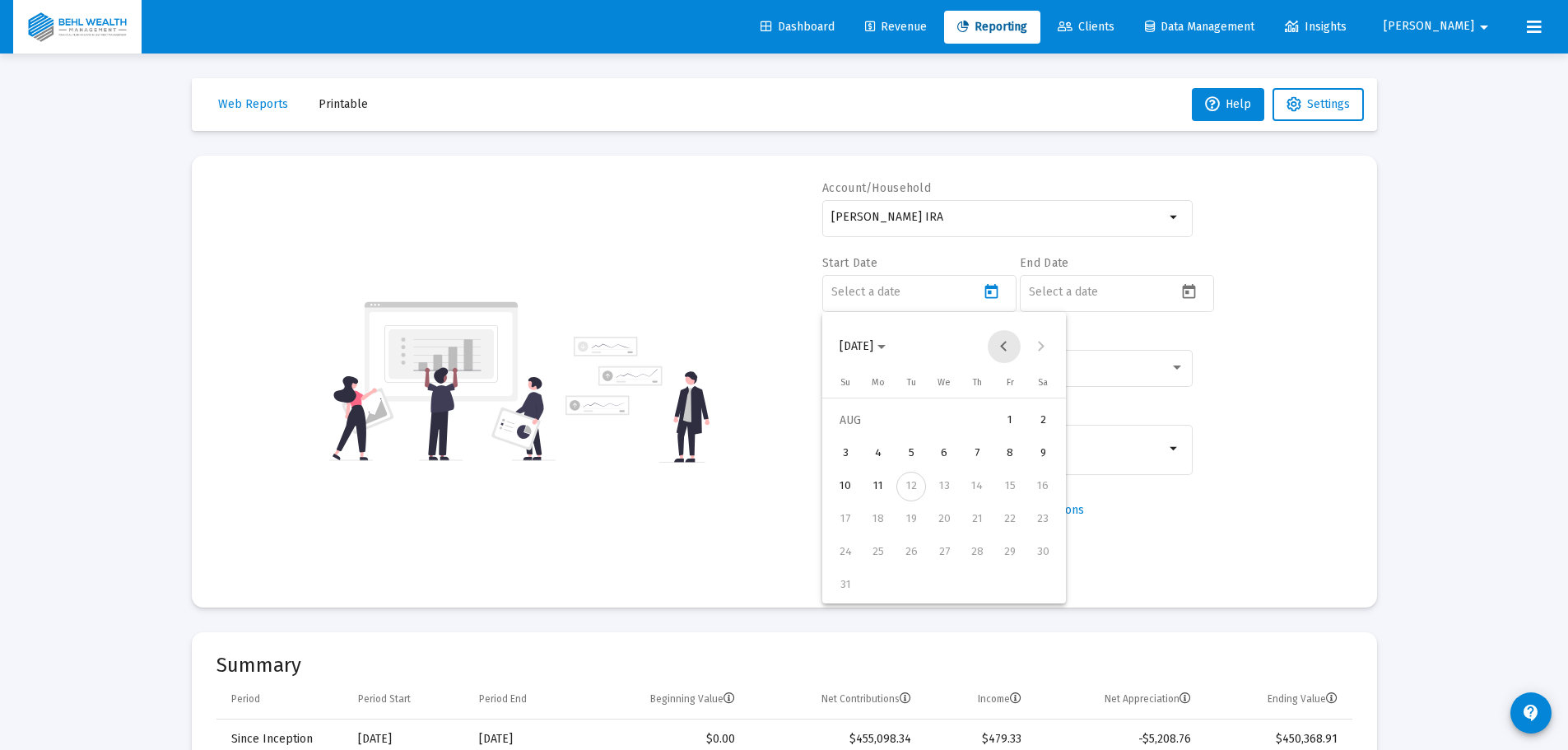
click at [1004, 350] on button "Previous month" at bounding box center [1004, 346] width 33 height 33
click at [1046, 346] on button "Next month" at bounding box center [1041, 346] width 33 height 33
click at [983, 497] on div "10" at bounding box center [977, 486] width 29 height 29
type input "[DATE]"
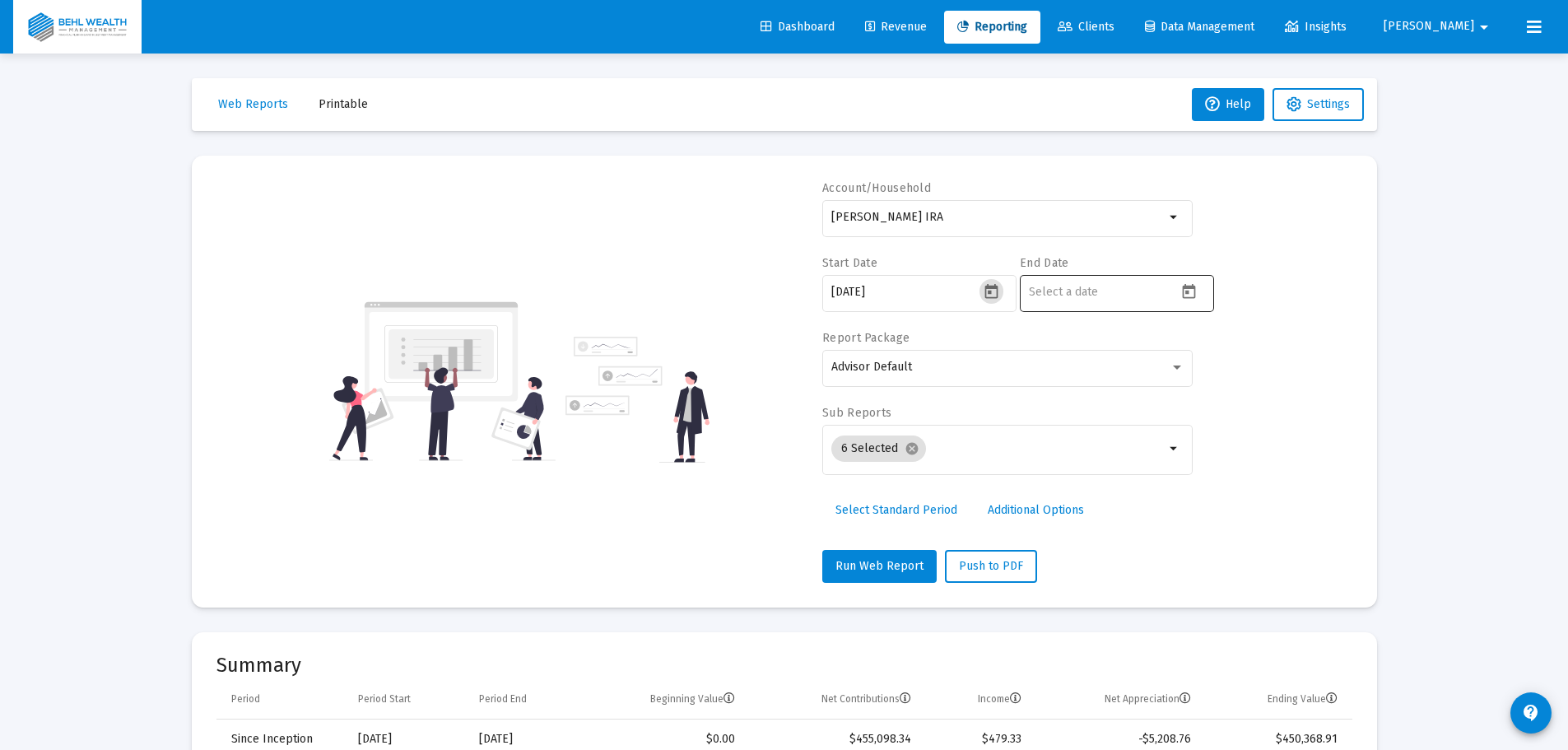
click at [1177, 298] on mat-datepicker-toggle at bounding box center [1191, 297] width 28 height 14
click at [1206, 346] on button "Previous month" at bounding box center [1202, 346] width 33 height 33
click at [1174, 578] on div "31" at bounding box center [1174, 585] width 29 height 29
type input "[DATE]"
click at [909, 567] on span "Run Web Report" at bounding box center [878, 566] width 88 height 14
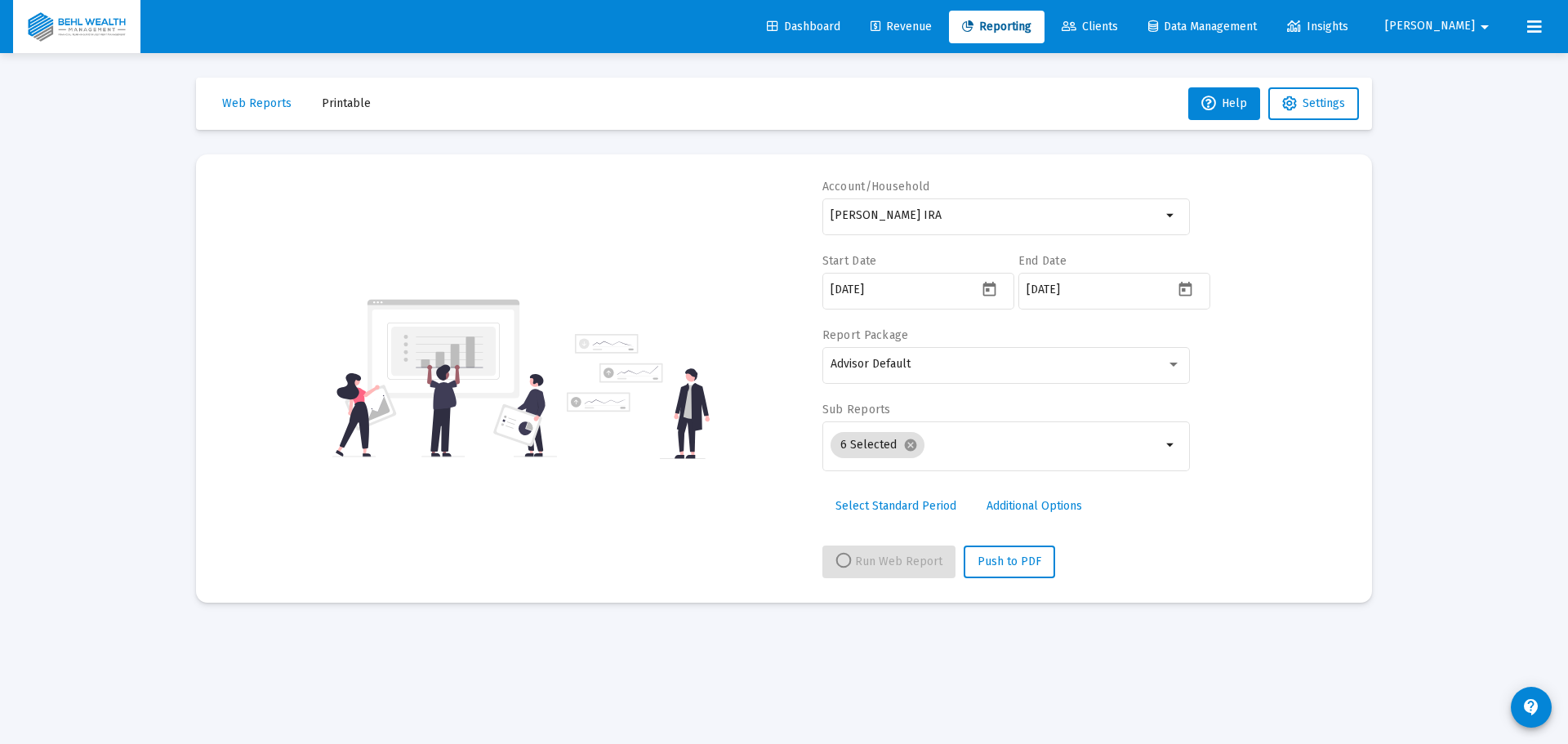
select select "View all"
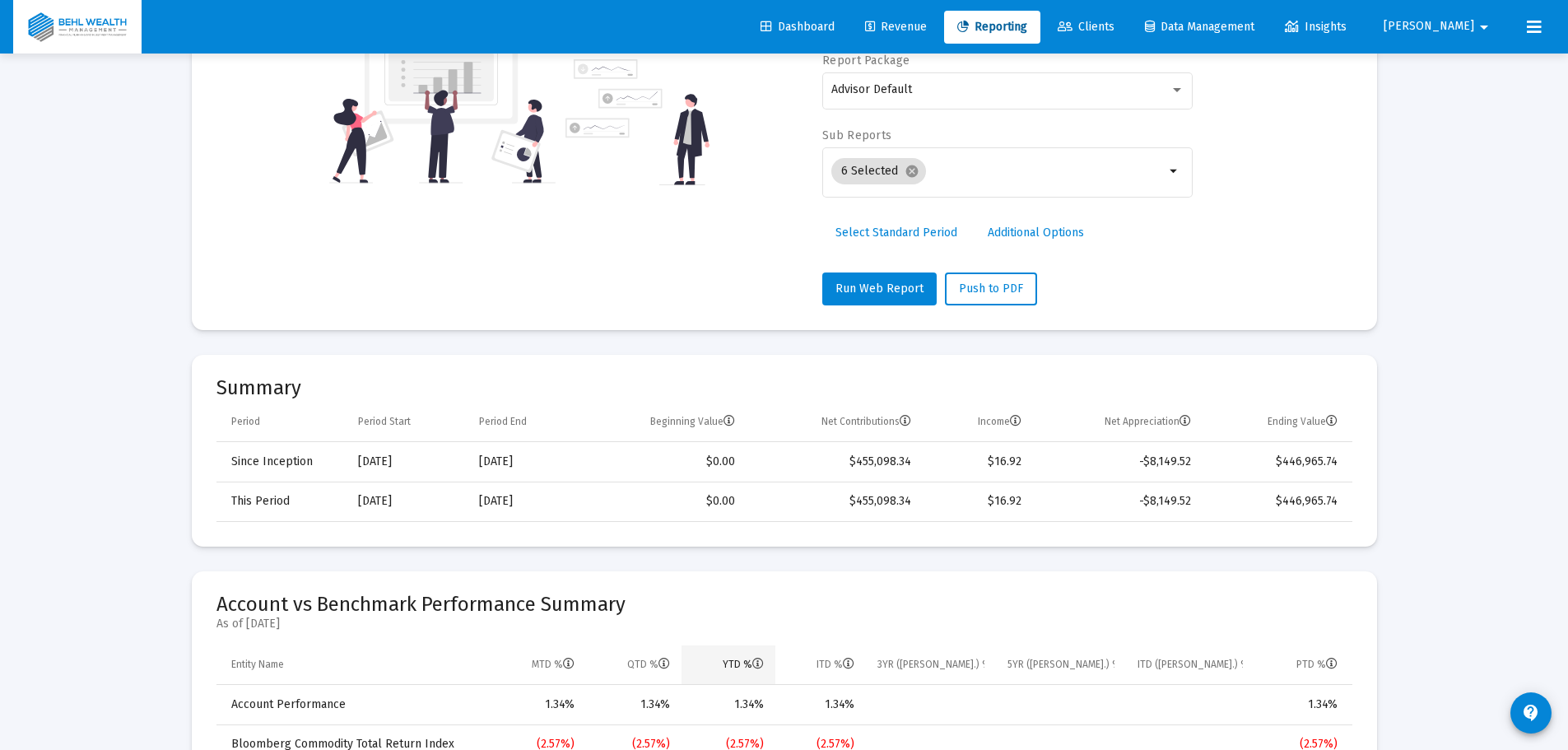
scroll to position [247, 0]
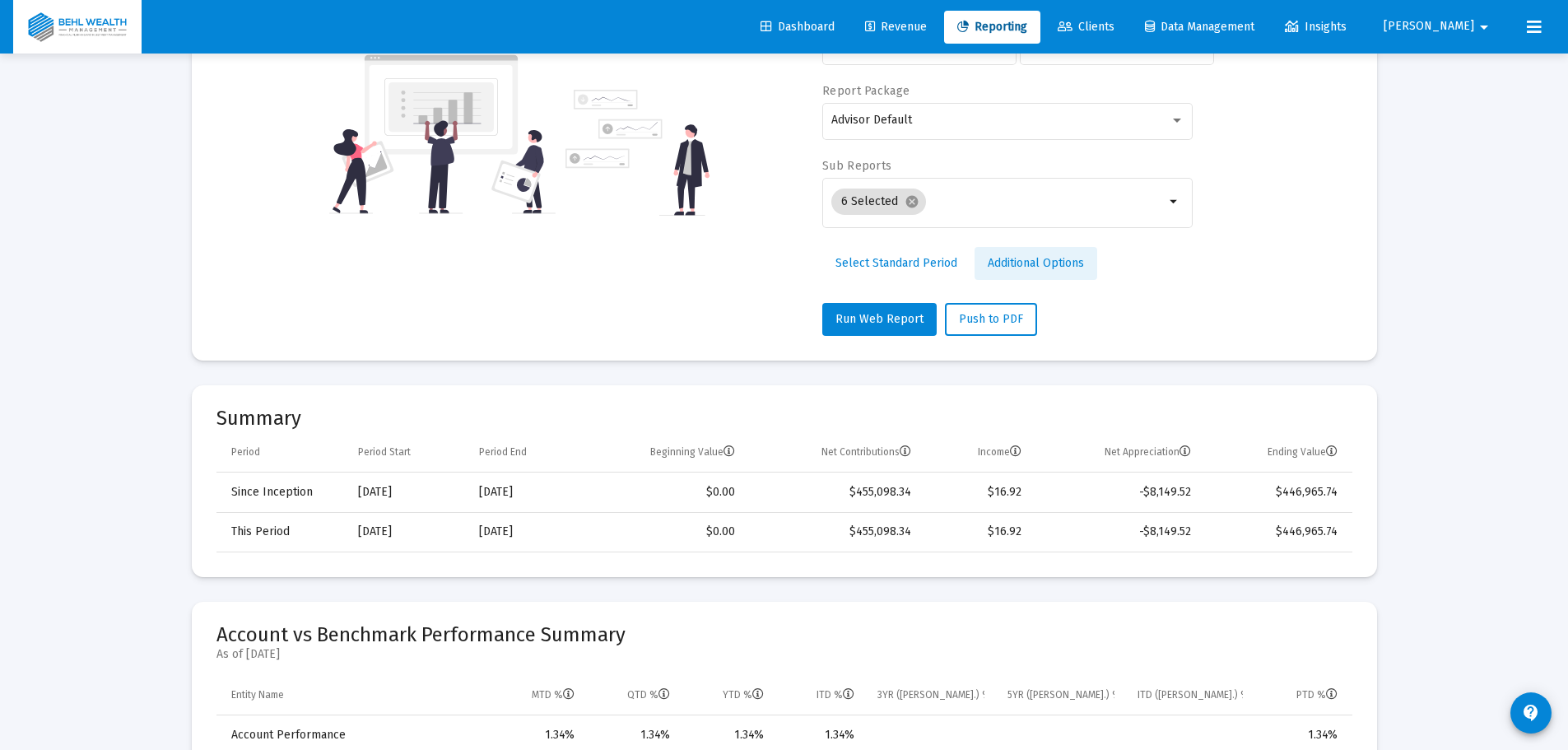
click at [1012, 265] on span "Additional Options" at bounding box center [1036, 263] width 96 height 14
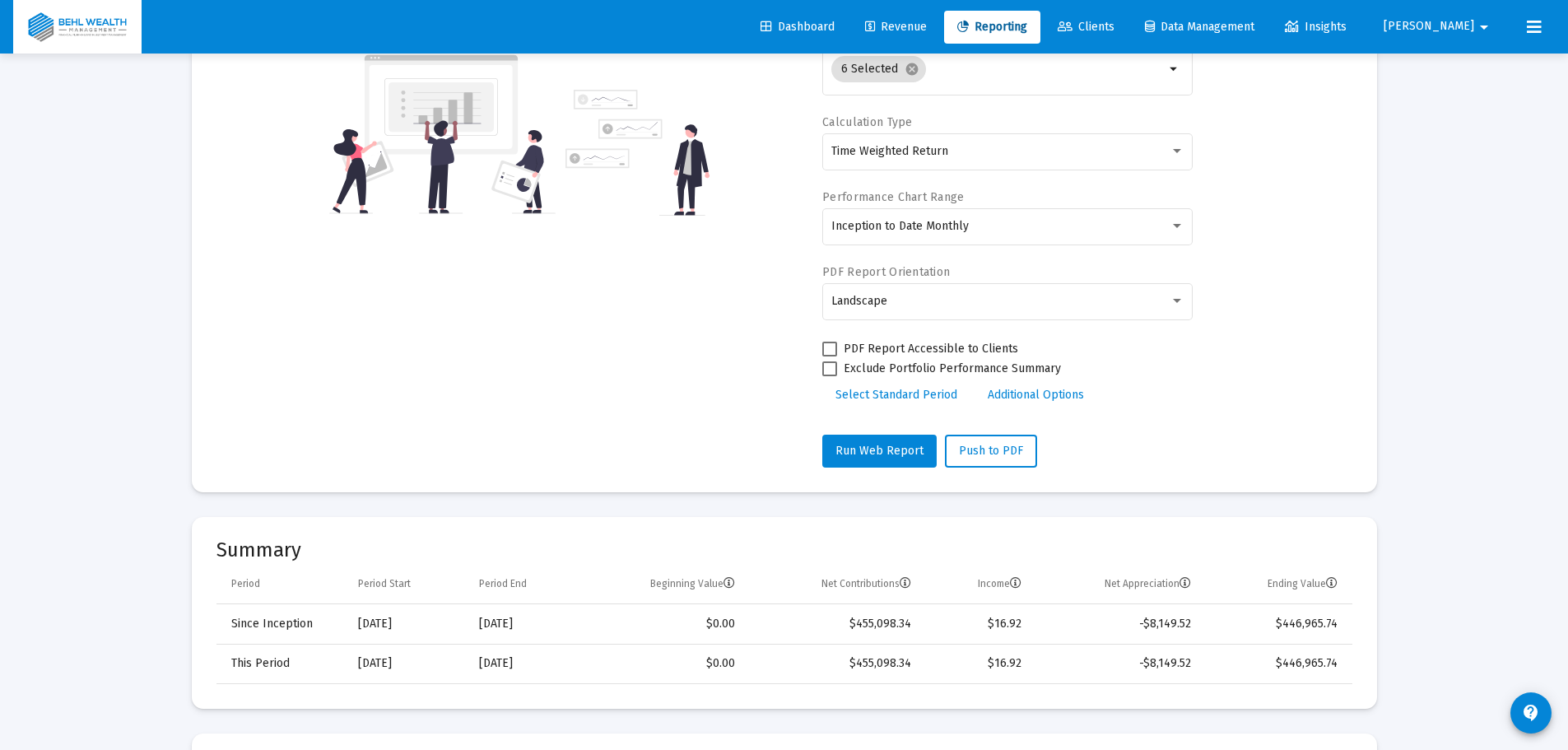
scroll to position [298, 0]
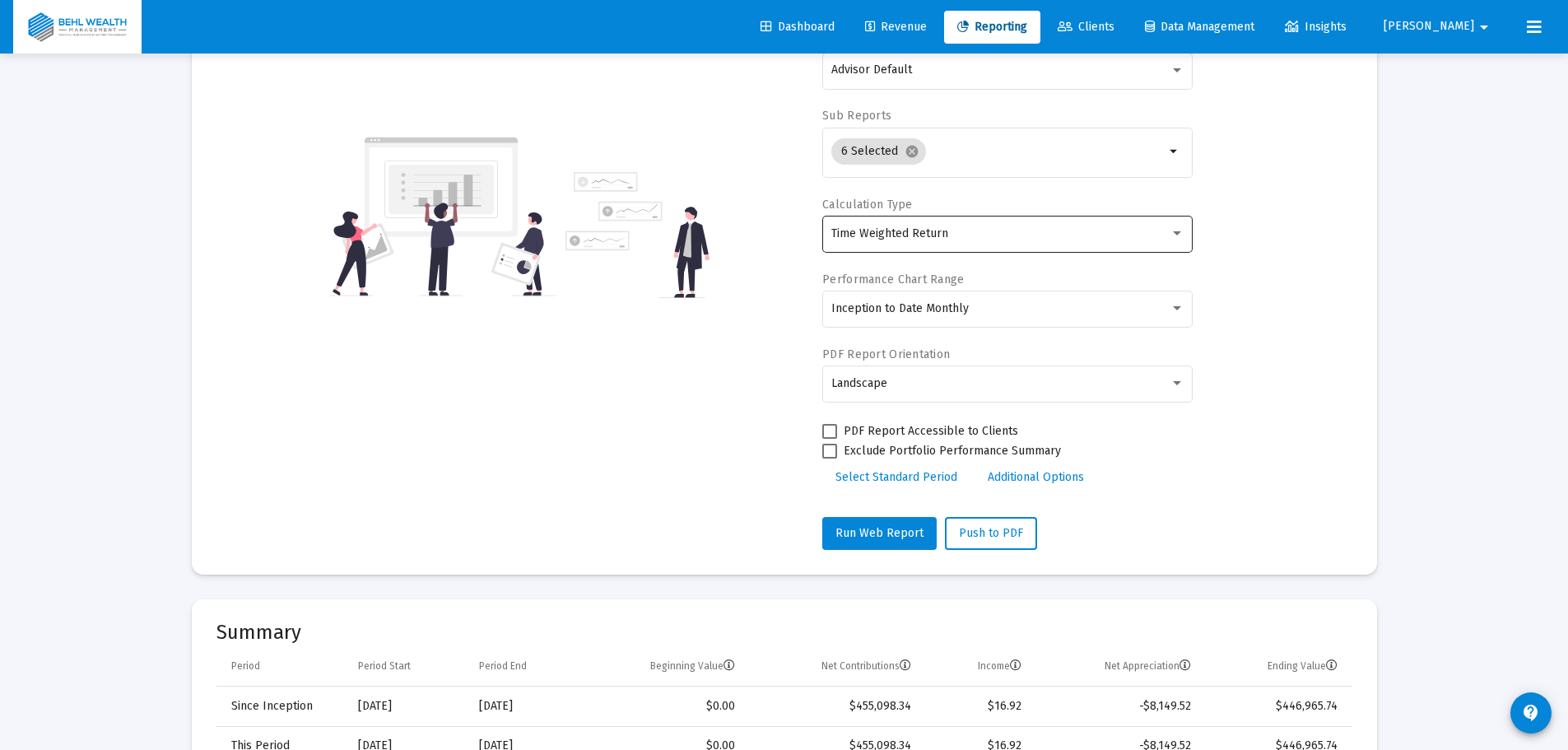
click at [903, 235] on span "Time Weighted Return" at bounding box center [890, 233] width 117 height 14
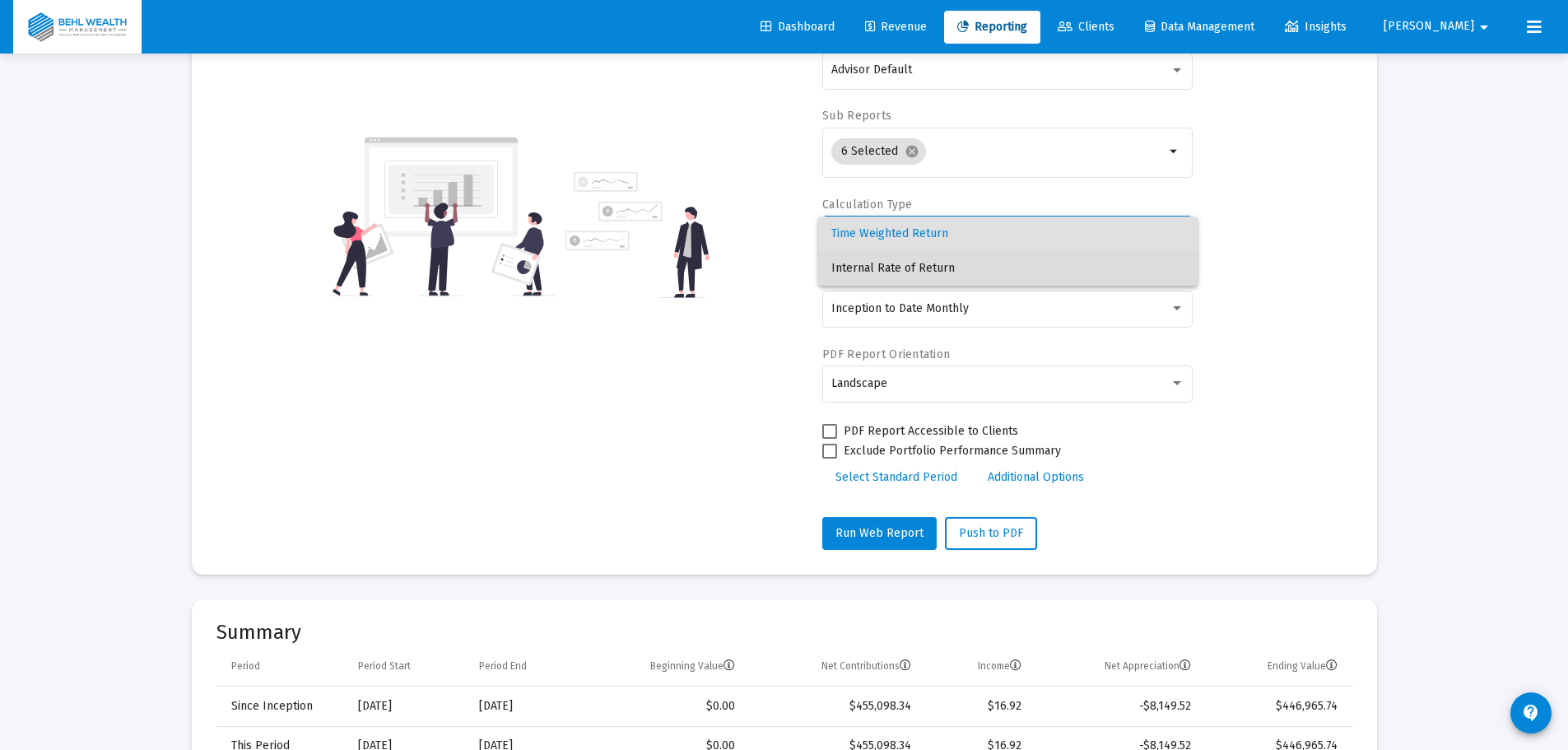
click at [909, 259] on span "Internal Rate of Return" at bounding box center [1008, 268] width 353 height 35
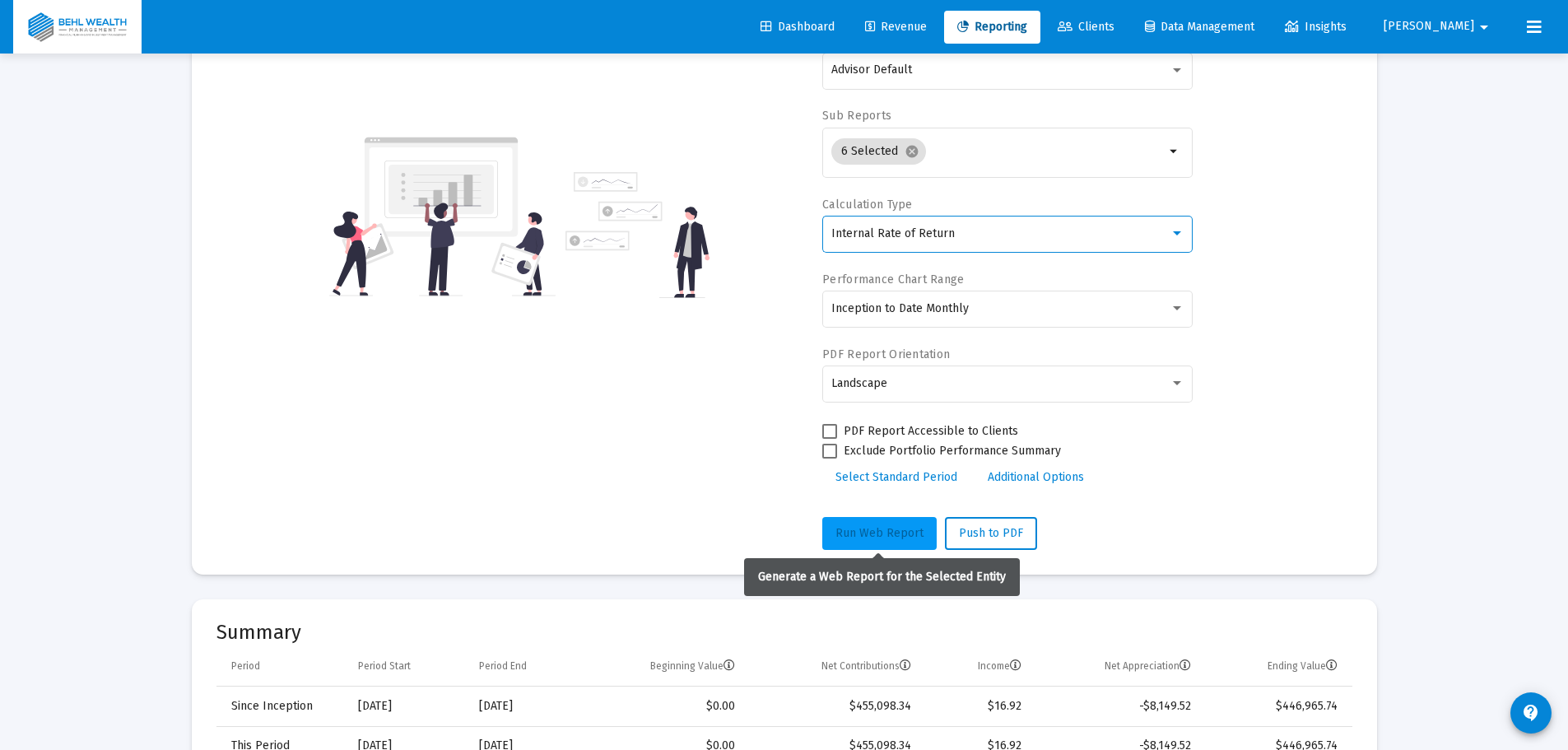
click at [898, 533] on span "Run Web Report" at bounding box center [878, 533] width 88 height 14
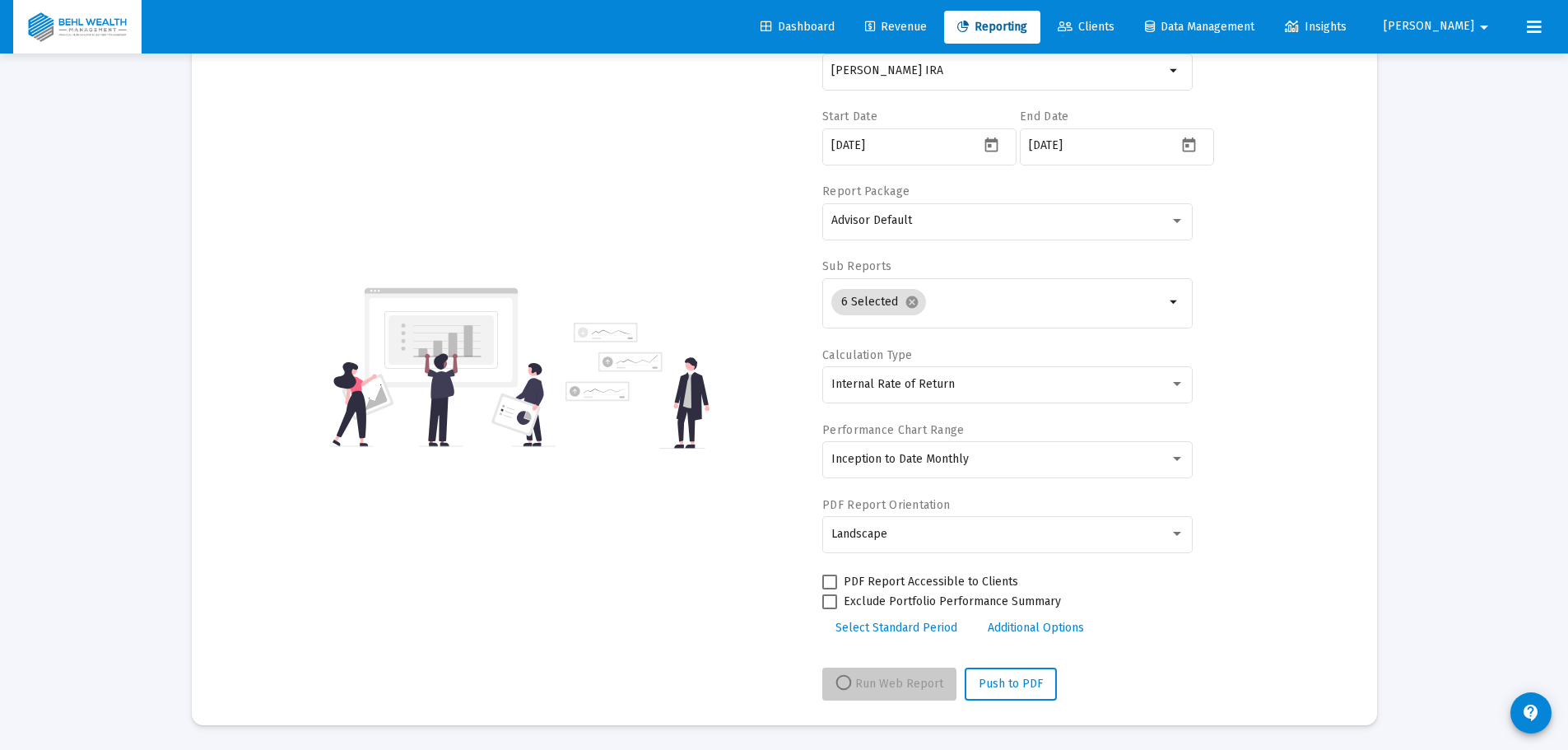
scroll to position [146, 0]
select select "View all"
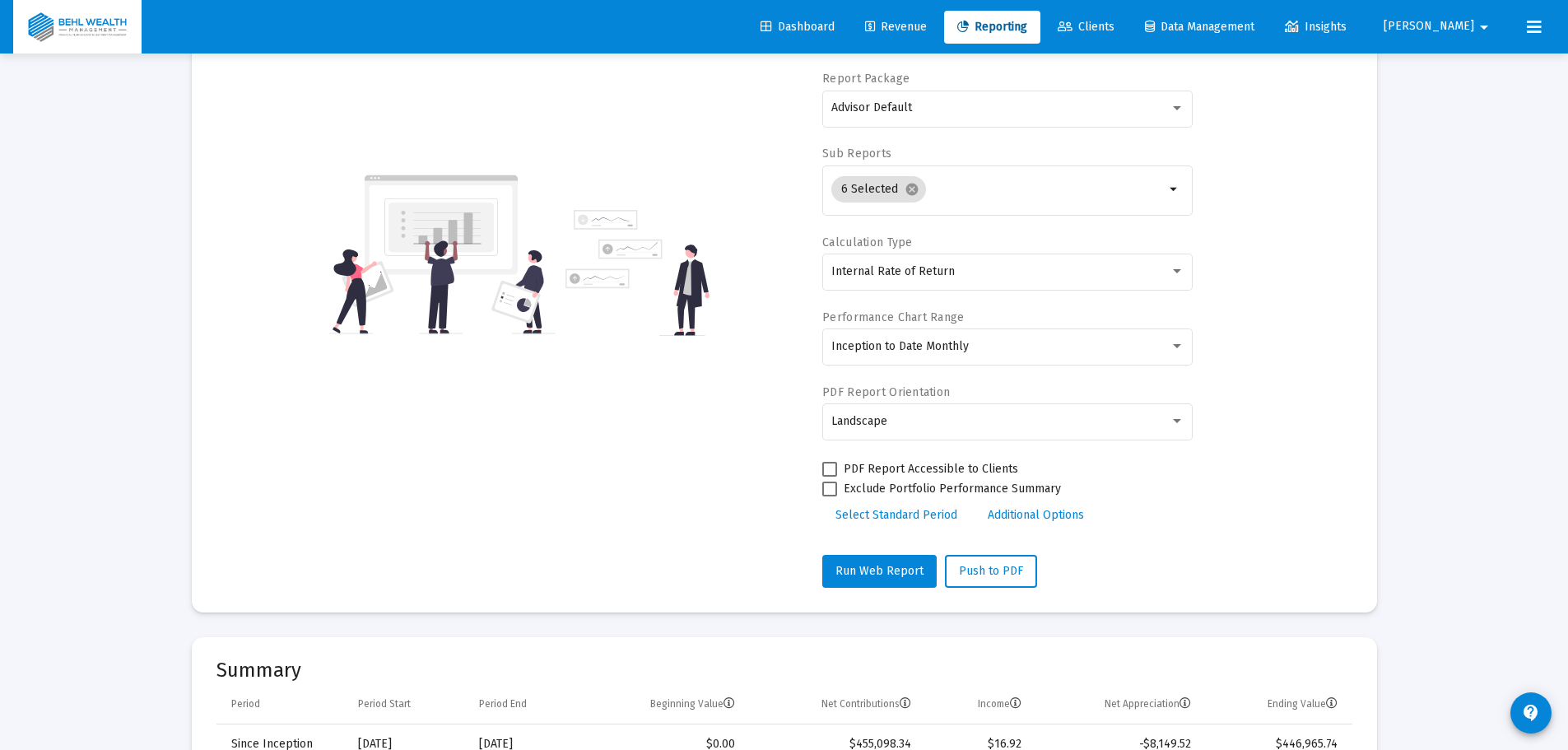
scroll to position [0, 0]
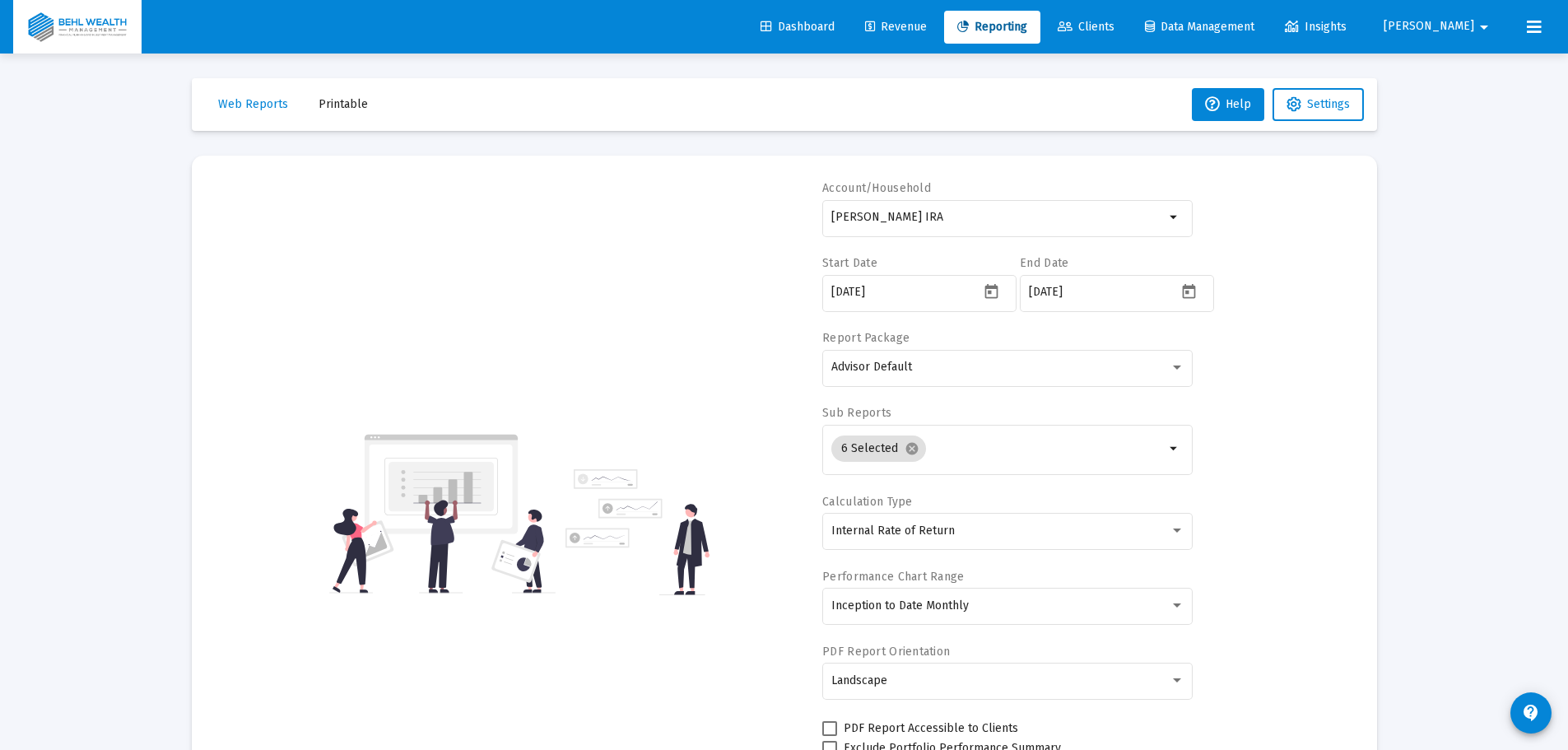
drag, startPoint x: 957, startPoint y: 206, endPoint x: 806, endPoint y: 213, distance: 151.2
click at [806, 213] on div "Account/Household [PERSON_NAME] IRA arrow_drop_down Start Date [DATE] End Date …" at bounding box center [784, 514] width 1135 height 667
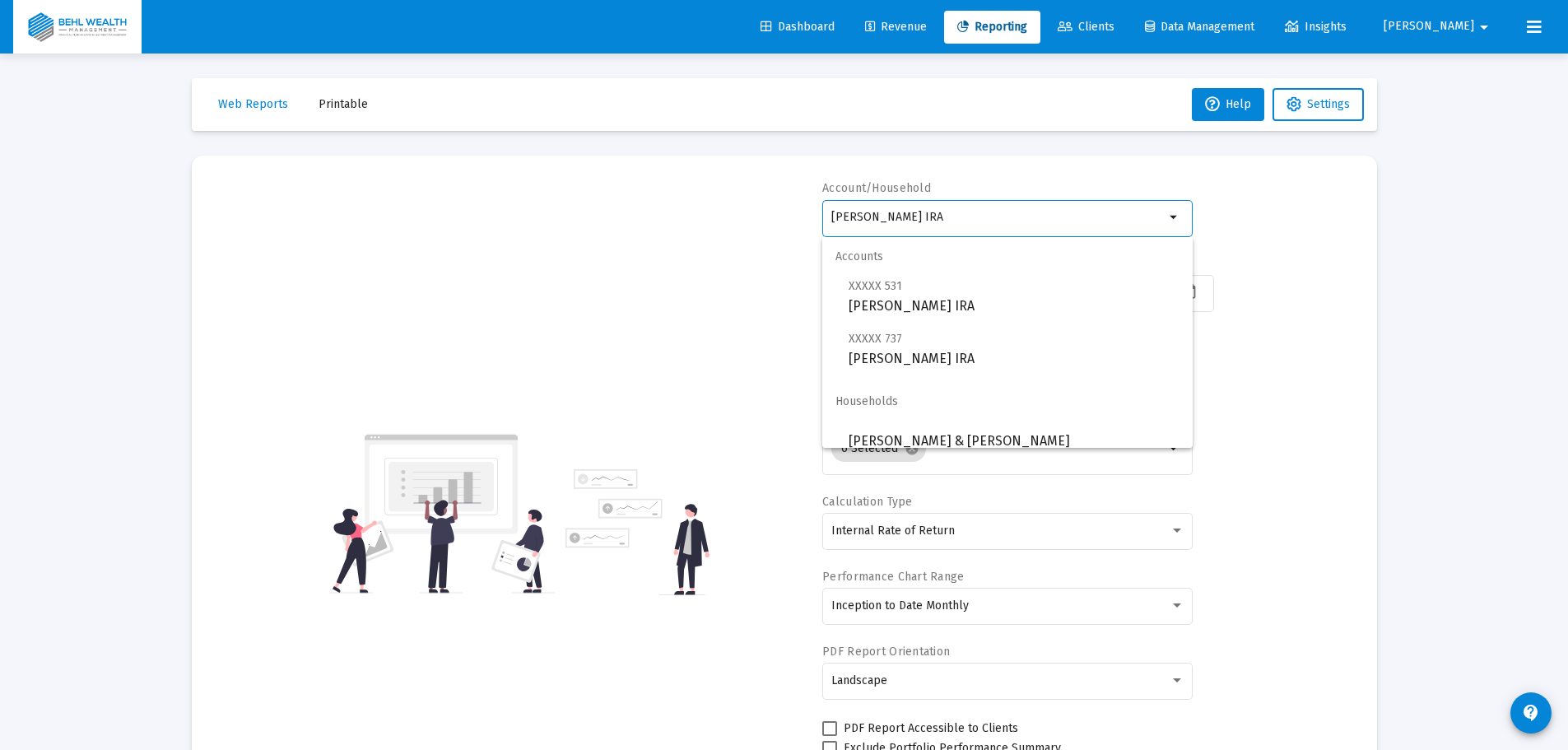
drag, startPoint x: 969, startPoint y: 211, endPoint x: 746, endPoint y: 217, distance: 223.1
click at [746, 217] on div "Account/Household [PERSON_NAME] IRA arrow_drop_down Start Date [DATE] End Date …" at bounding box center [784, 514] width 1135 height 667
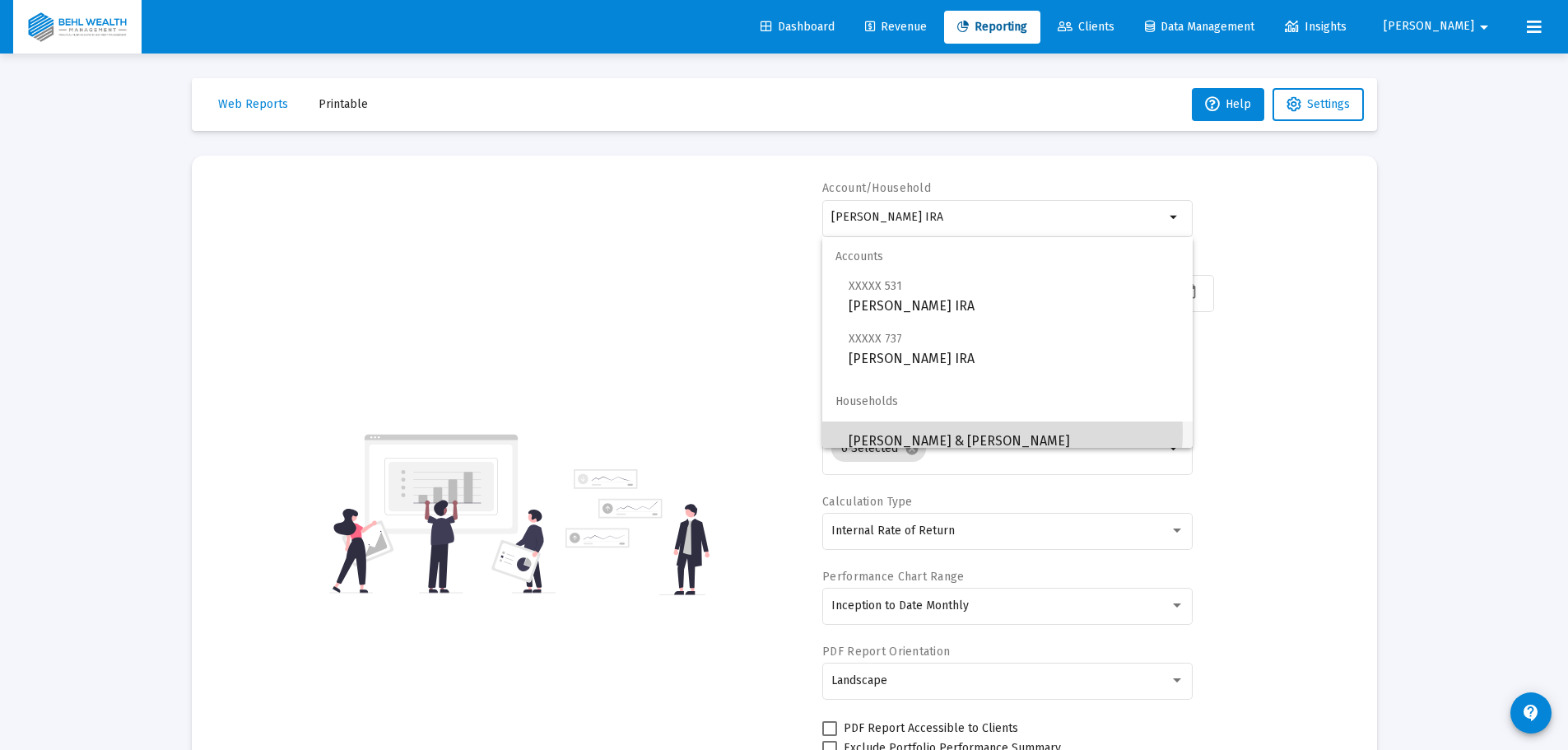
click at [988, 432] on span "[PERSON_NAME] & [PERSON_NAME]" at bounding box center [1014, 441] width 331 height 40
type input "[PERSON_NAME] & [PERSON_NAME]"
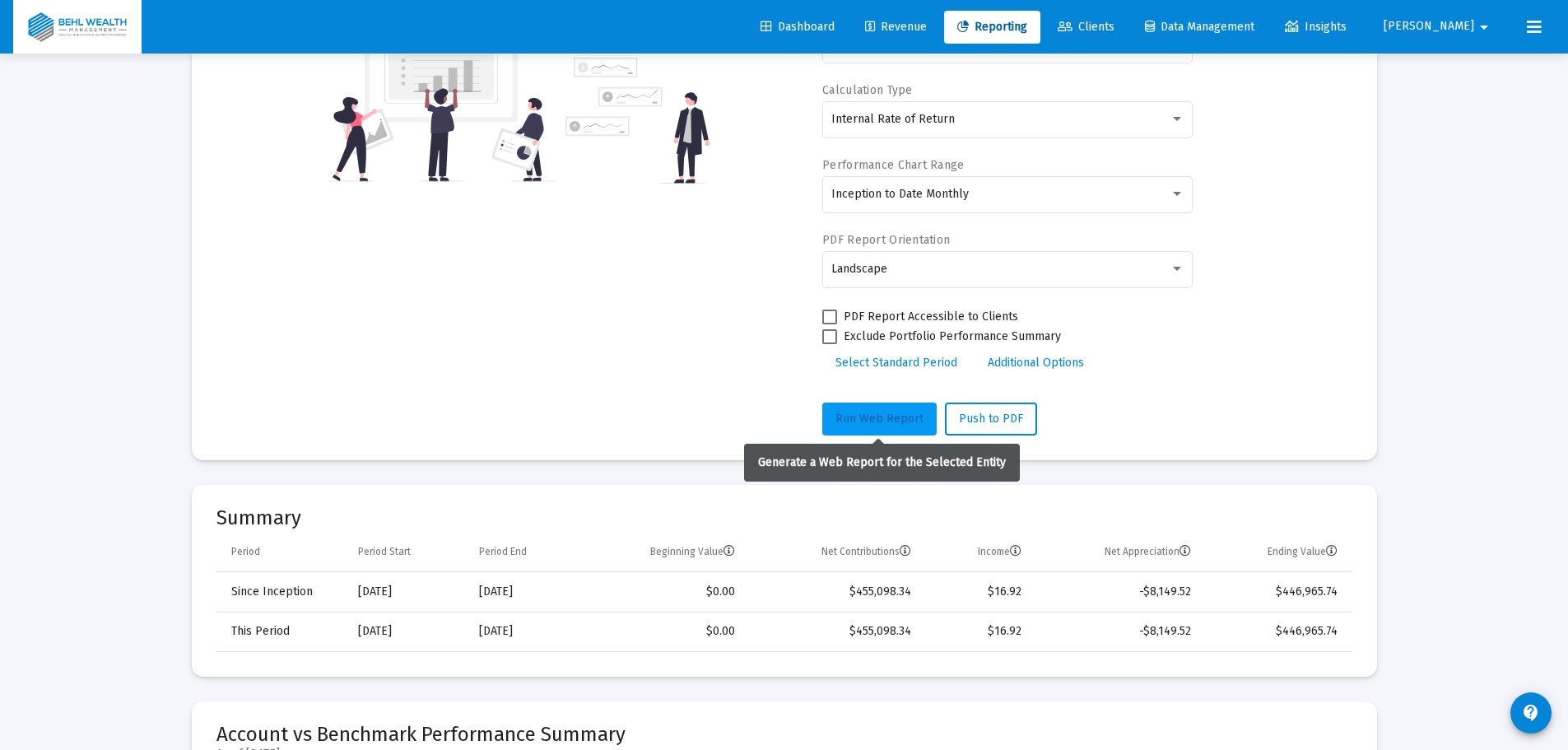
click at [861, 416] on span "Run Web Report" at bounding box center [878, 418] width 88 height 14
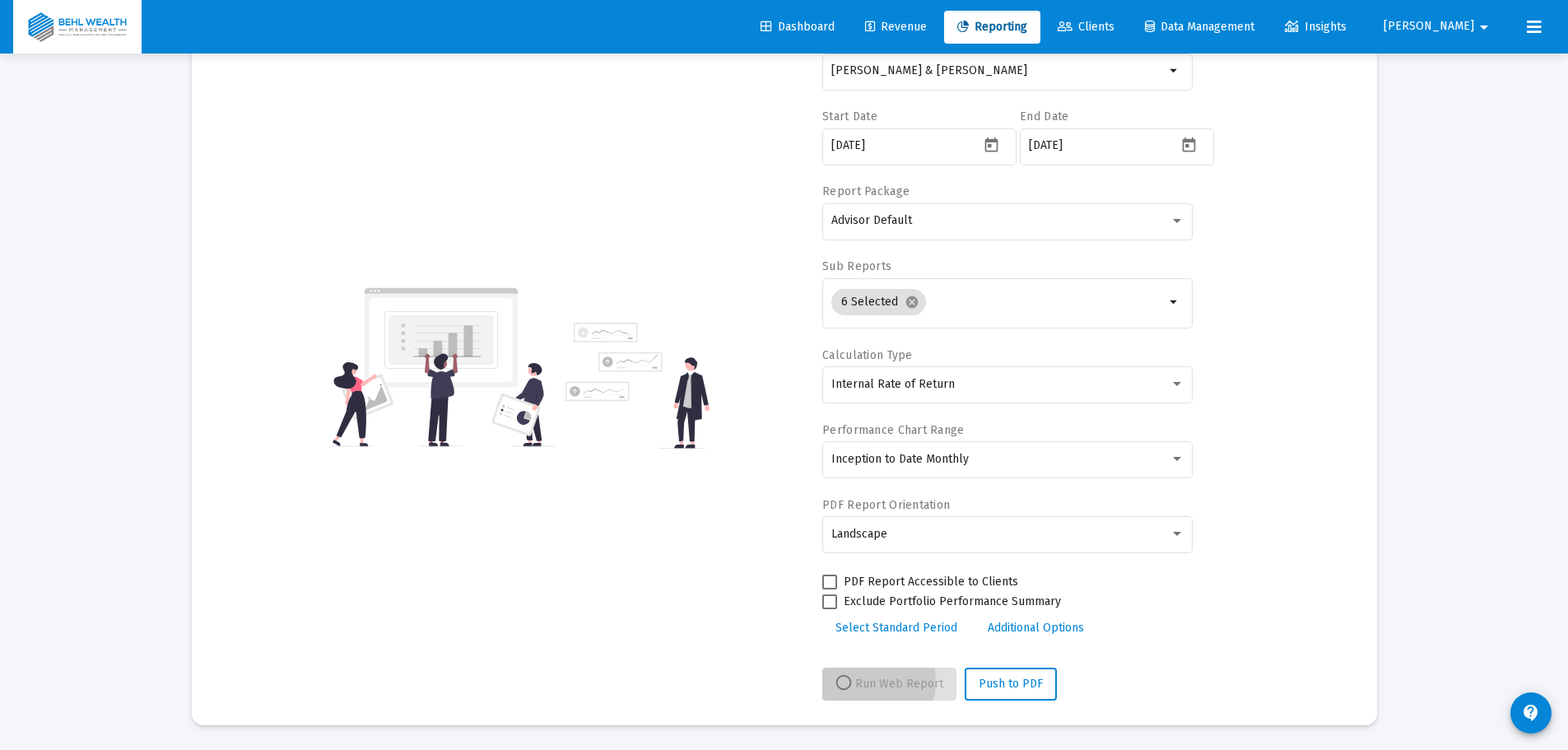
scroll to position [146, 0]
select select "View all"
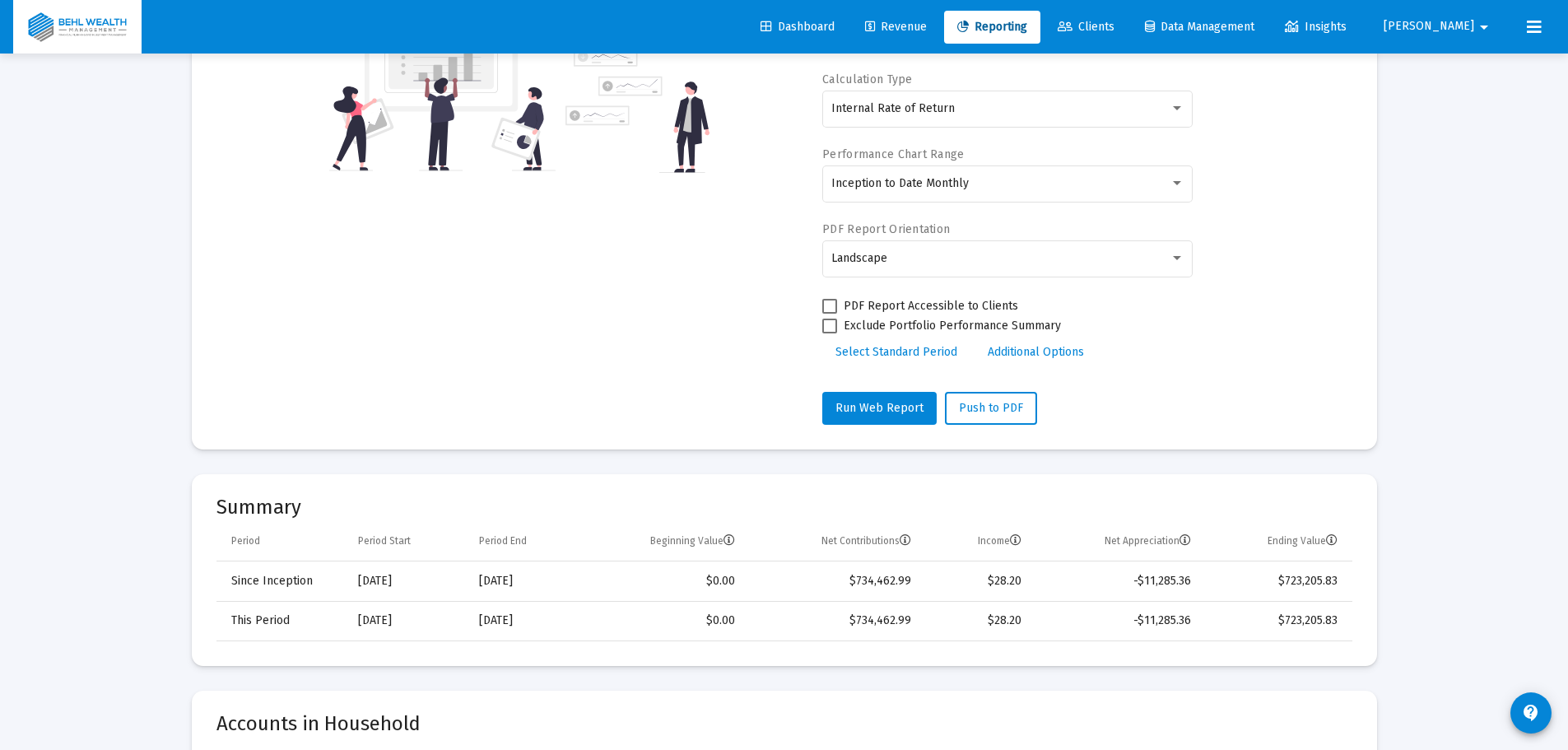
scroll to position [412, 0]
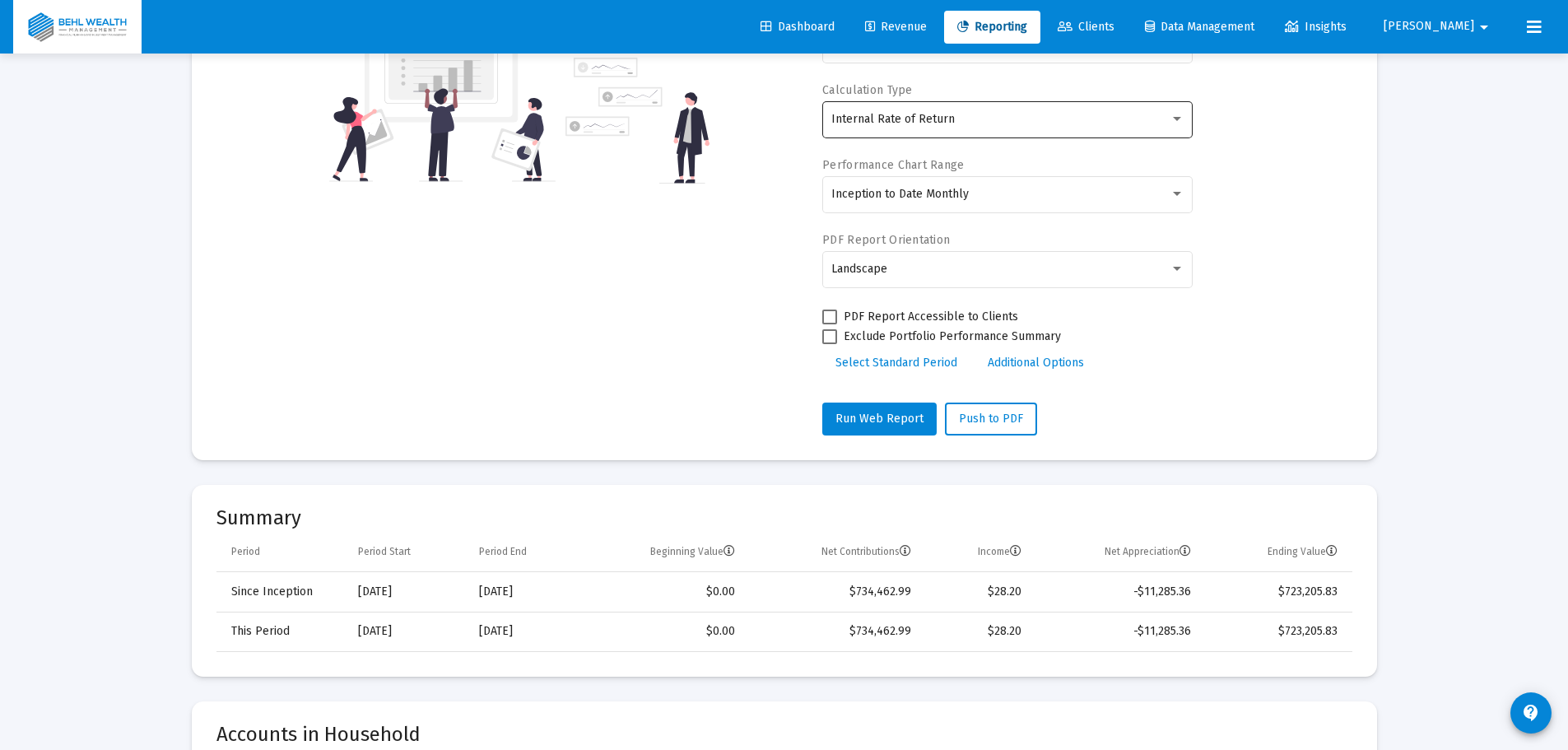
click at [897, 116] on span "Internal Rate of Return" at bounding box center [893, 119] width 124 height 14
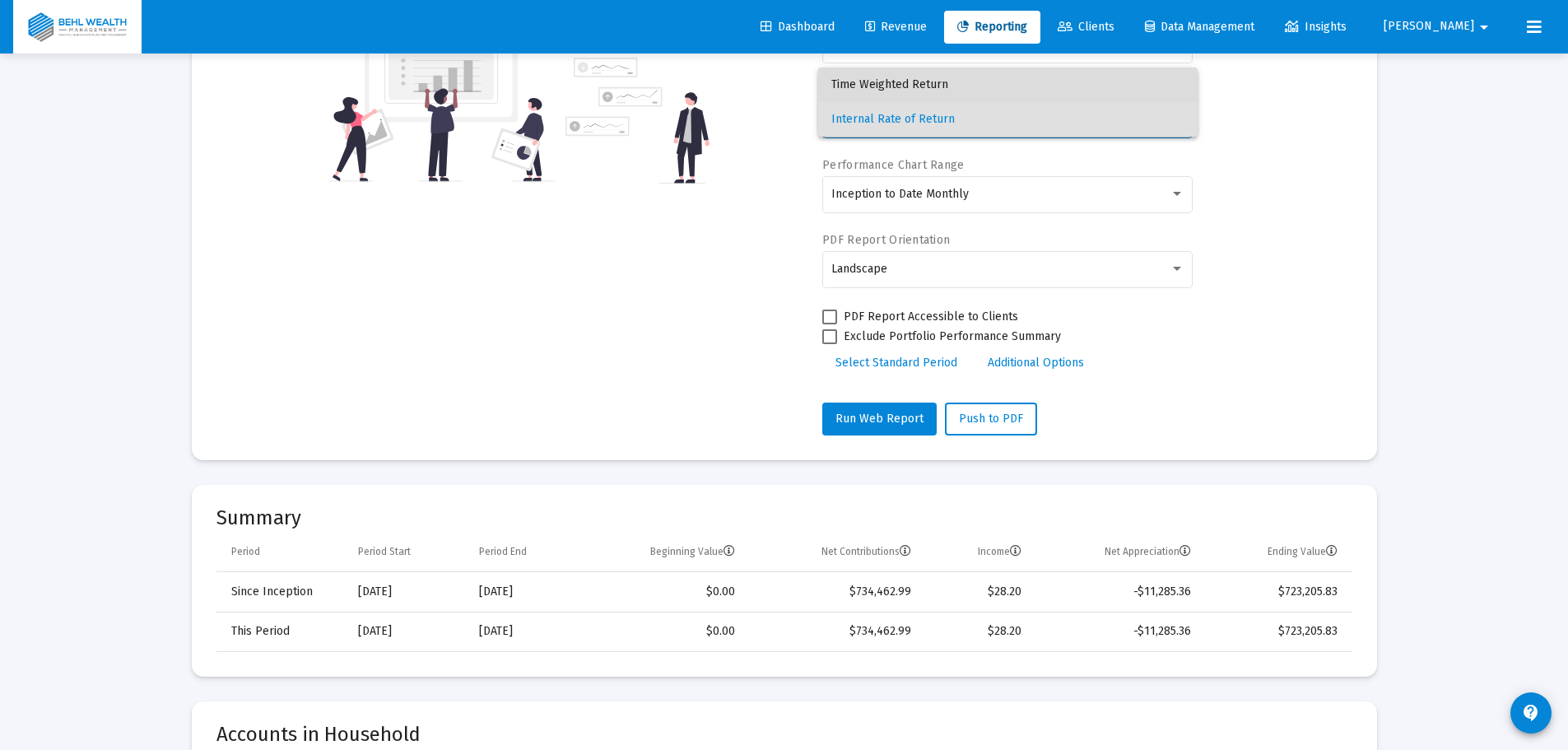
click at [909, 89] on span "Time Weighted Return" at bounding box center [1008, 84] width 353 height 35
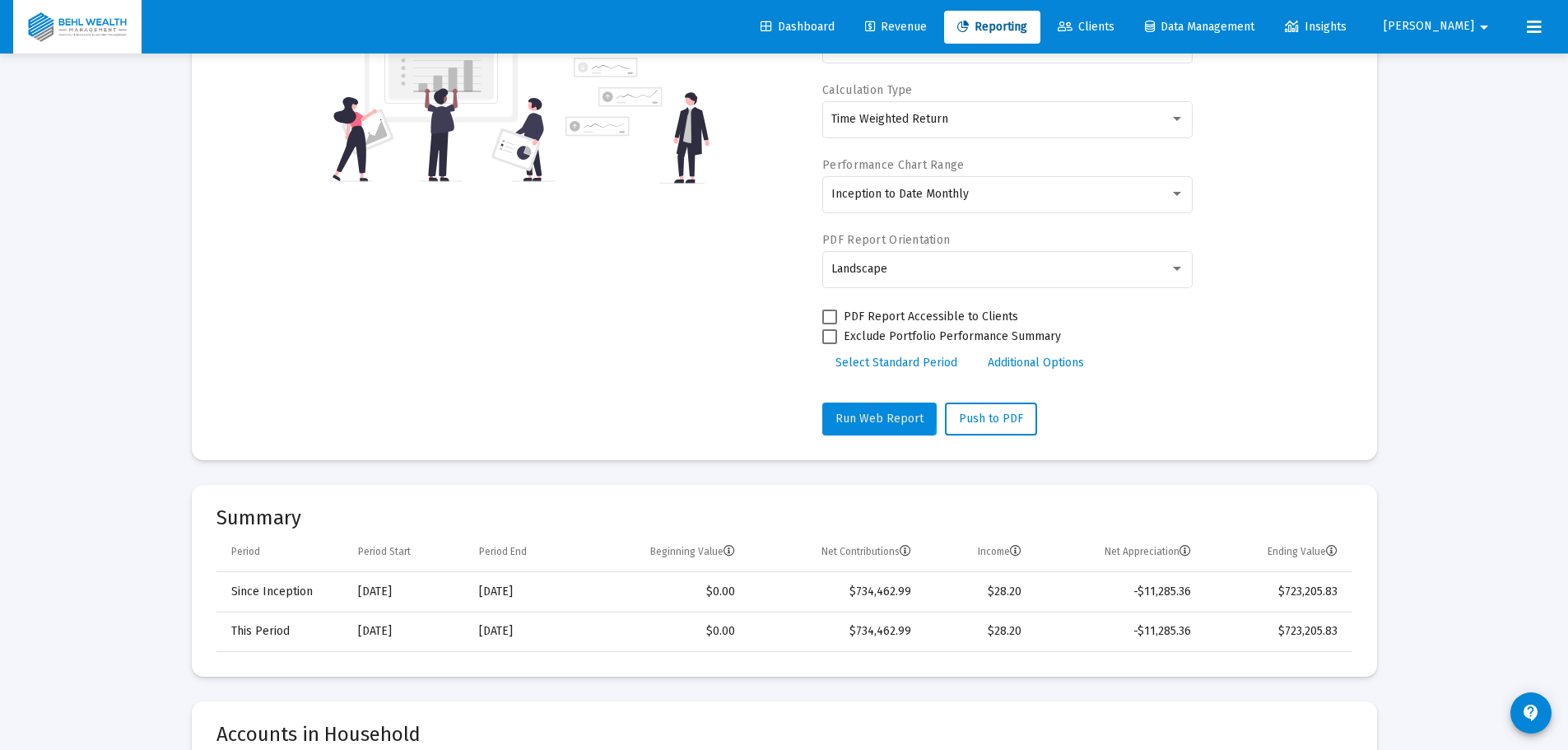
click at [857, 413] on span "Run Web Report" at bounding box center [878, 418] width 88 height 14
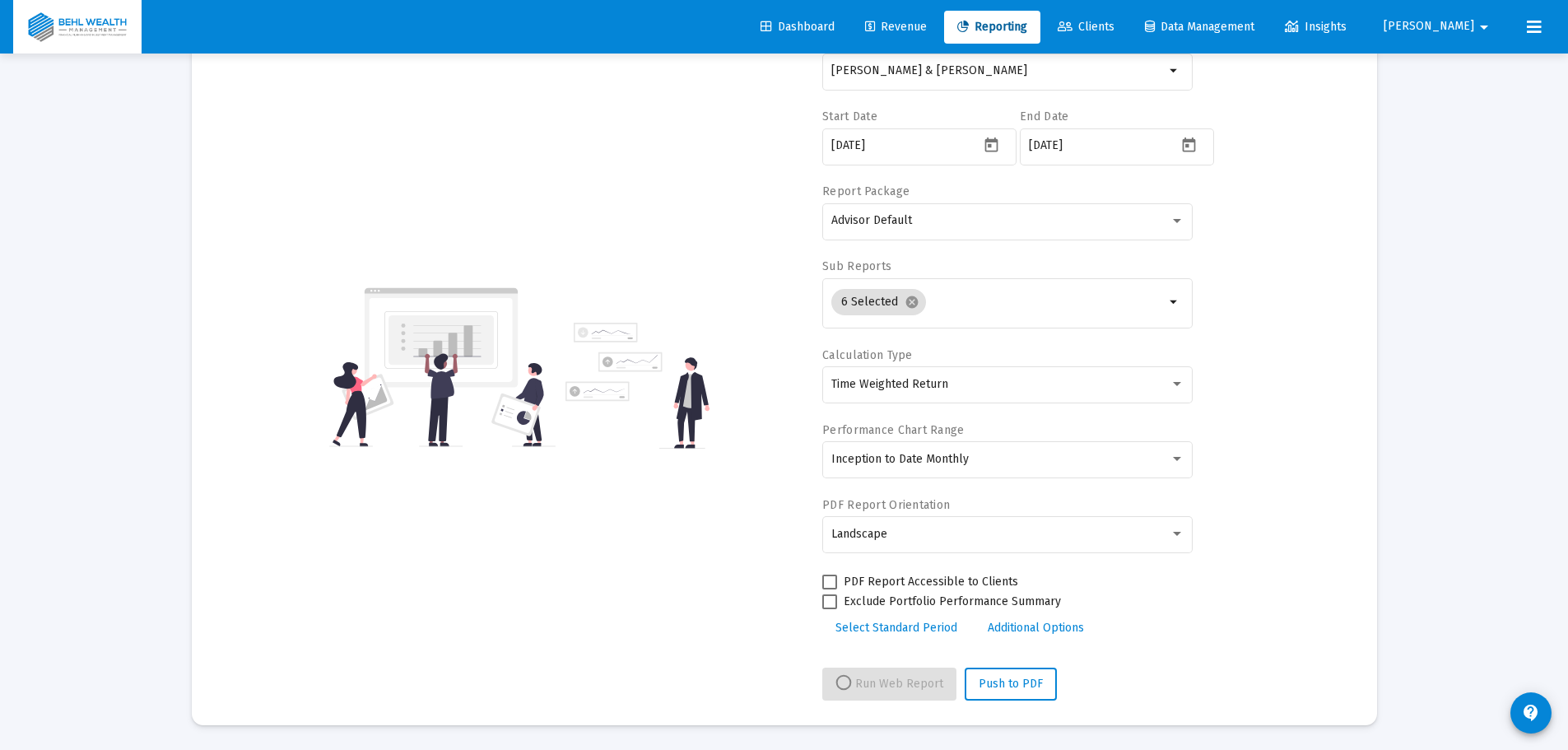
select select "View all"
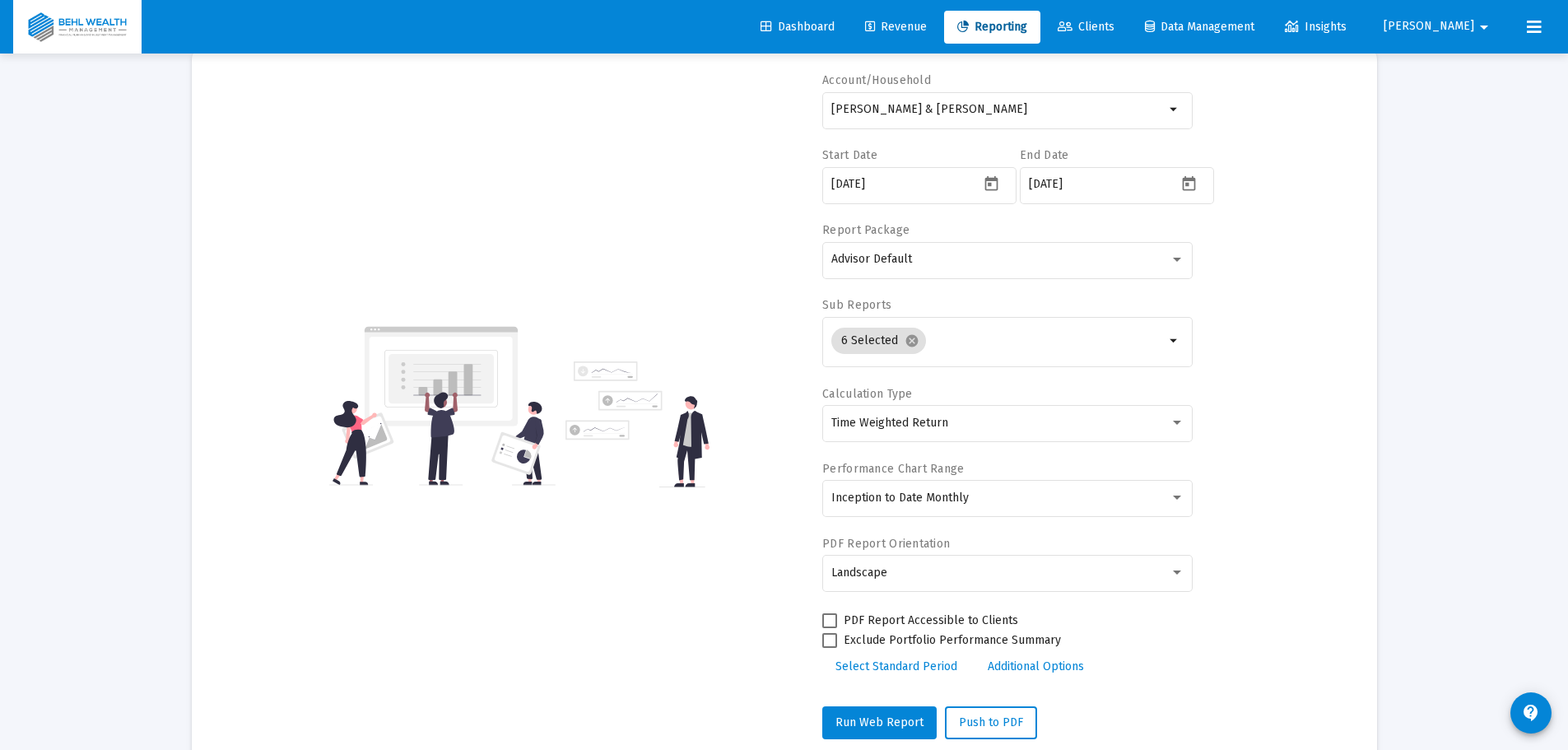
scroll to position [247, 0]
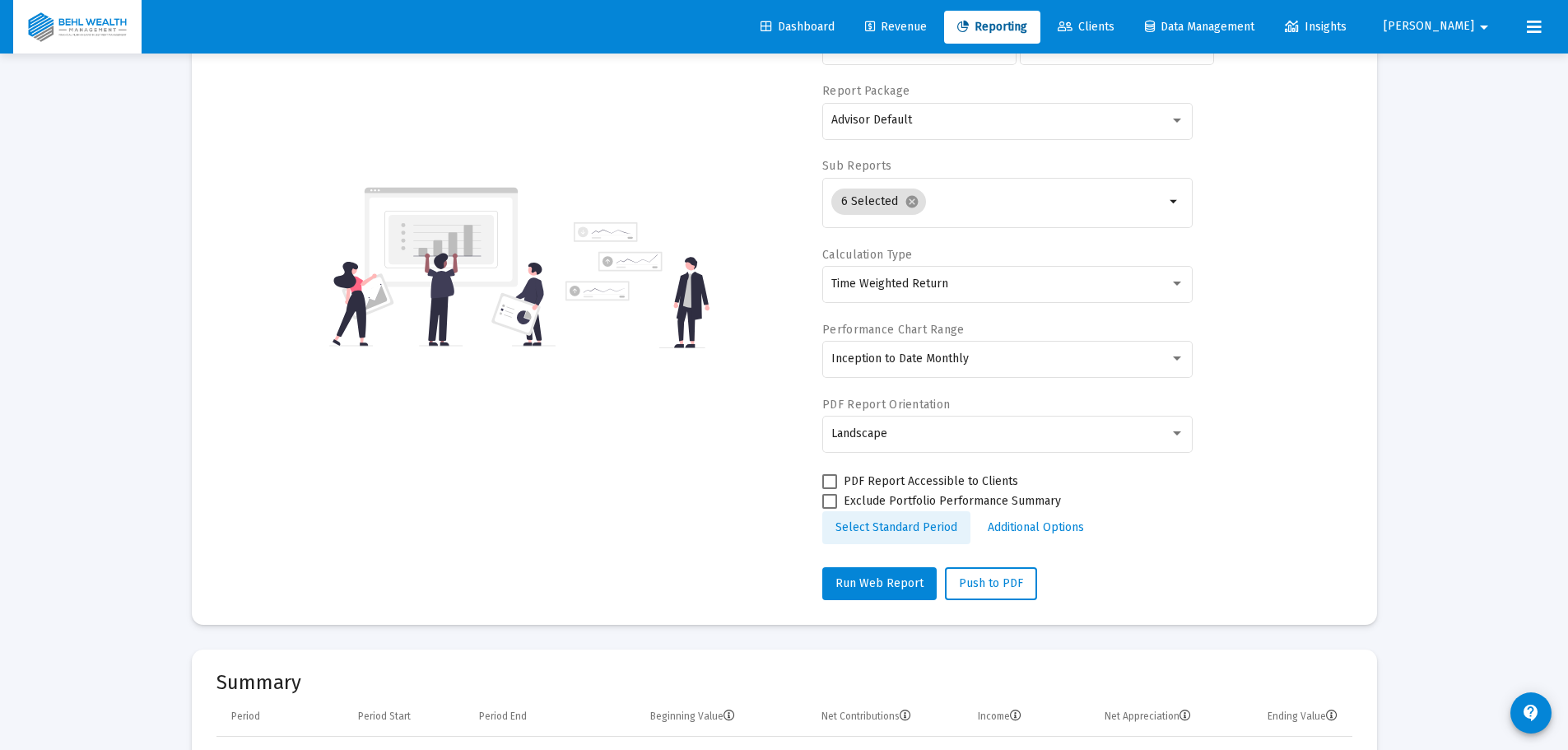
click at [899, 524] on span "Select Standard Period" at bounding box center [895, 527] width 122 height 14
click at [1003, 523] on span "Additional Options" at bounding box center [1029, 527] width 96 height 14
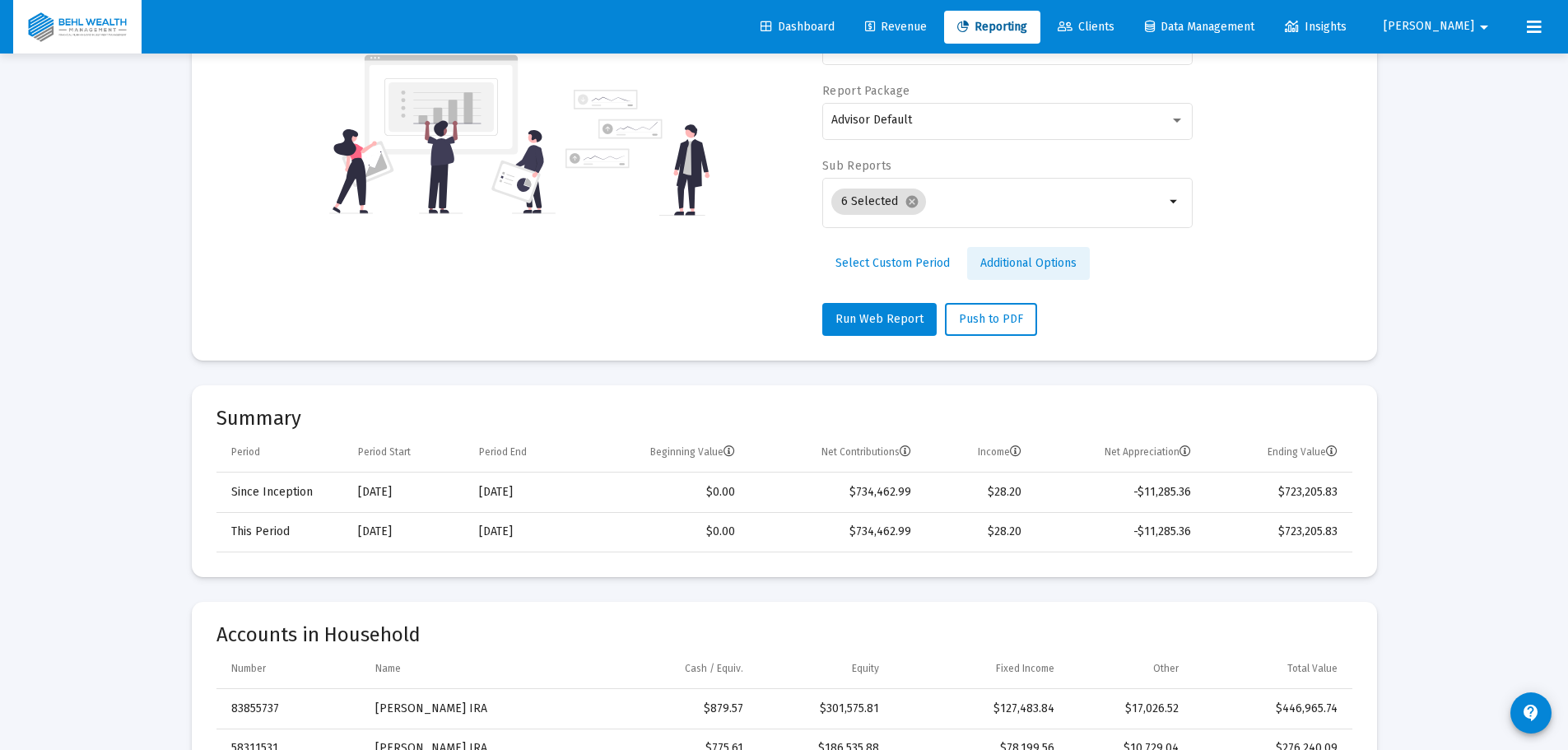
scroll to position [114, 0]
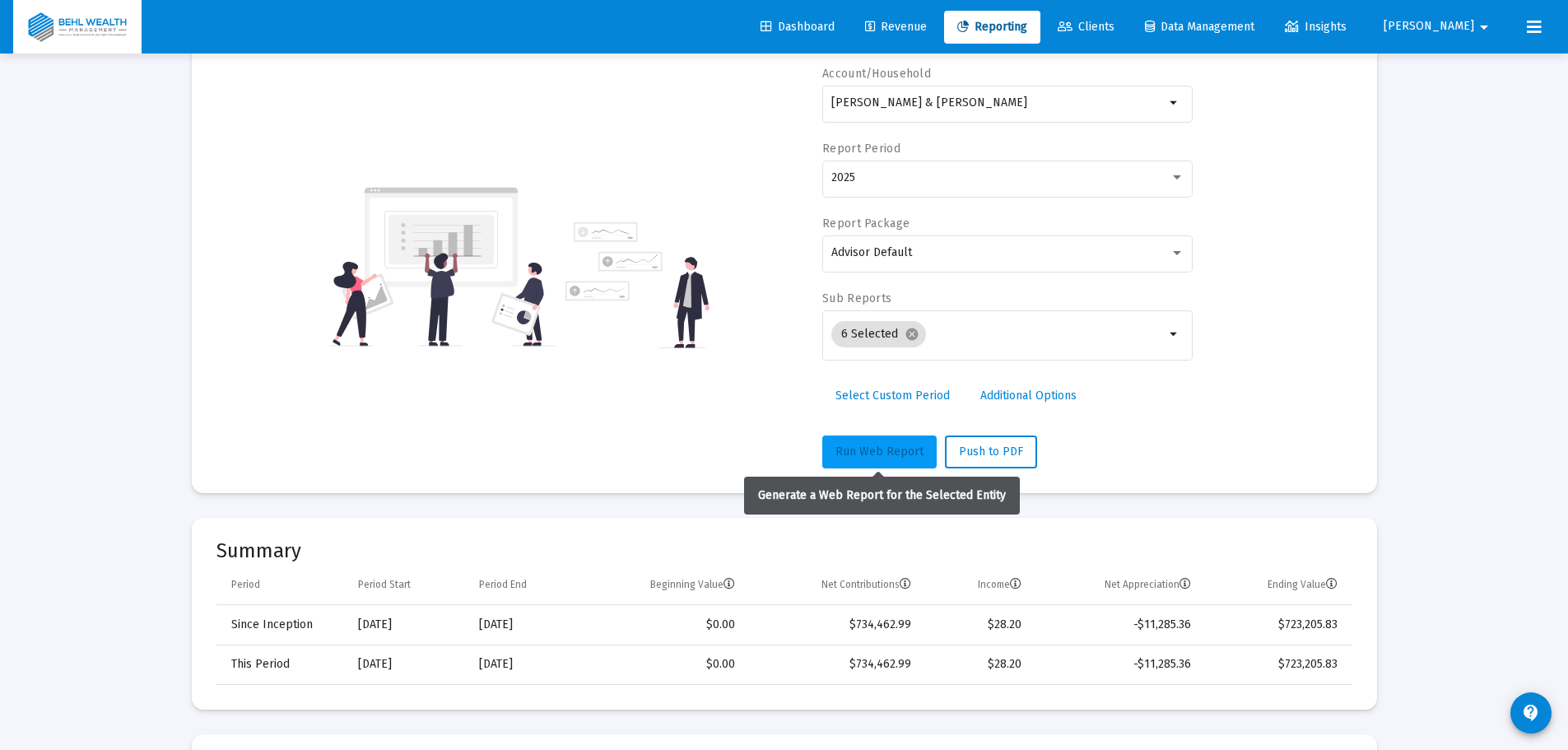
click at [895, 453] on span "Run Web Report" at bounding box center [878, 452] width 88 height 14
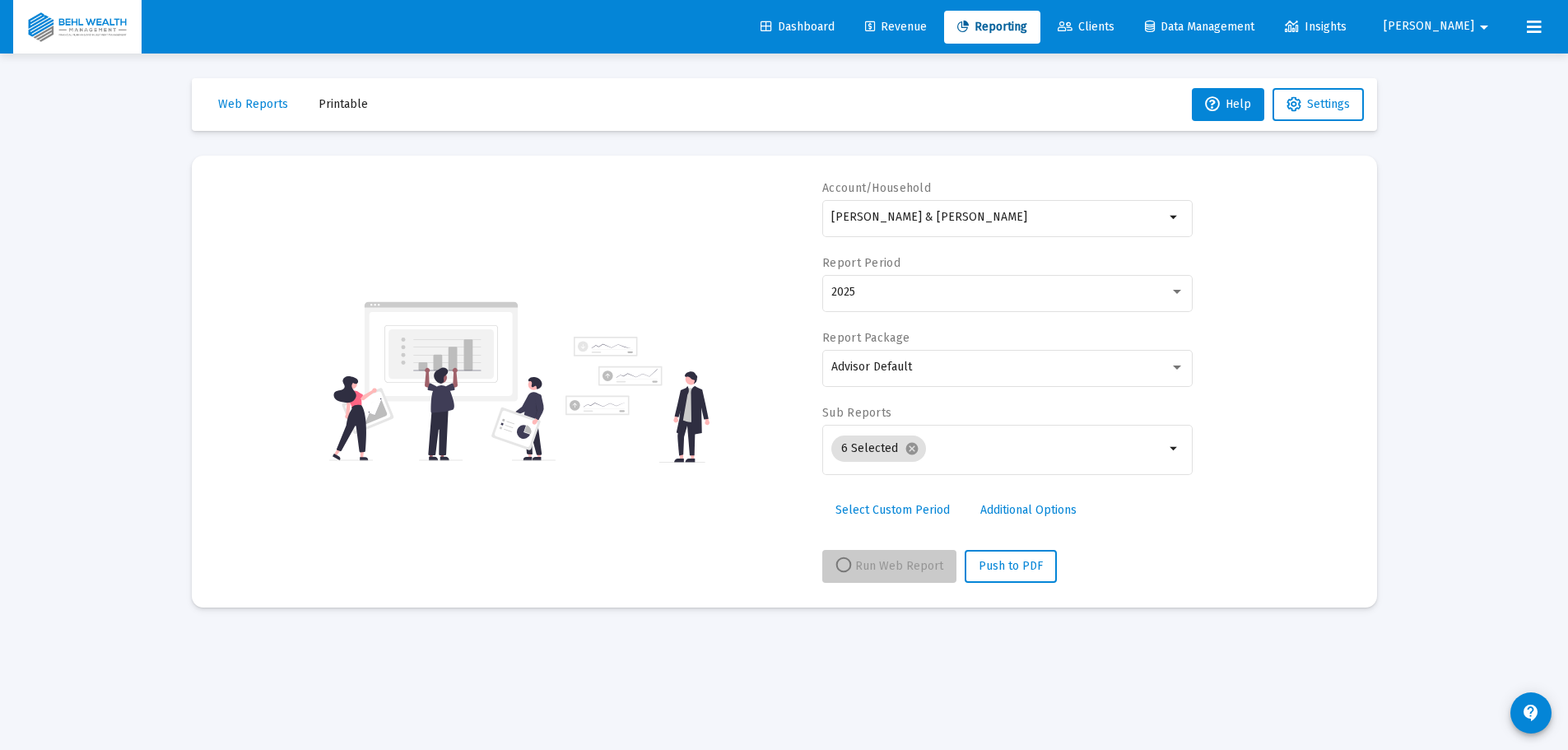
scroll to position [0, 0]
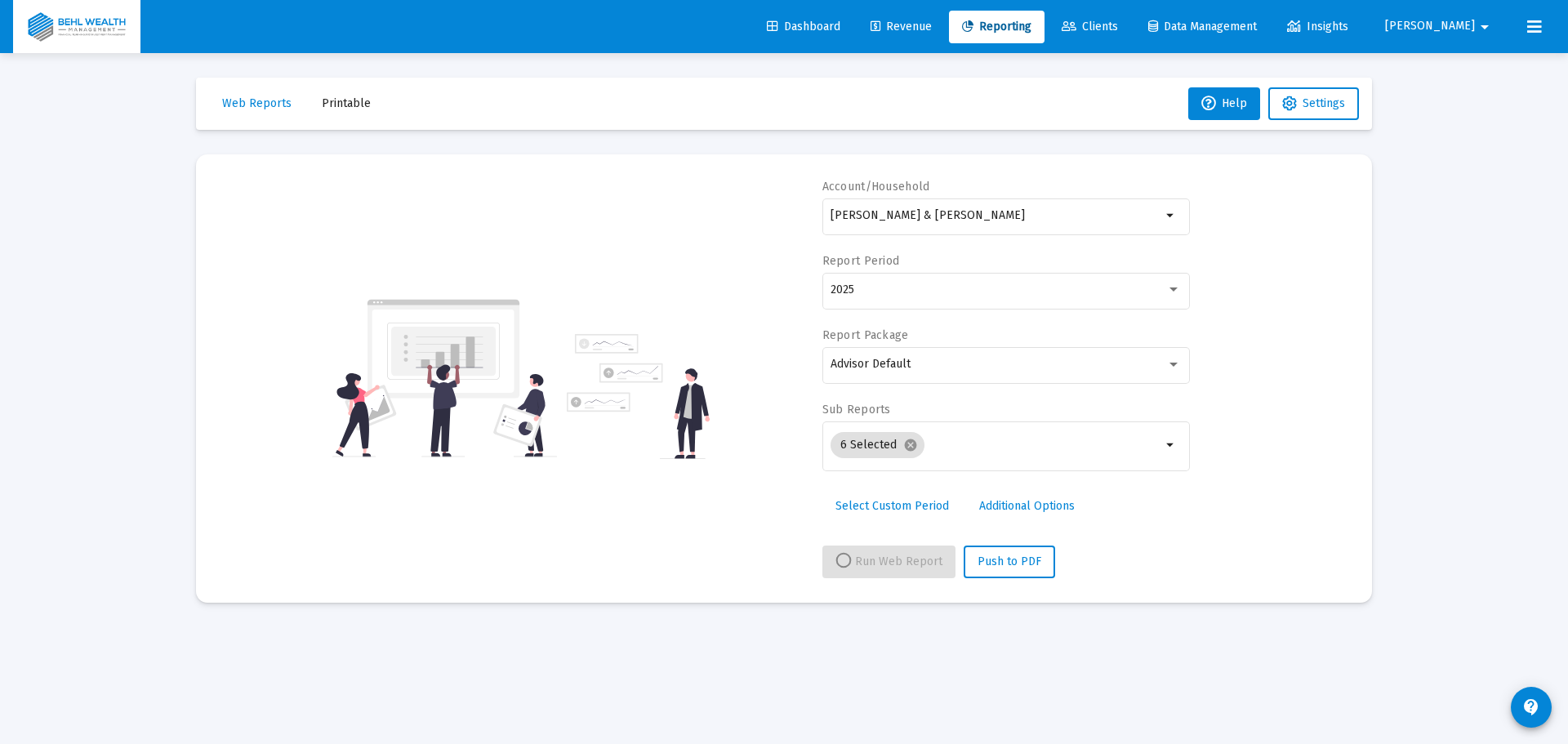
select select "View all"
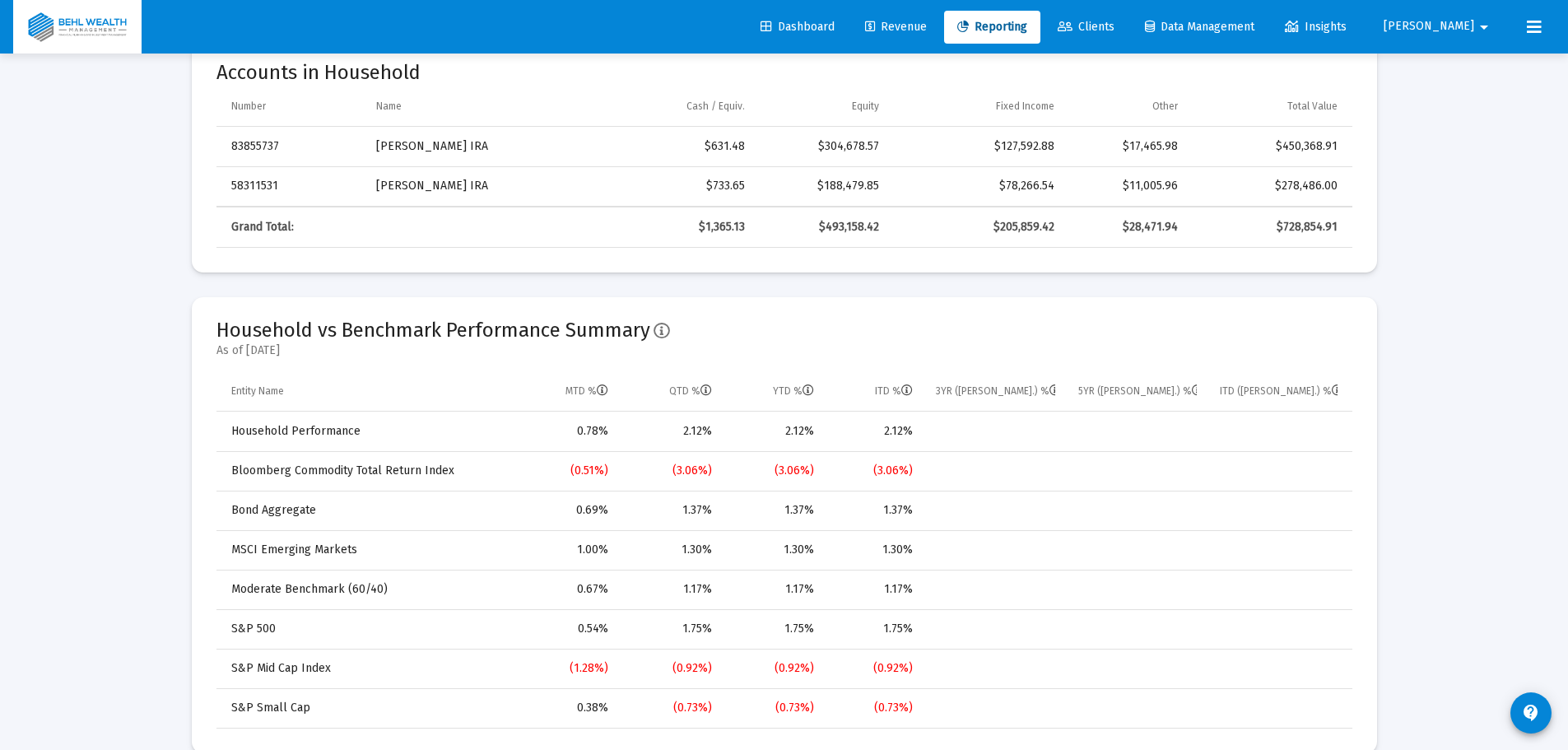
scroll to position [823, 0]
